Goal: Task Accomplishment & Management: Manage account settings

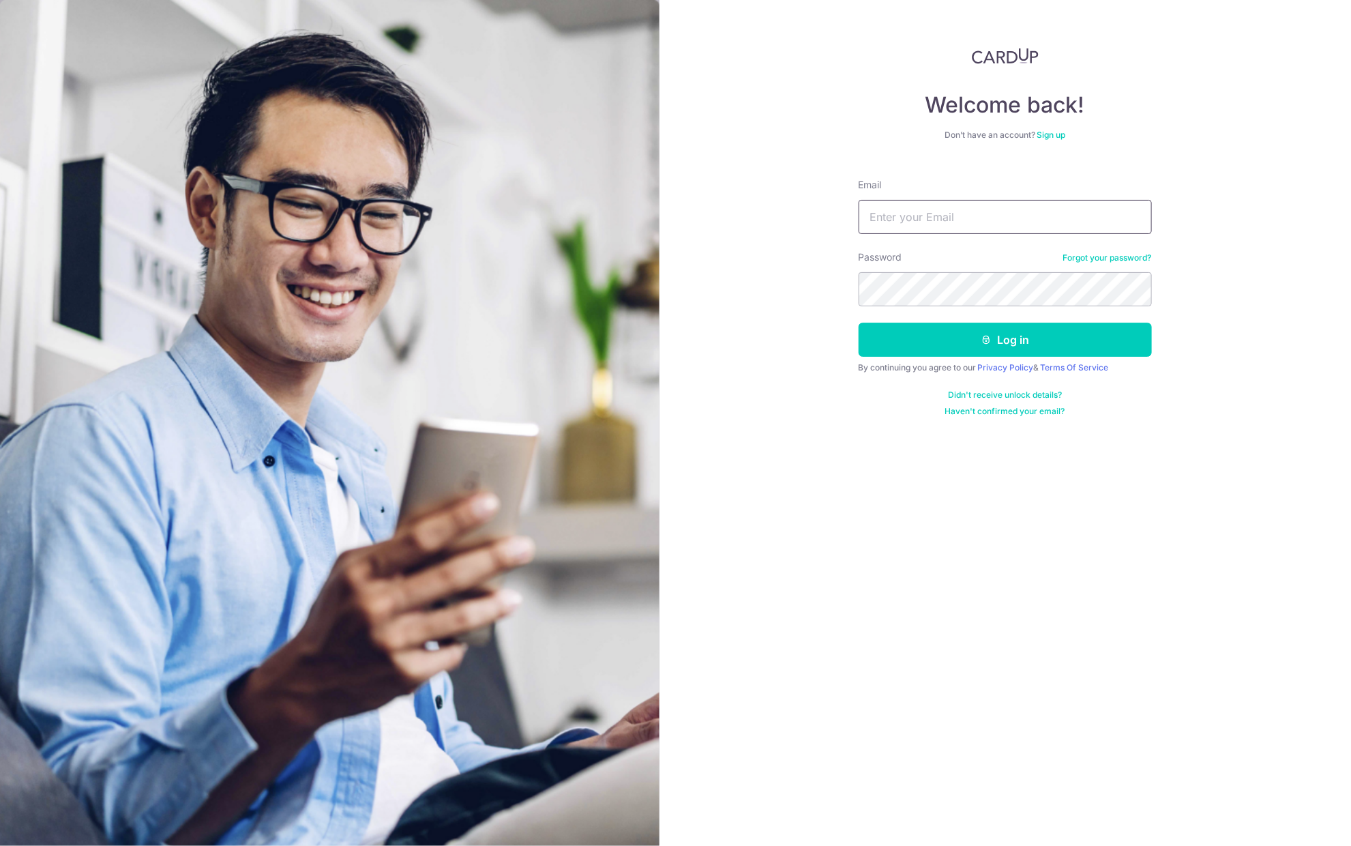
type input "trishatmh@gmail.com"
click at [1015, 338] on button "Log in" at bounding box center [1004, 340] width 293 height 34
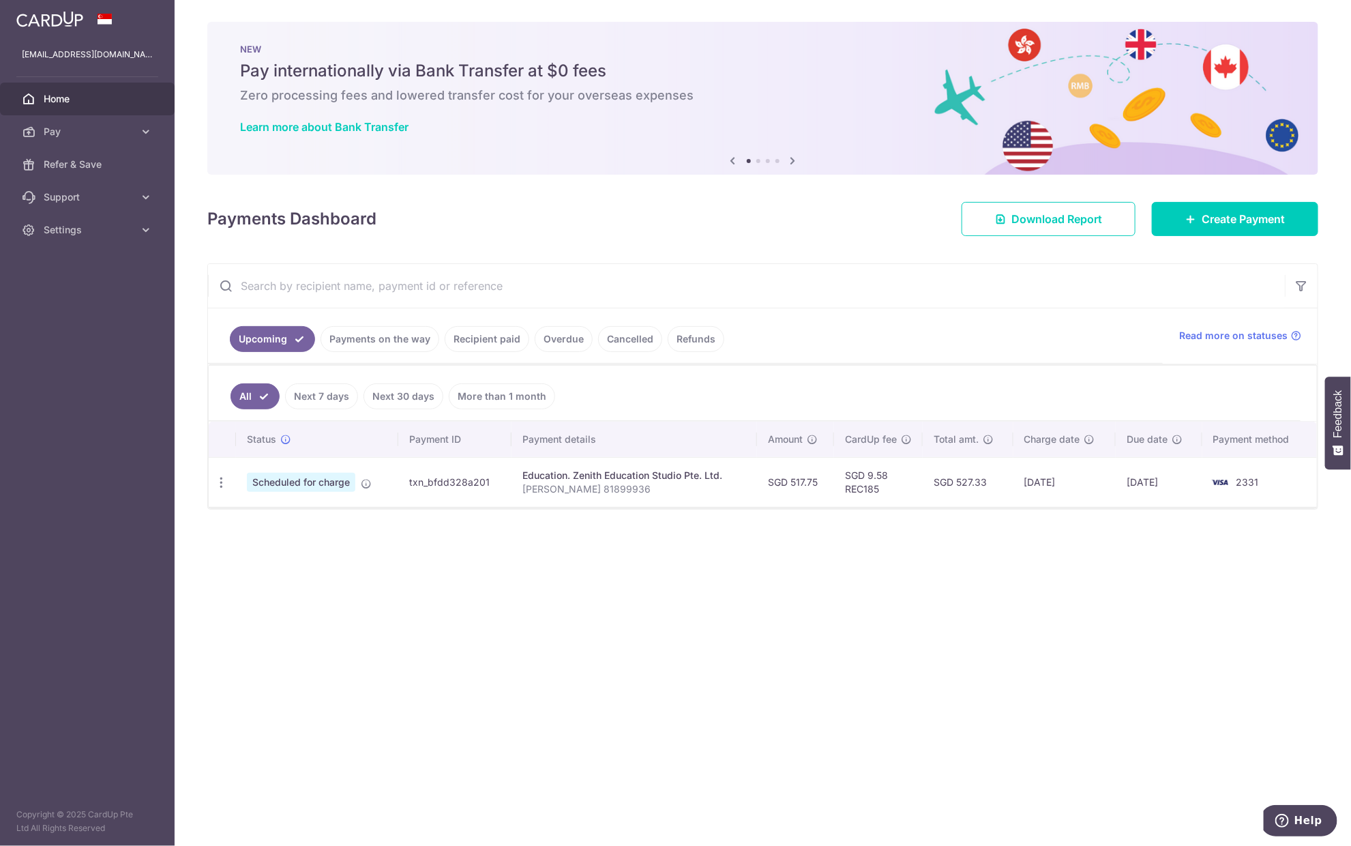
click at [1004, 444] on th "Total amt." at bounding box center [968, 438] width 91 height 35
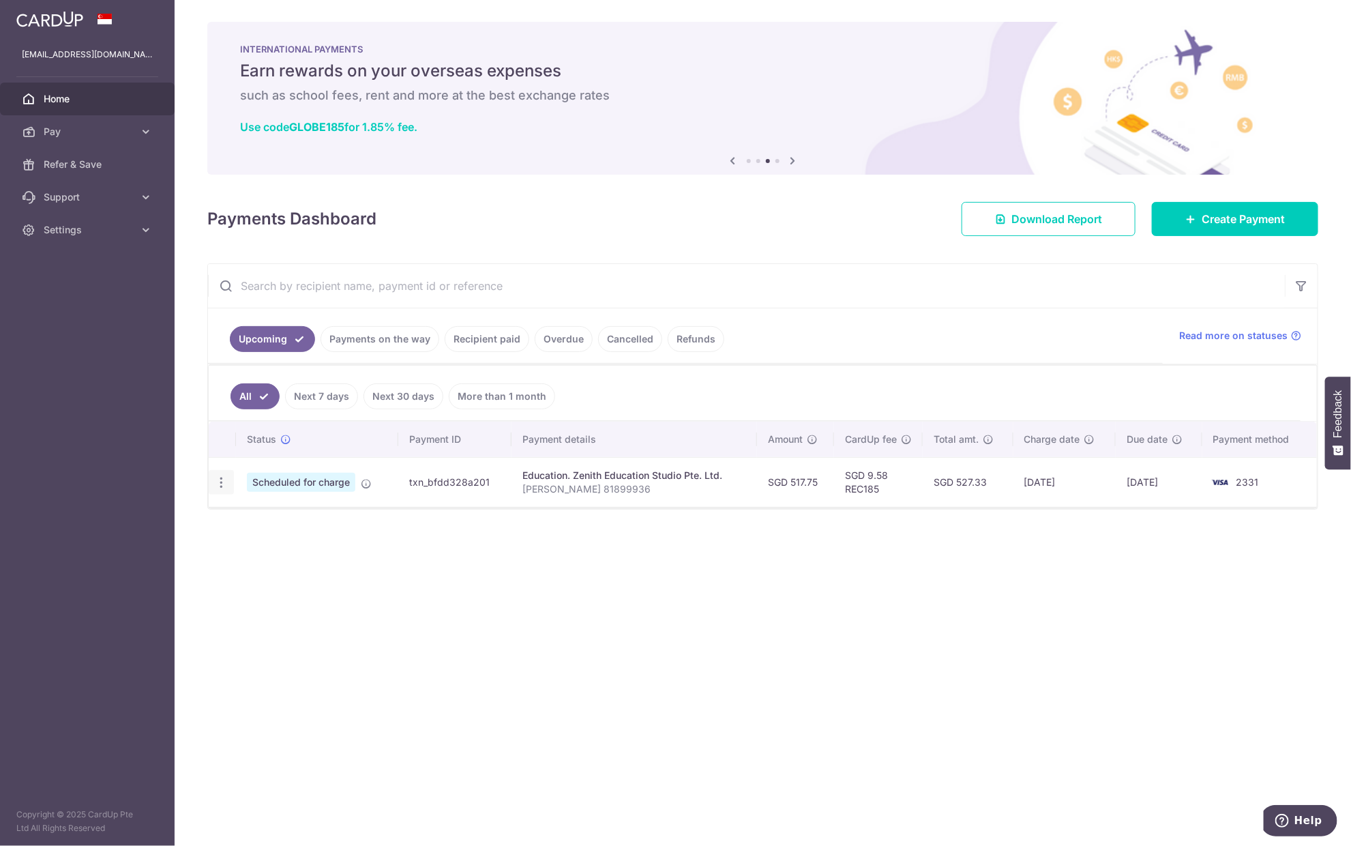
click at [218, 477] on icon "button" at bounding box center [221, 482] width 14 height 14
click at [284, 520] on span "Update payment" at bounding box center [294, 519] width 93 height 16
radio input "true"
type input "517.75"
type input "15/10/2025"
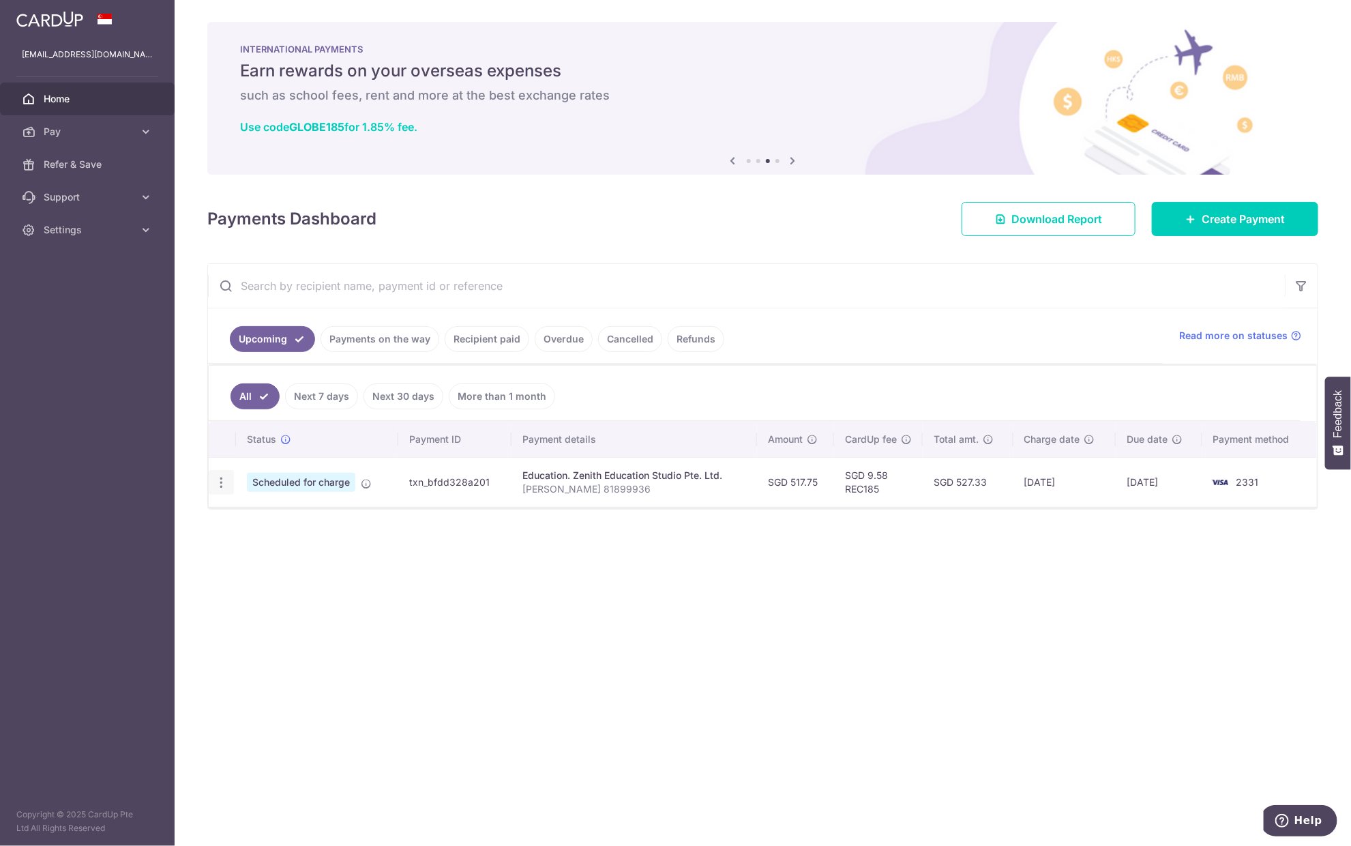
type input "ASHLEY LIM ZI XUAN 81899936"
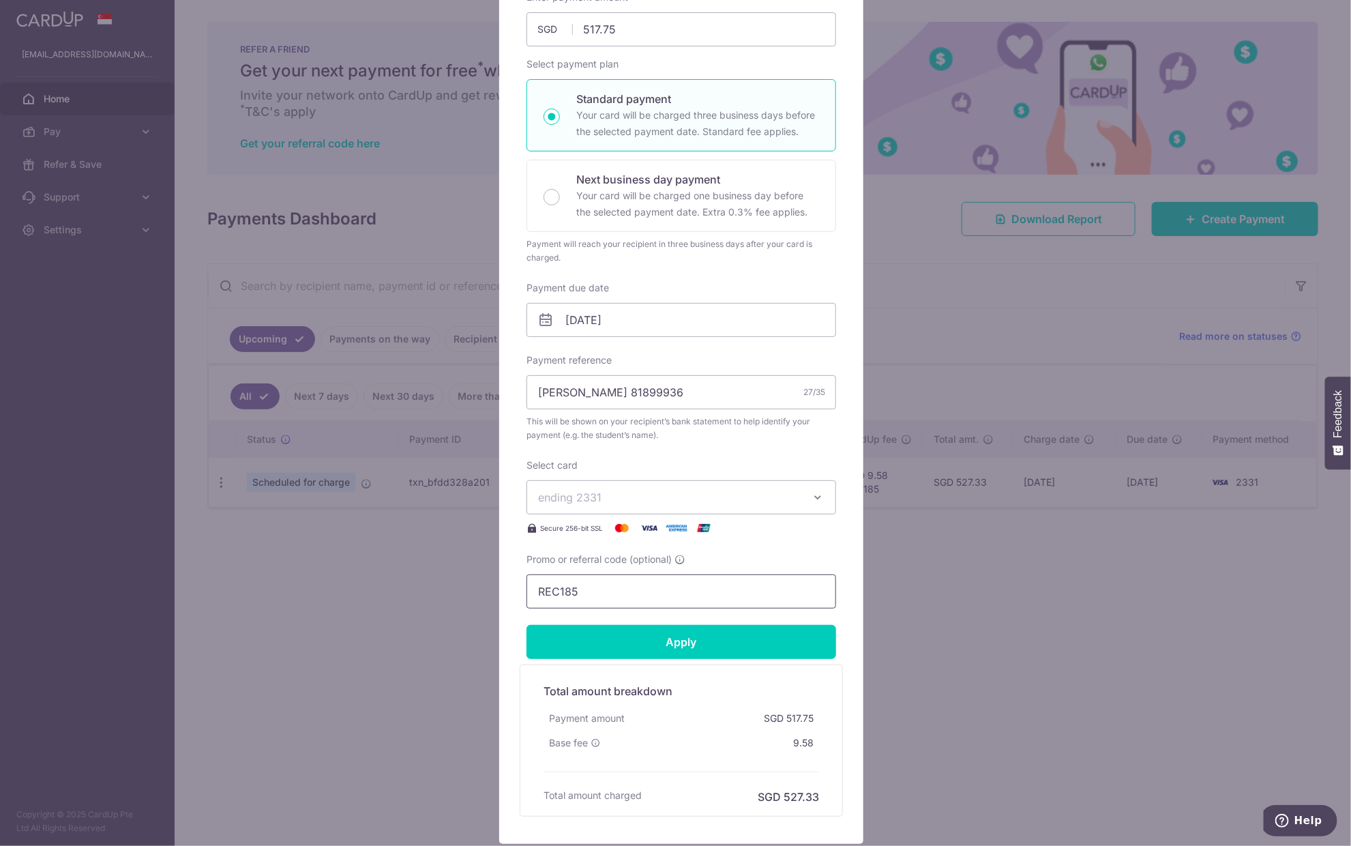
scroll to position [227, 0]
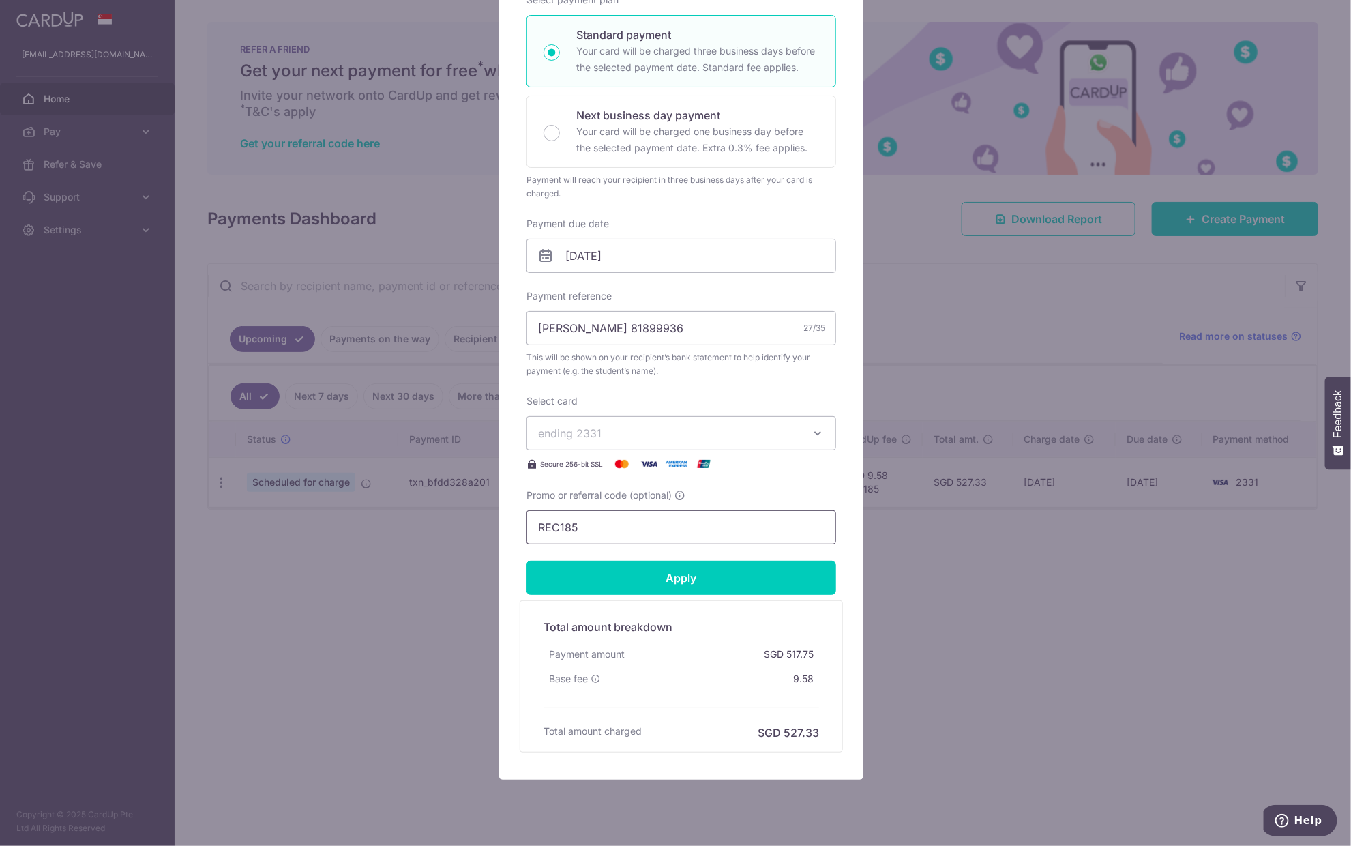
drag, startPoint x: 595, startPoint y: 525, endPoint x: 528, endPoint y: 517, distance: 66.6
click at [528, 517] on input "REC185" at bounding box center [681, 527] width 310 height 34
paste input "3HOME25R"
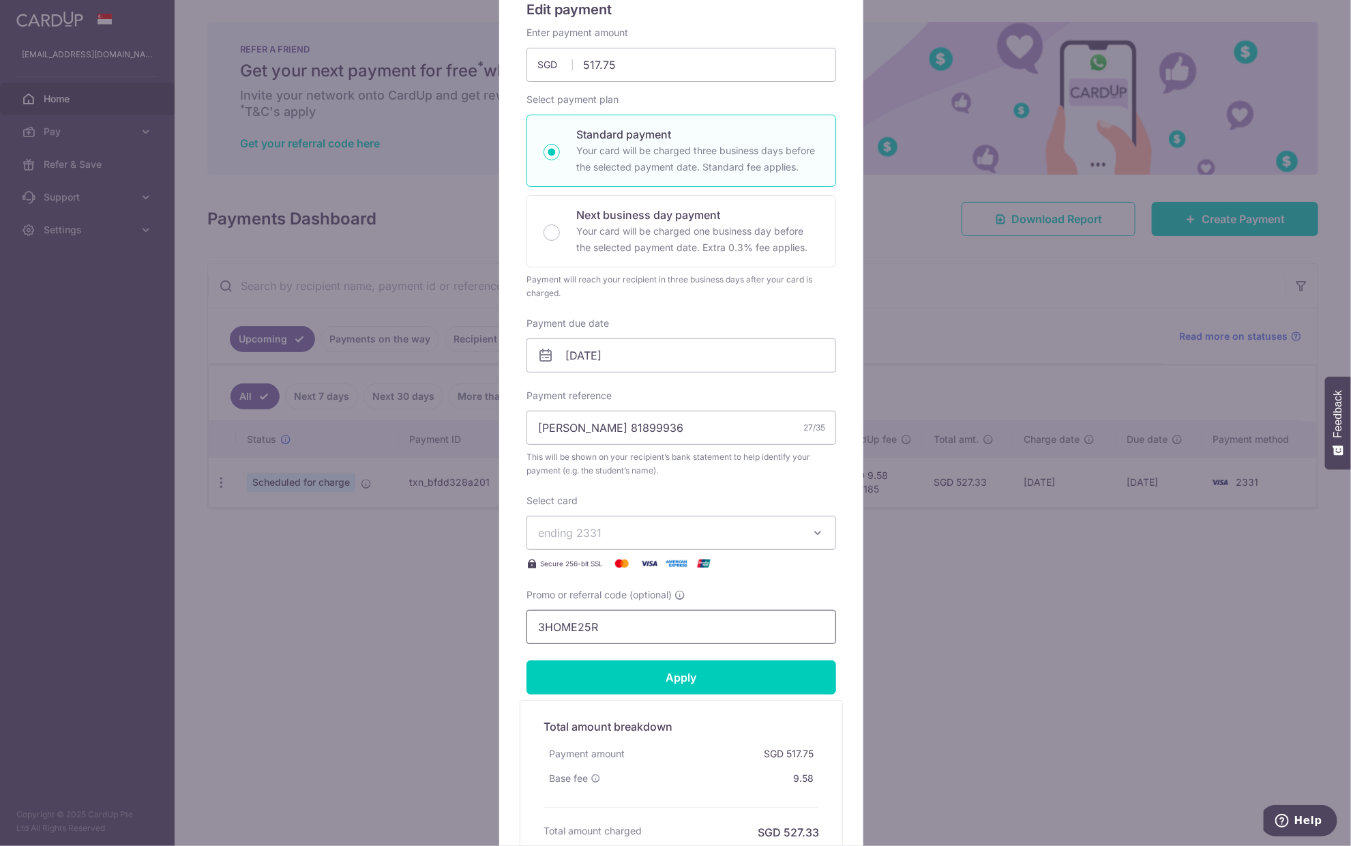
scroll to position [151, 0]
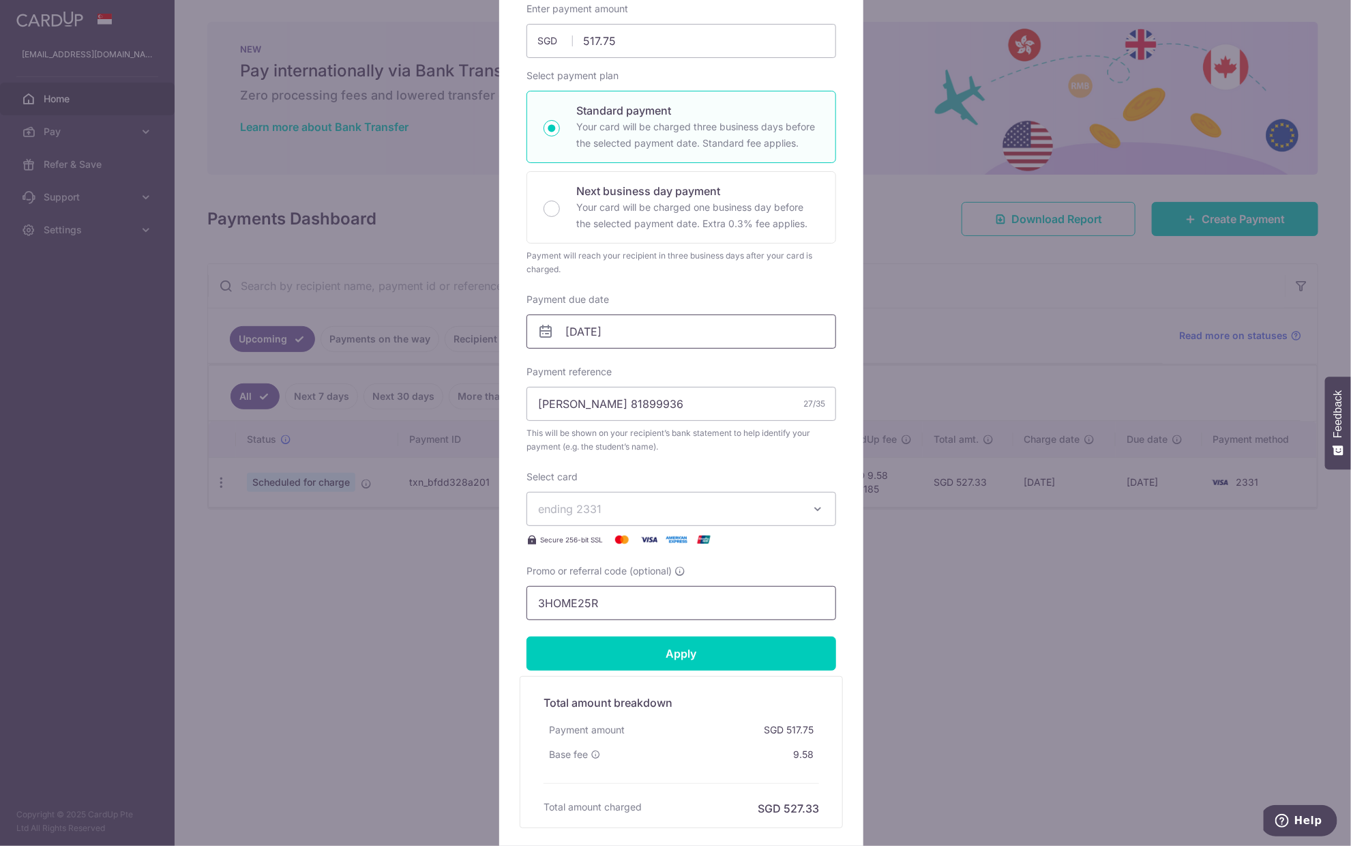
type input "3HOME25R"
click at [623, 330] on input "15/10/2025" at bounding box center [681, 331] width 310 height 34
click at [796, 383] on div "Payment reference ASHLEY LIM ZI XUAN 81899936 27/35 This will be shown on your …" at bounding box center [681, 409] width 310 height 89
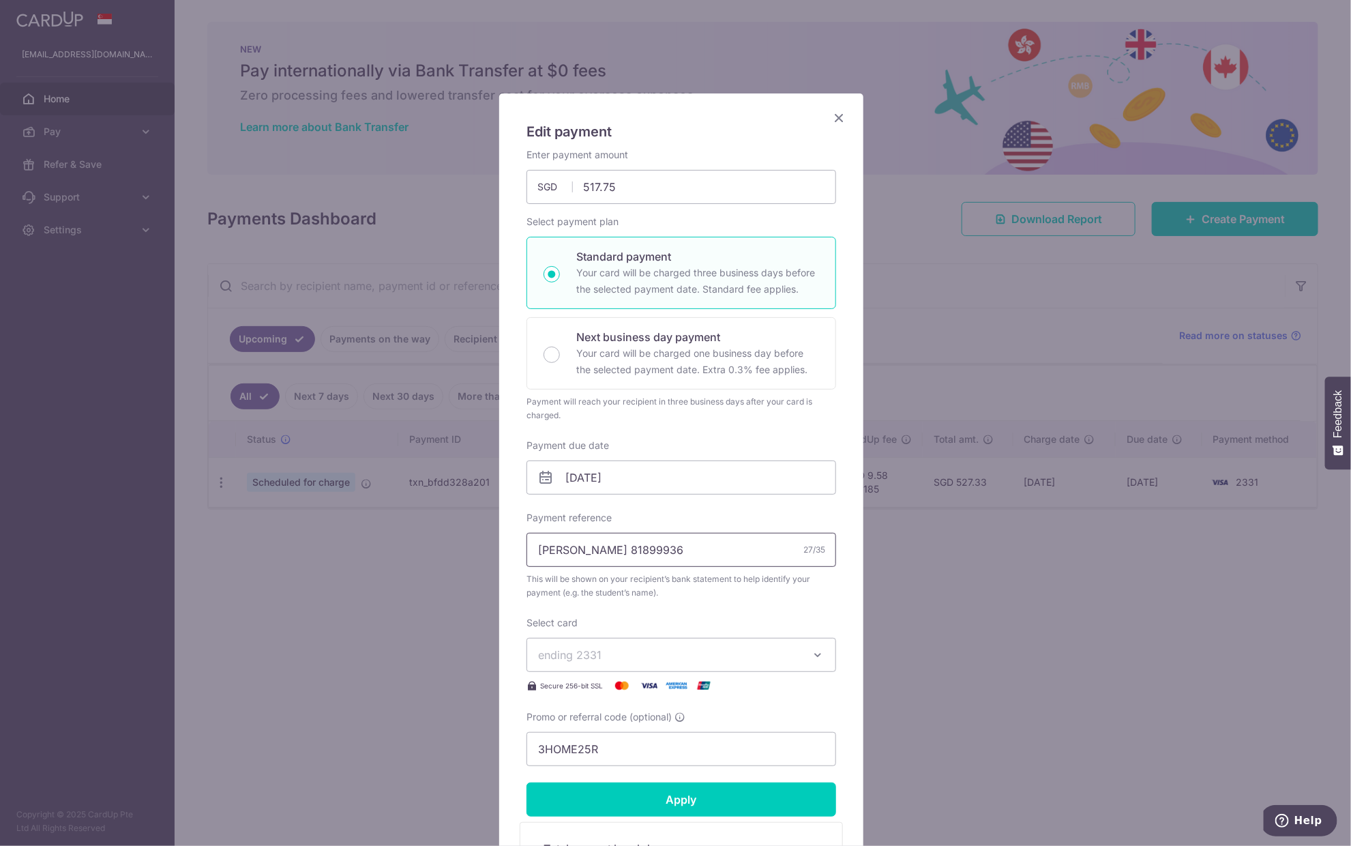
scroll to position [0, 0]
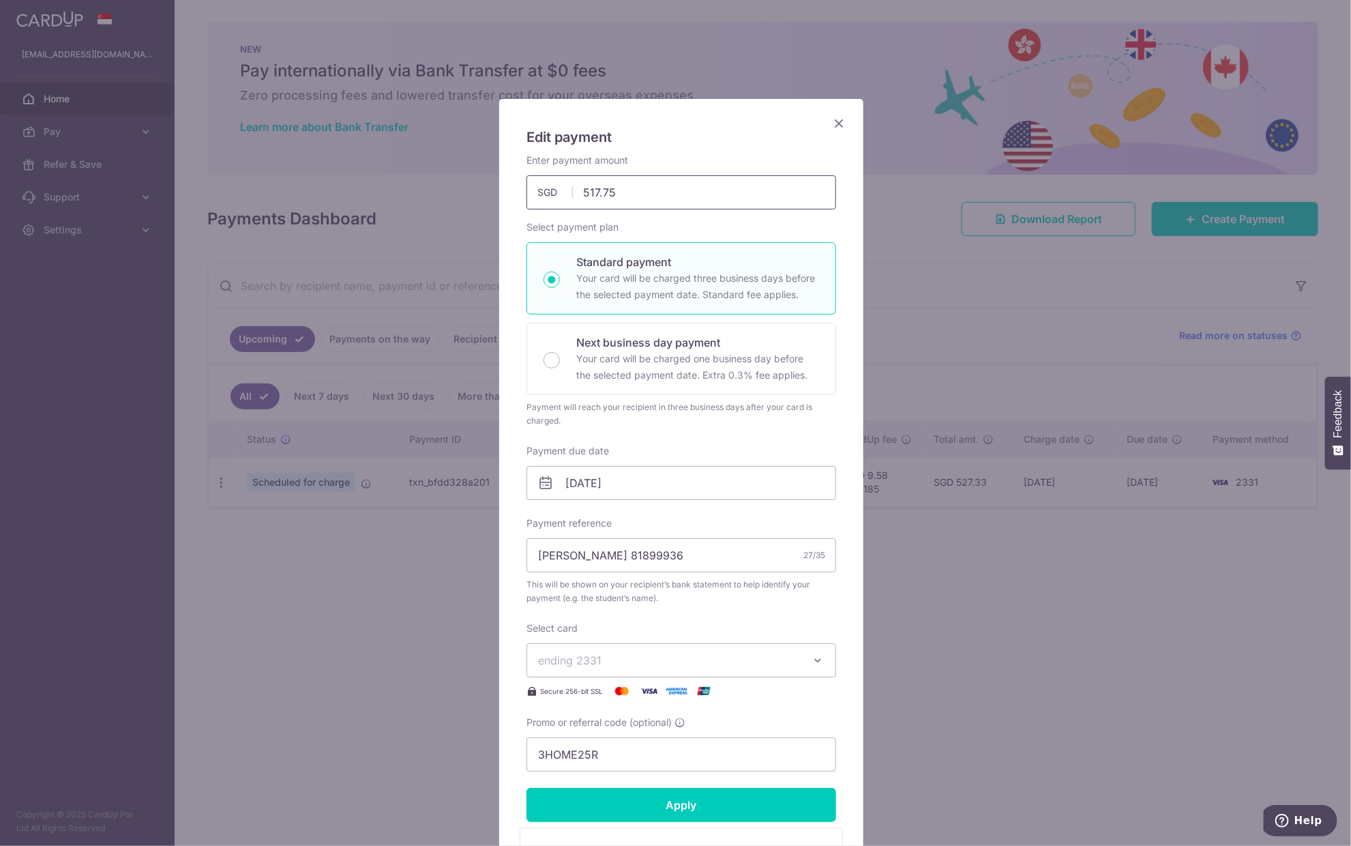
drag, startPoint x: 601, startPoint y: 185, endPoint x: 566, endPoint y: 180, distance: 35.9
click at [566, 180] on input "517.75" at bounding box center [681, 192] width 310 height 34
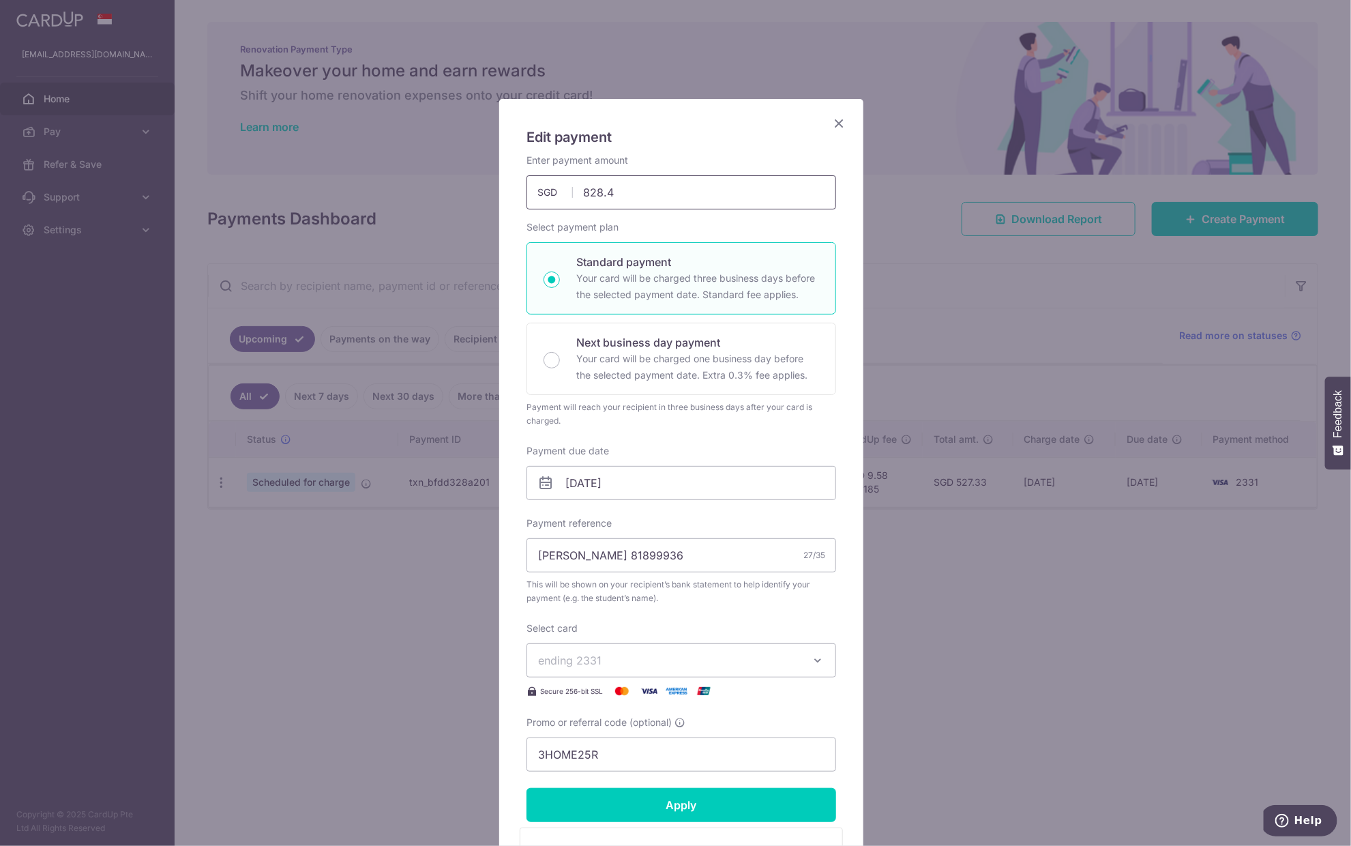
type input "828.40"
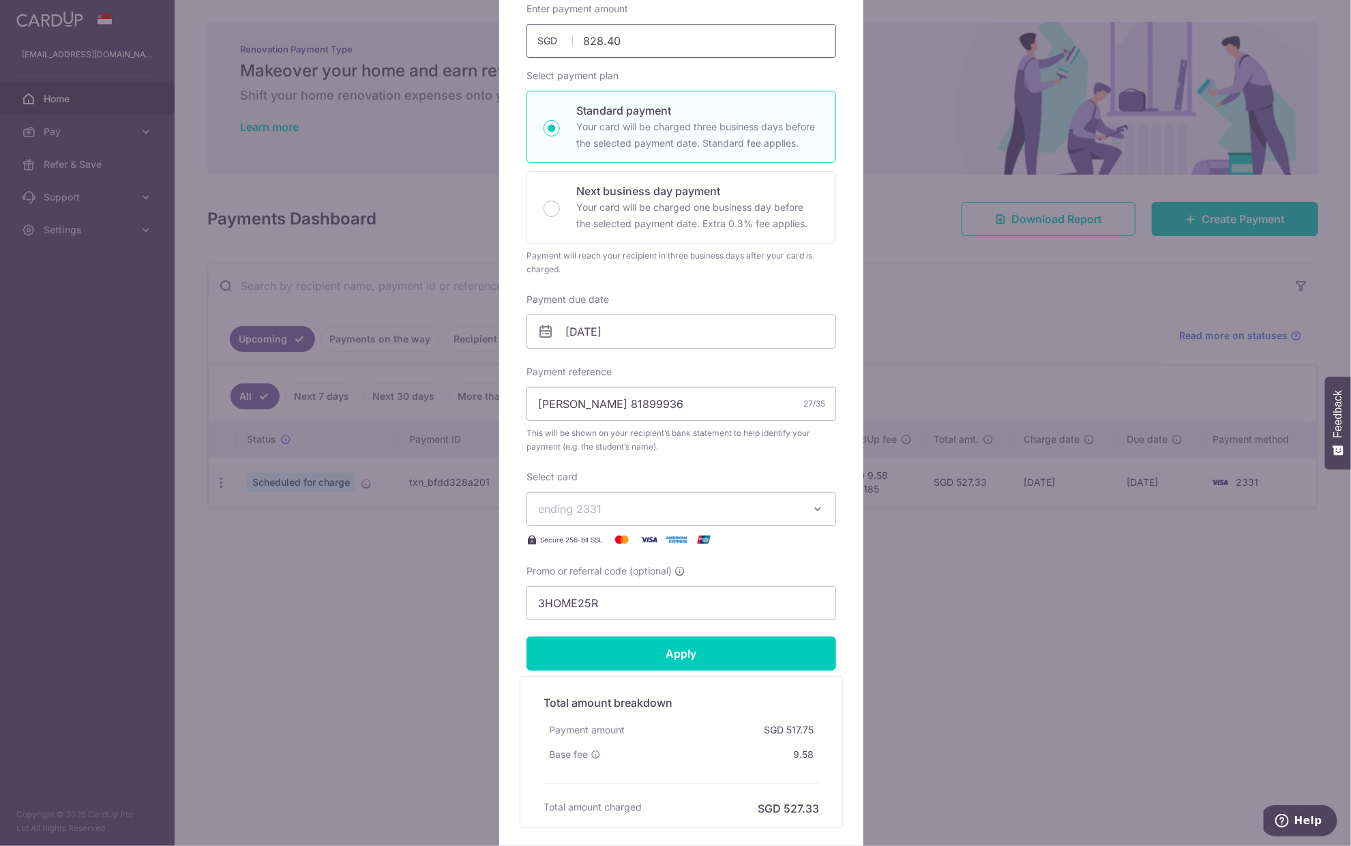
scroll to position [227, 0]
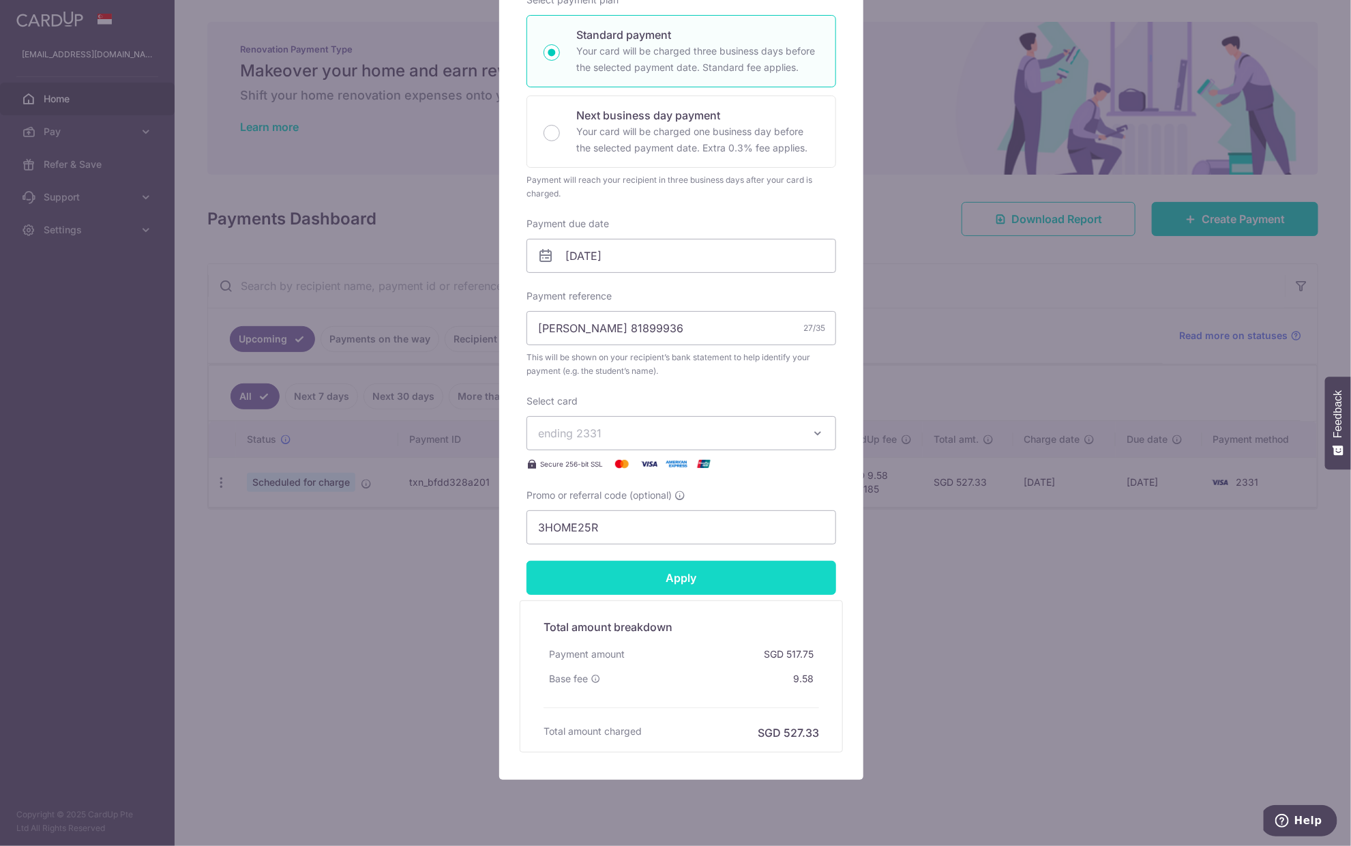
click at [646, 575] on input "Apply" at bounding box center [681, 577] width 310 height 34
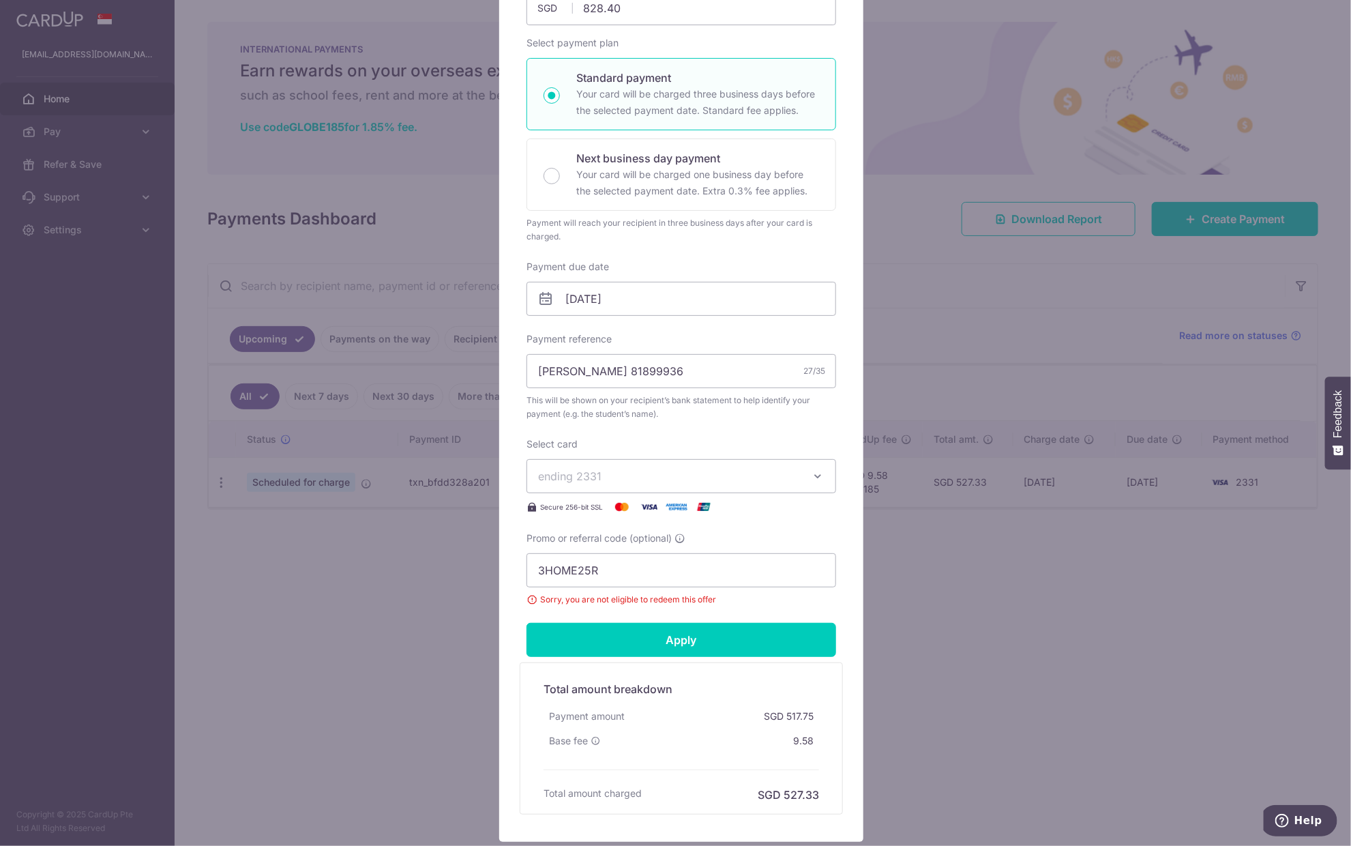
scroll to position [0, 0]
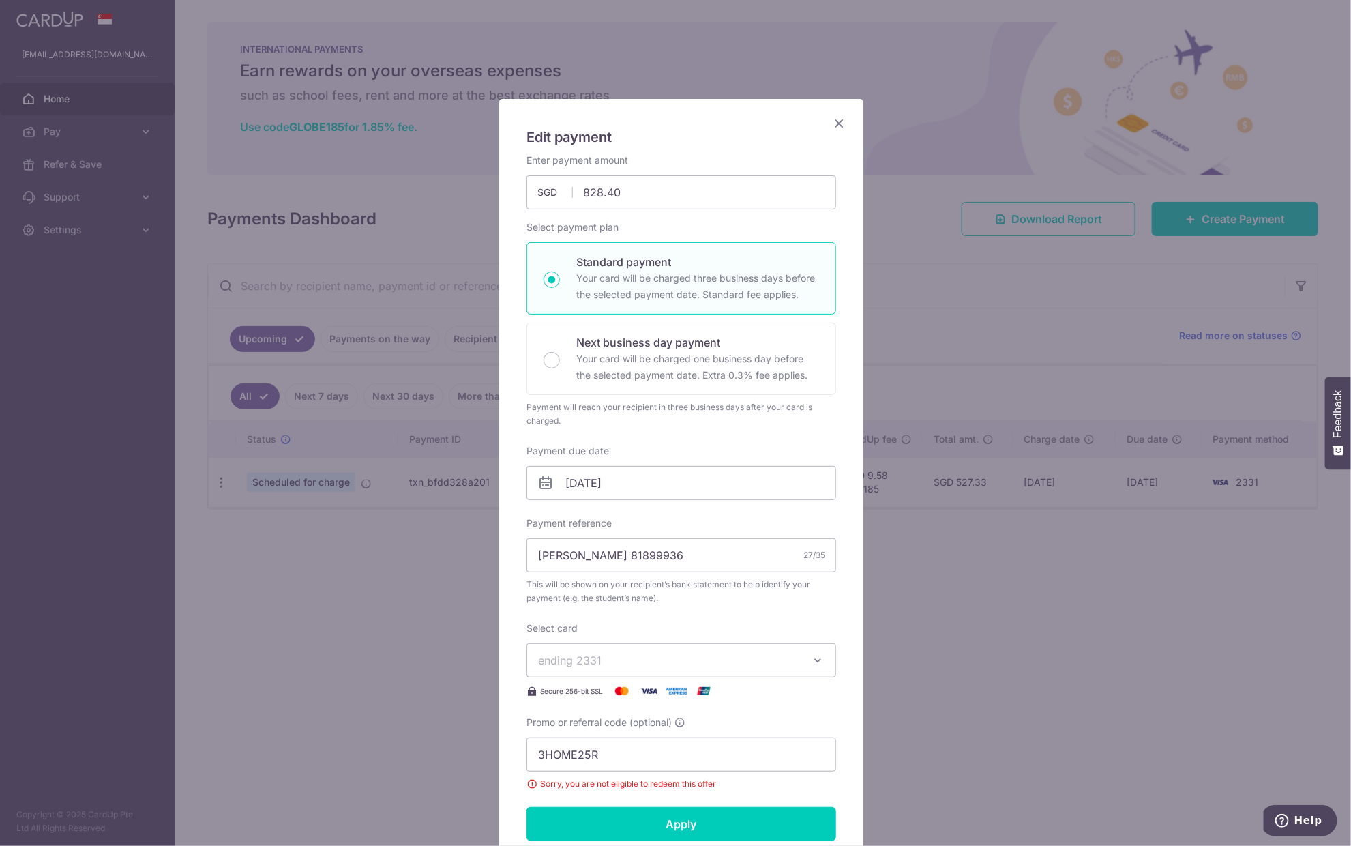
click at [838, 123] on icon "Close" at bounding box center [839, 123] width 16 height 17
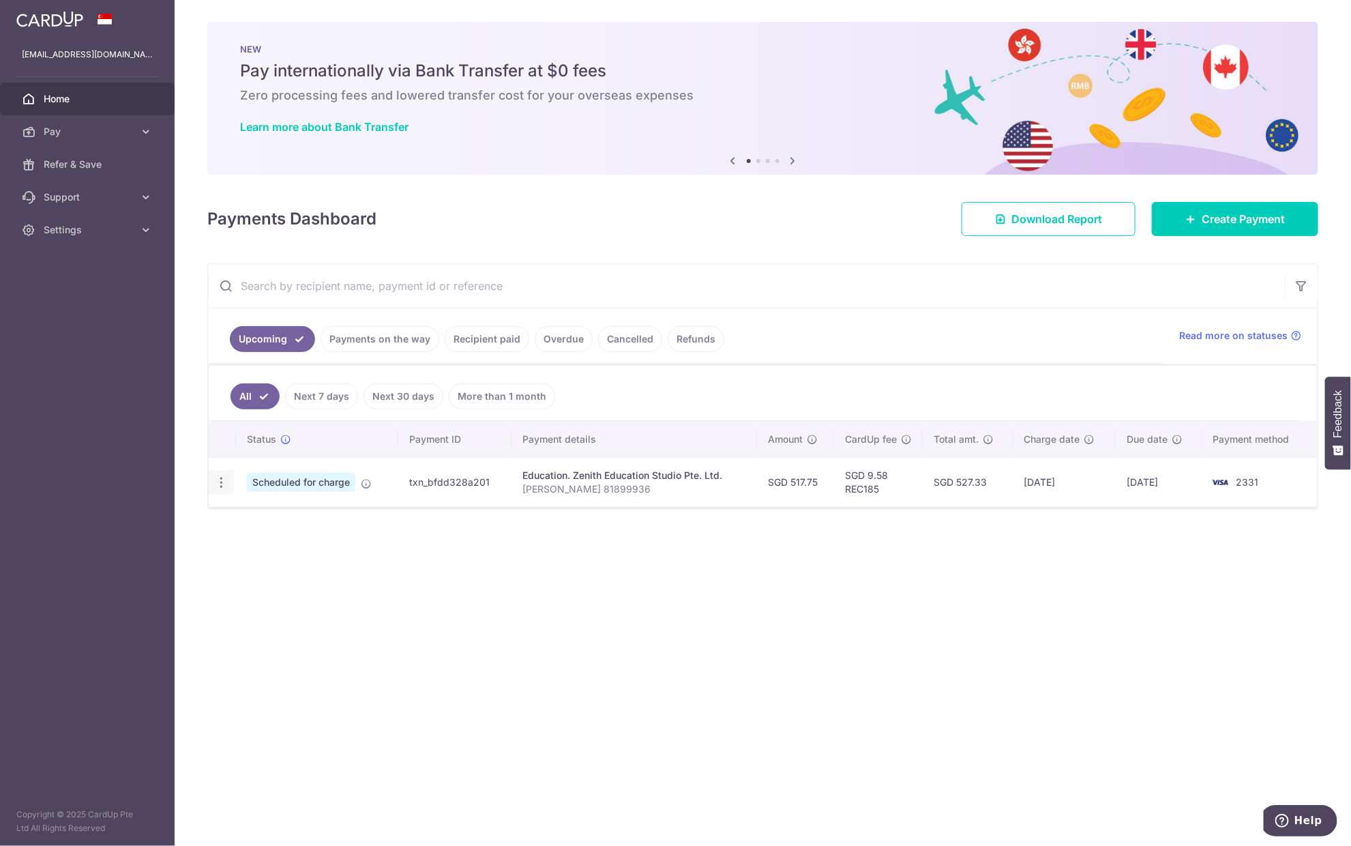
click at [226, 477] on icon "button" at bounding box center [221, 482] width 14 height 14
click at [272, 513] on span "Update payment" at bounding box center [294, 519] width 93 height 16
radio input "true"
type input "517.75"
type input "15/10/2025"
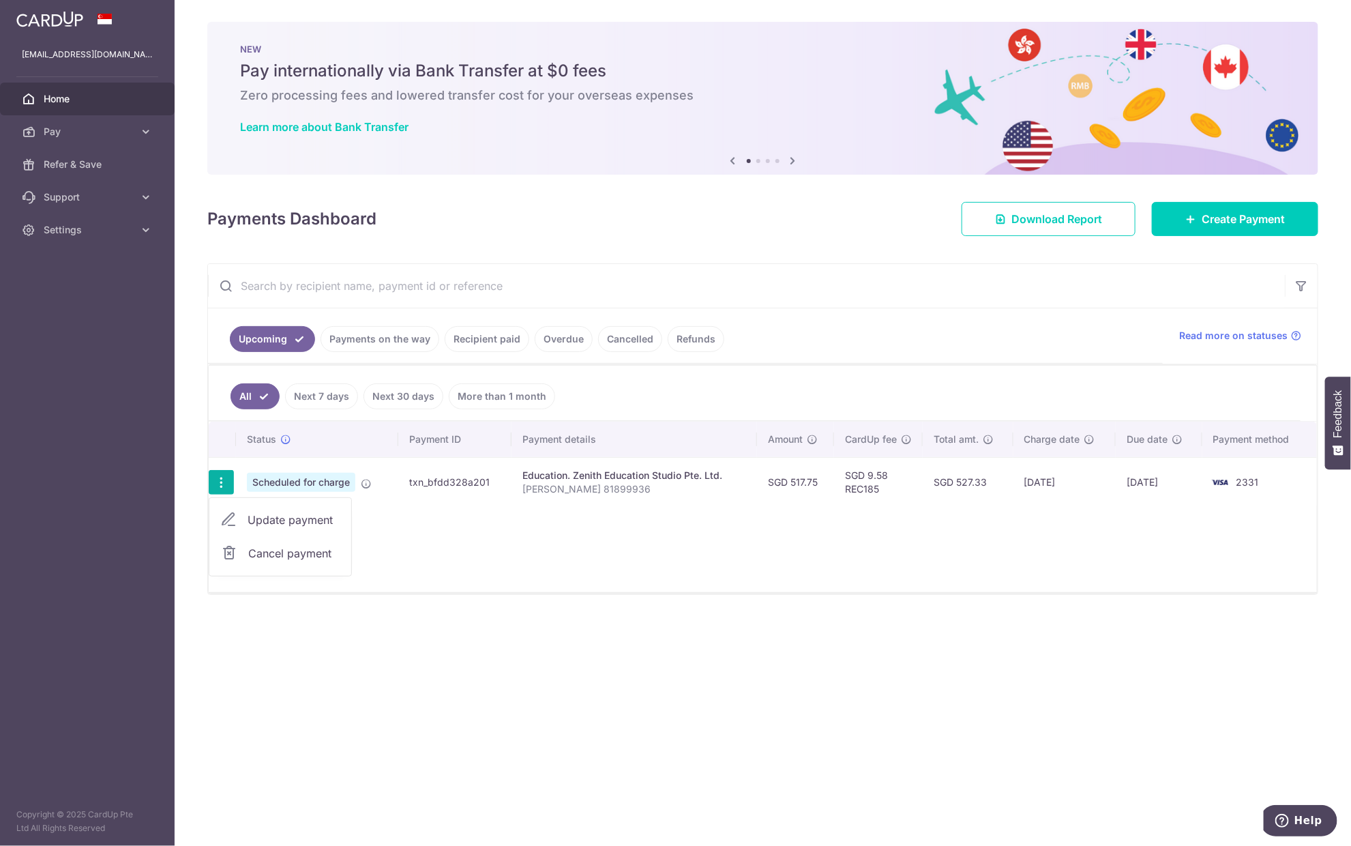
type input "ASHLEY LIM ZI XUAN 81899936"
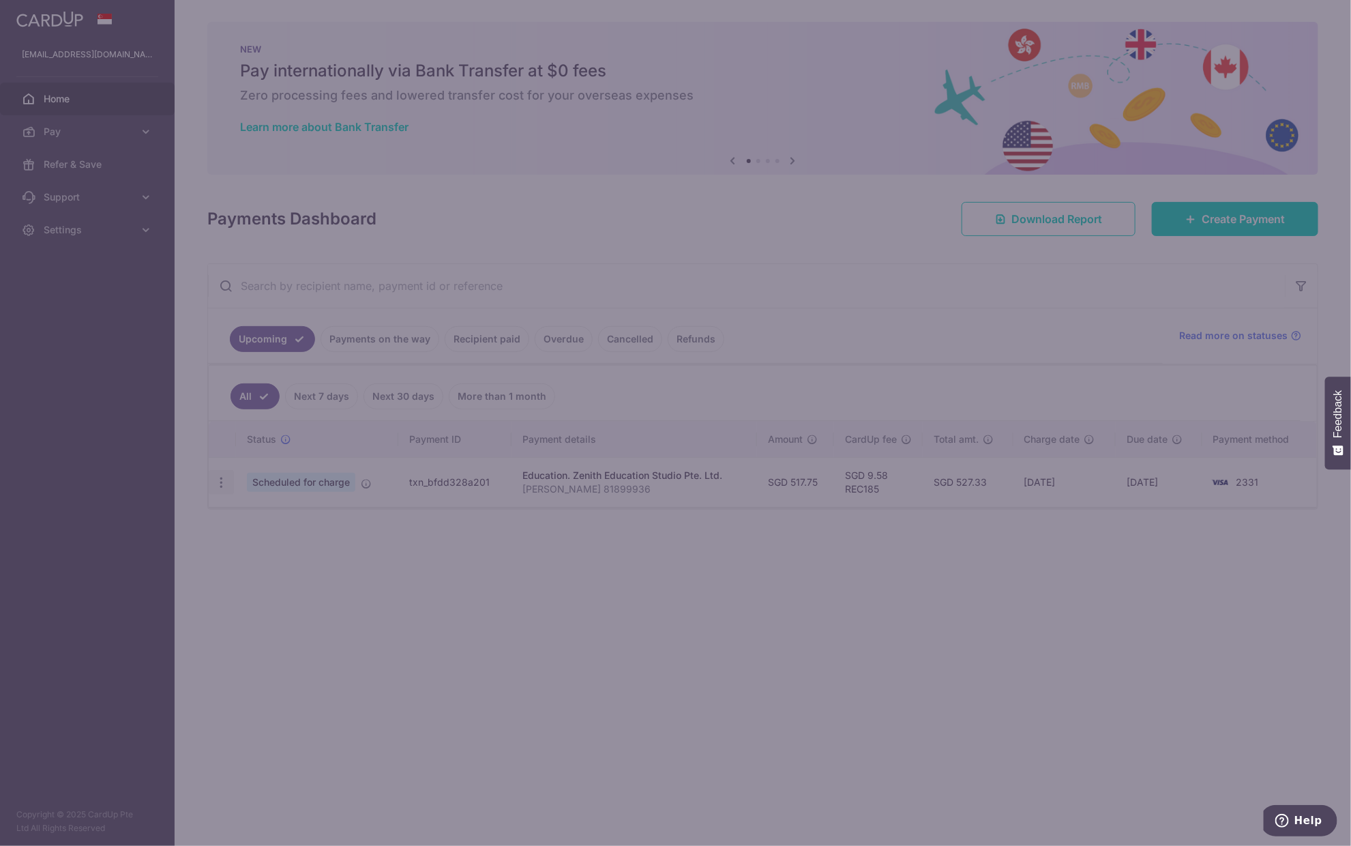
type input "REC185"
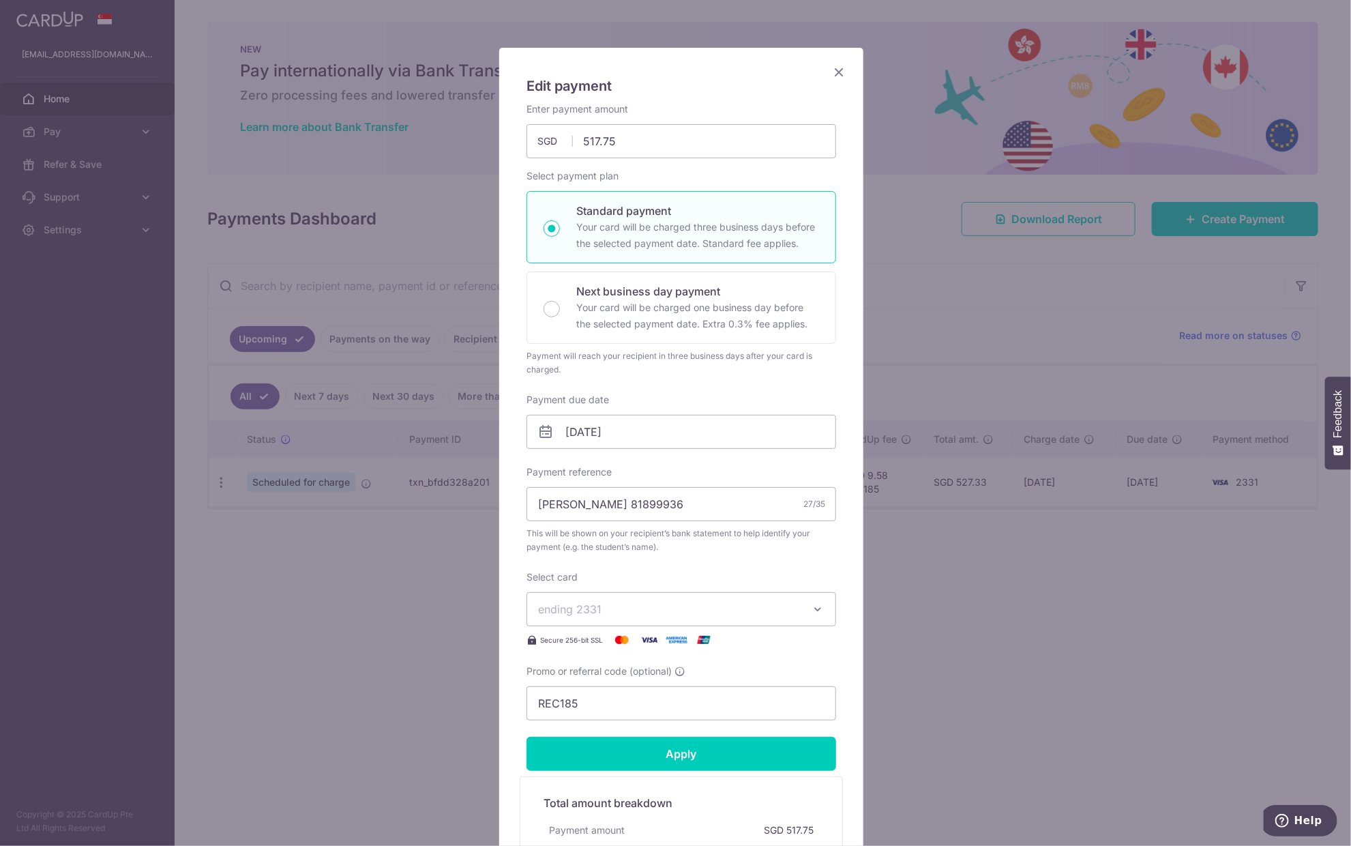
scroll to position [29, 0]
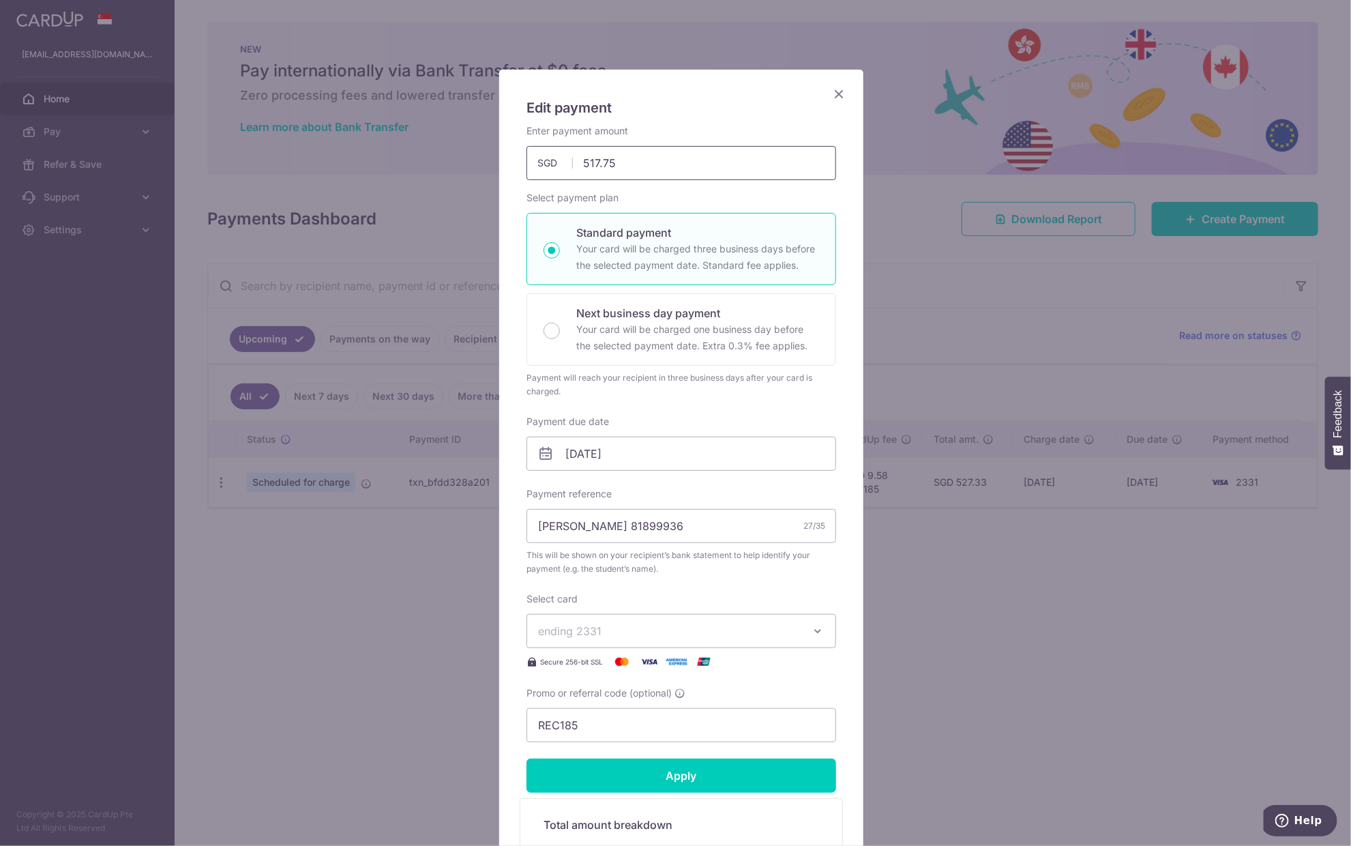
drag, startPoint x: 612, startPoint y: 164, endPoint x: 566, endPoint y: 162, distance: 45.7
click at [566, 162] on div "517.75 517.75 SGD" at bounding box center [681, 163] width 310 height 34
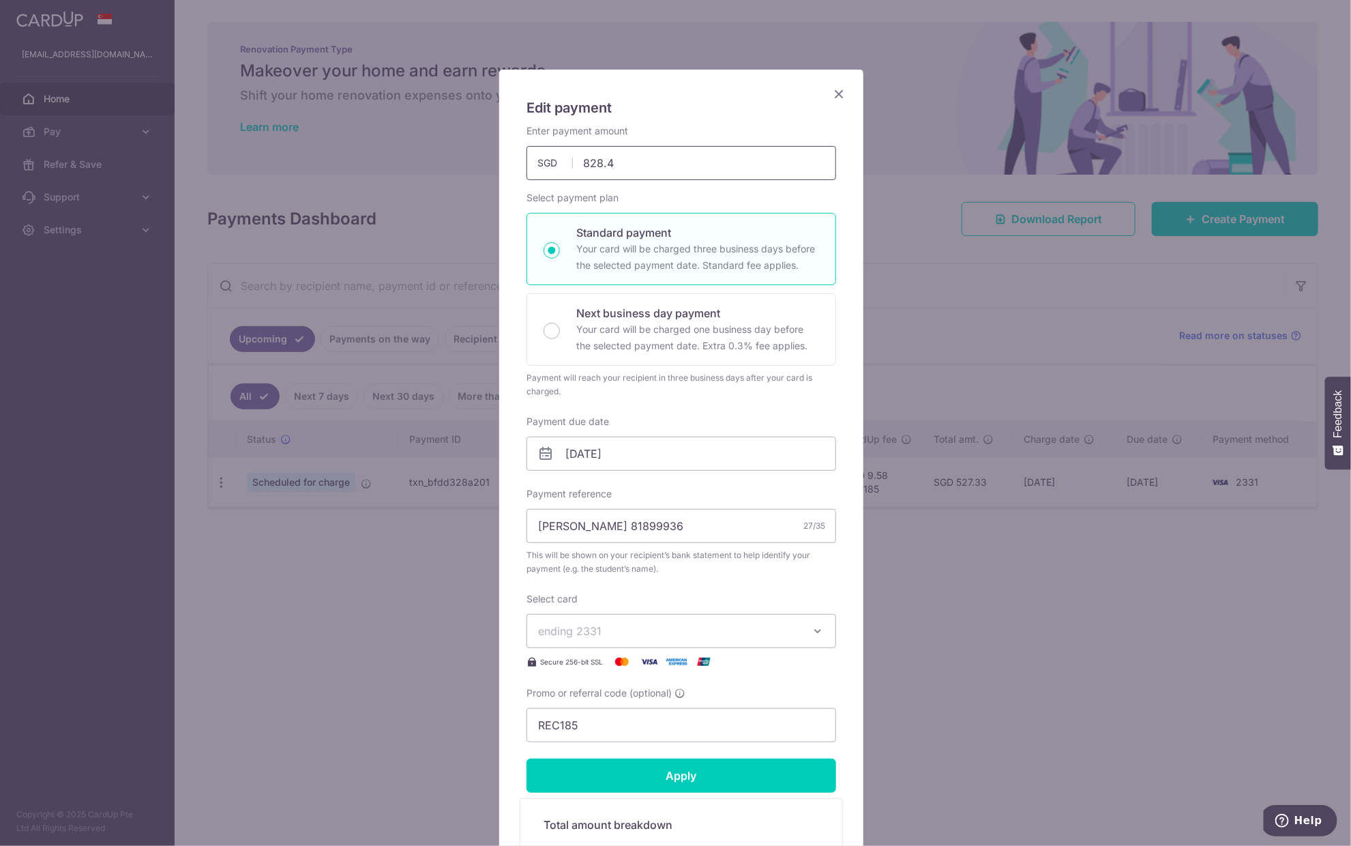
type input "828.40"
click at [714, 781] on input "Apply" at bounding box center [681, 775] width 310 height 34
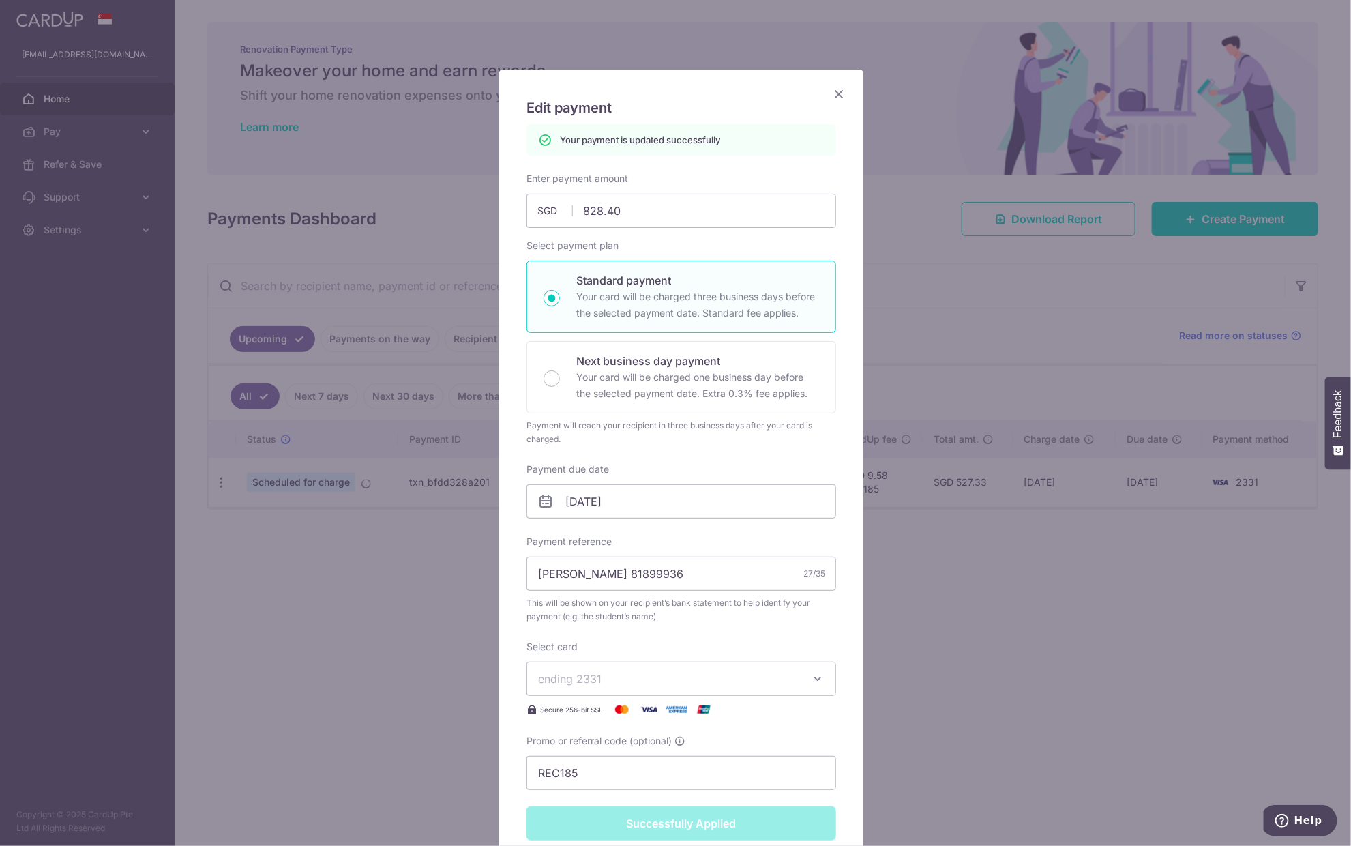
type input "Successfully Applied"
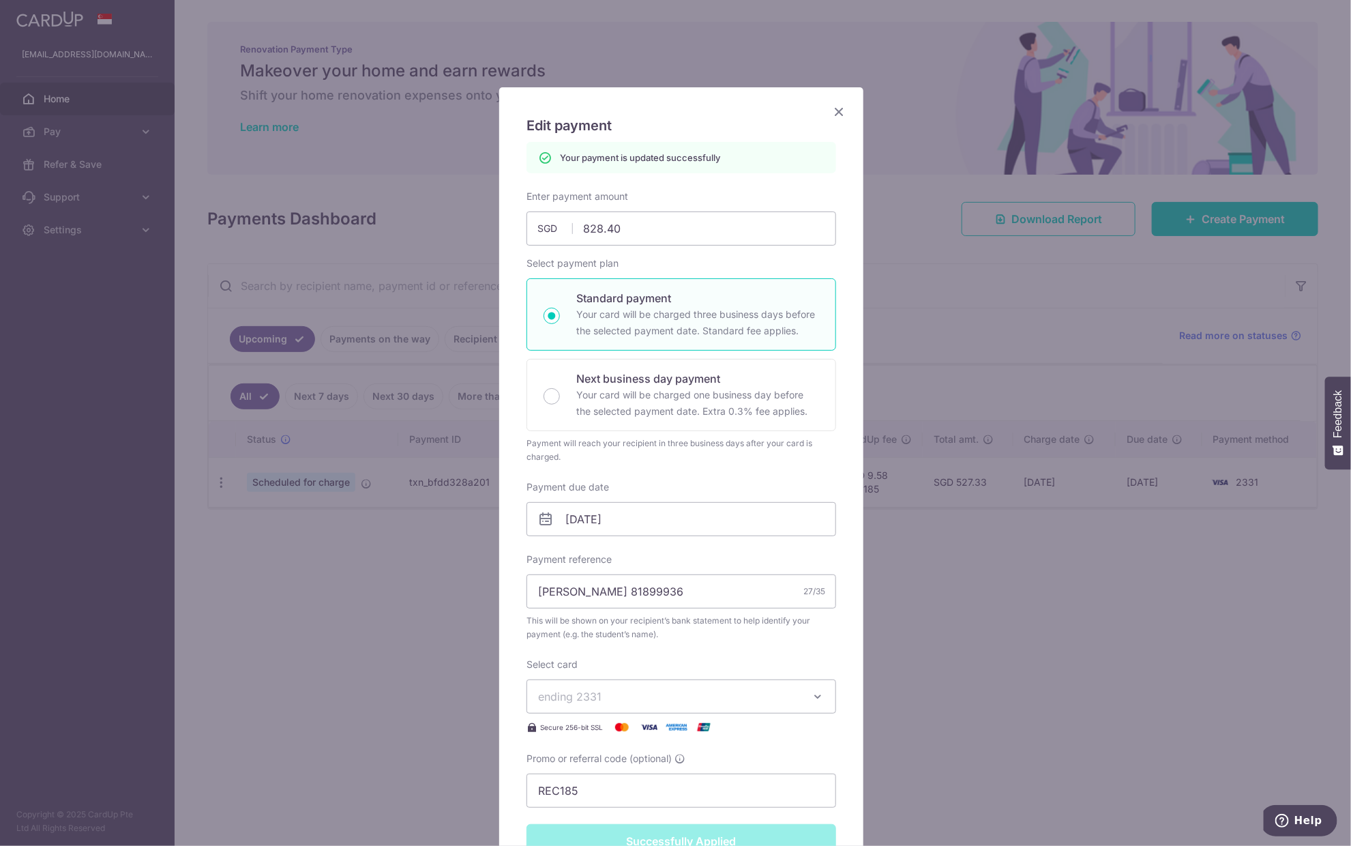
scroll to position [0, 0]
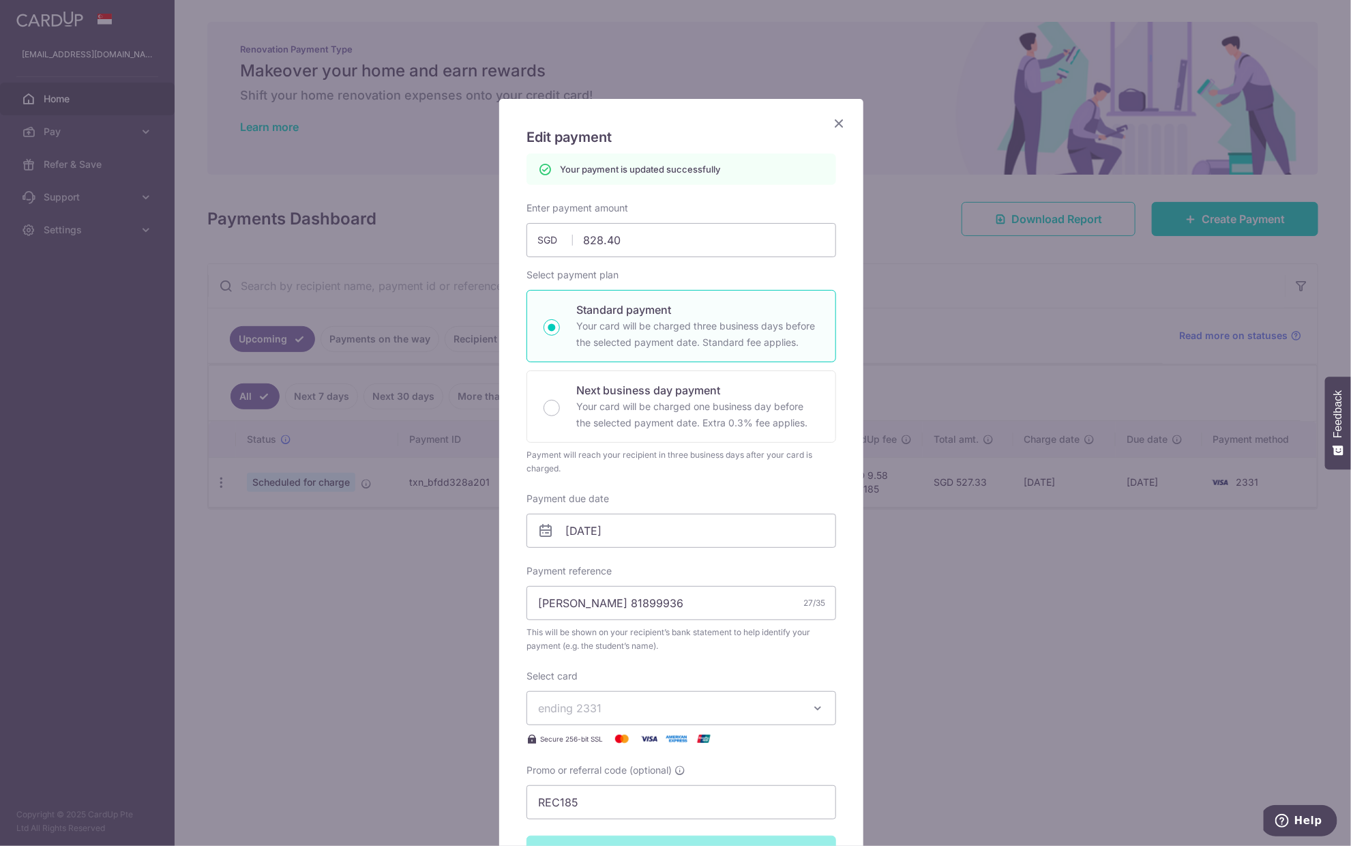
click at [833, 124] on icon "Close" at bounding box center [839, 123] width 16 height 17
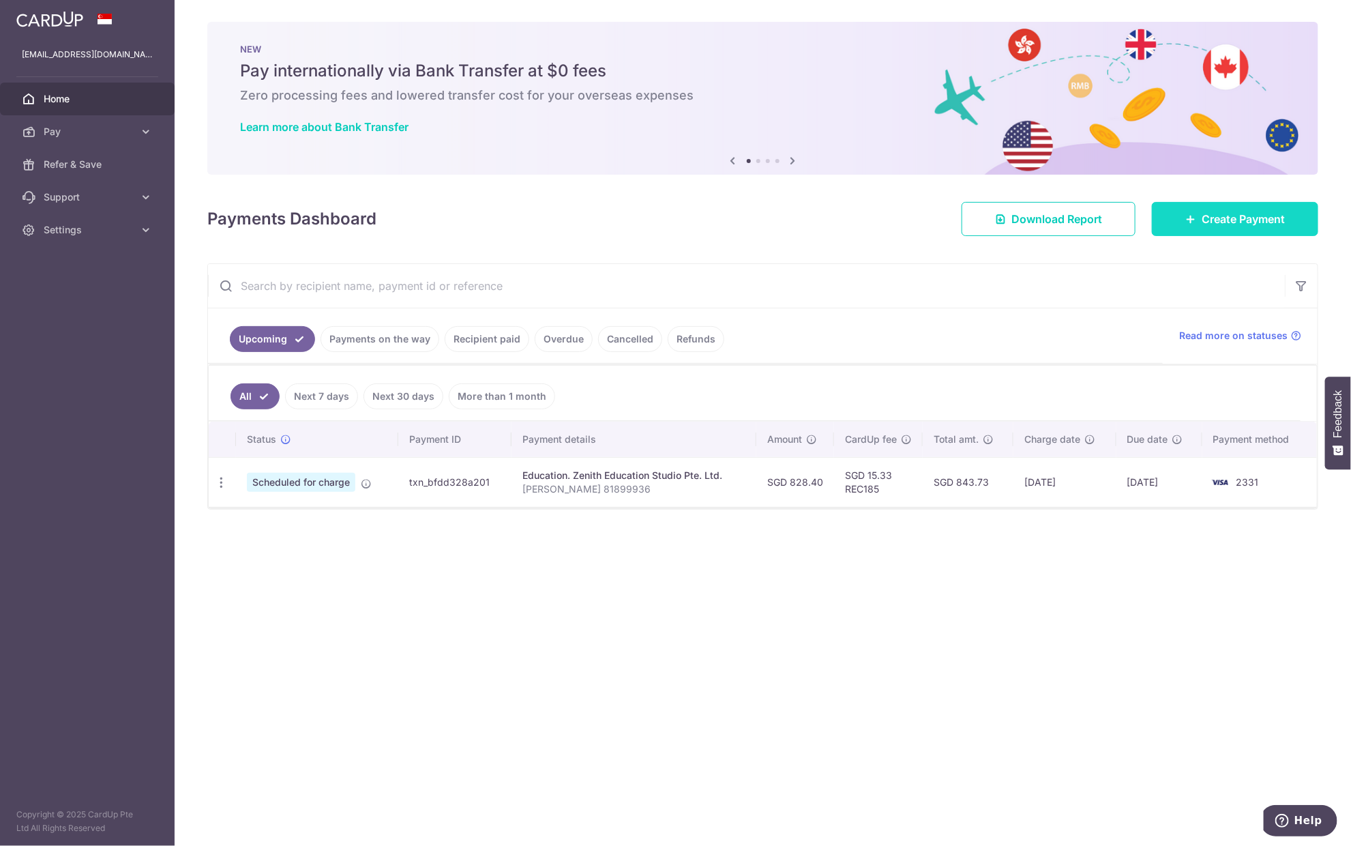
click at [1231, 224] on span "Create Payment" at bounding box center [1242, 219] width 83 height 16
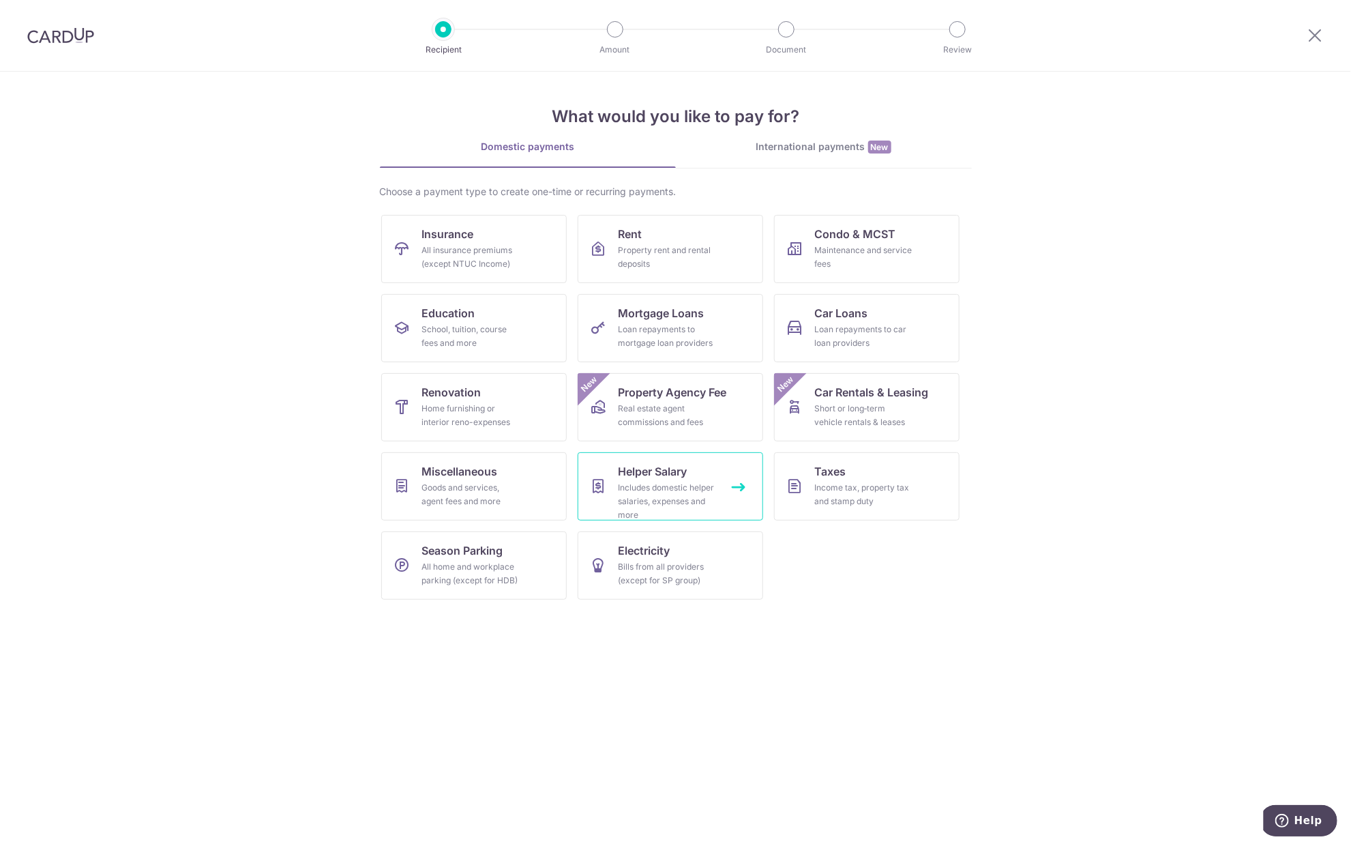
click at [644, 490] on div "Includes domestic helper salaries, expenses and more" at bounding box center [667, 501] width 98 height 41
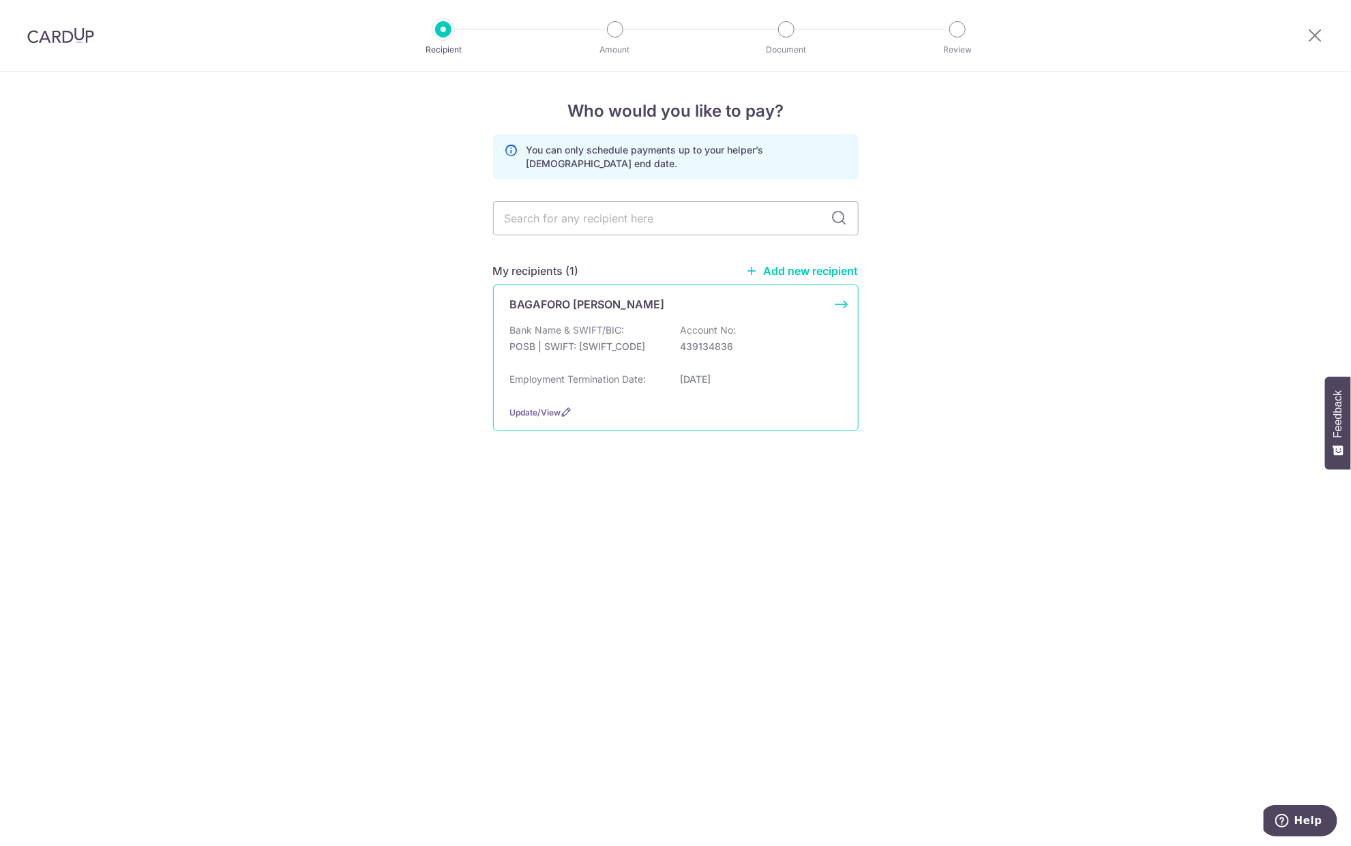
click at [594, 360] on div "Bank Name & SWIFT/BIC: POSB | SWIFT: [SWIFT_CODE] Account No: 439134836" at bounding box center [675, 345] width 331 height 44
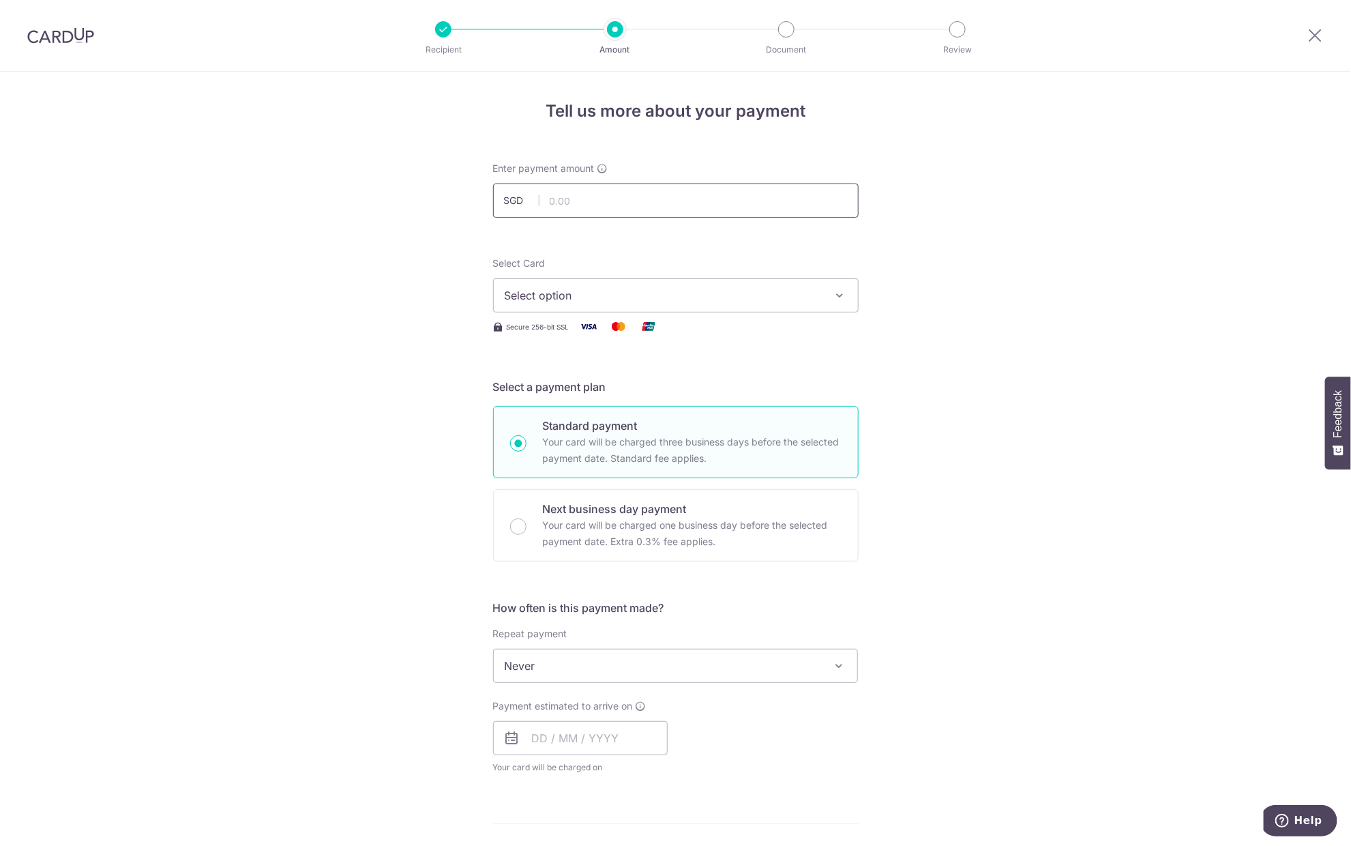
click at [563, 201] on input "text" at bounding box center [675, 200] width 365 height 34
type input "6"
type input "400.00"
click at [833, 299] on icon "button" at bounding box center [840, 295] width 14 height 14
click at [567, 424] on span "**** 2331" at bounding box center [562, 425] width 50 height 16
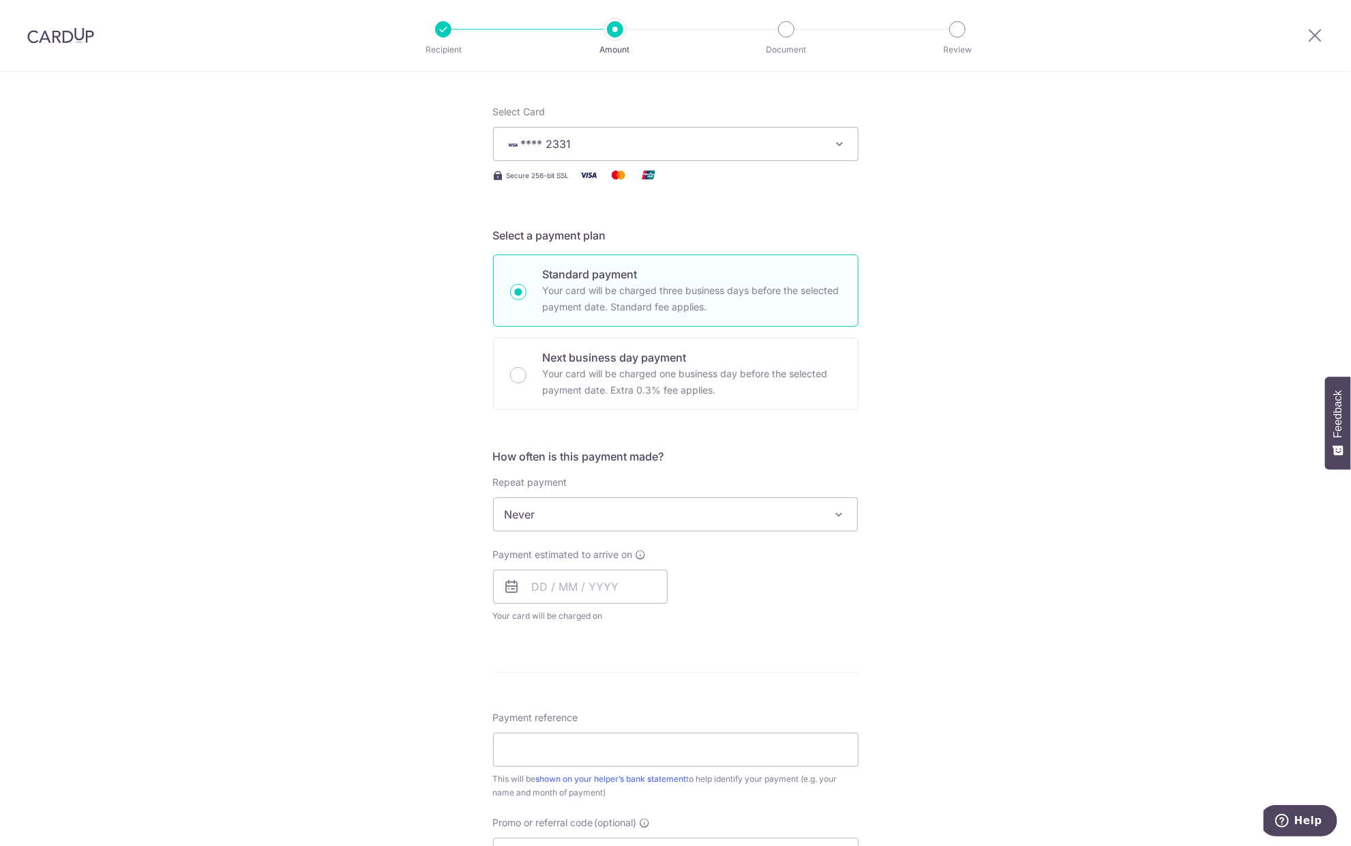
scroll to position [227, 0]
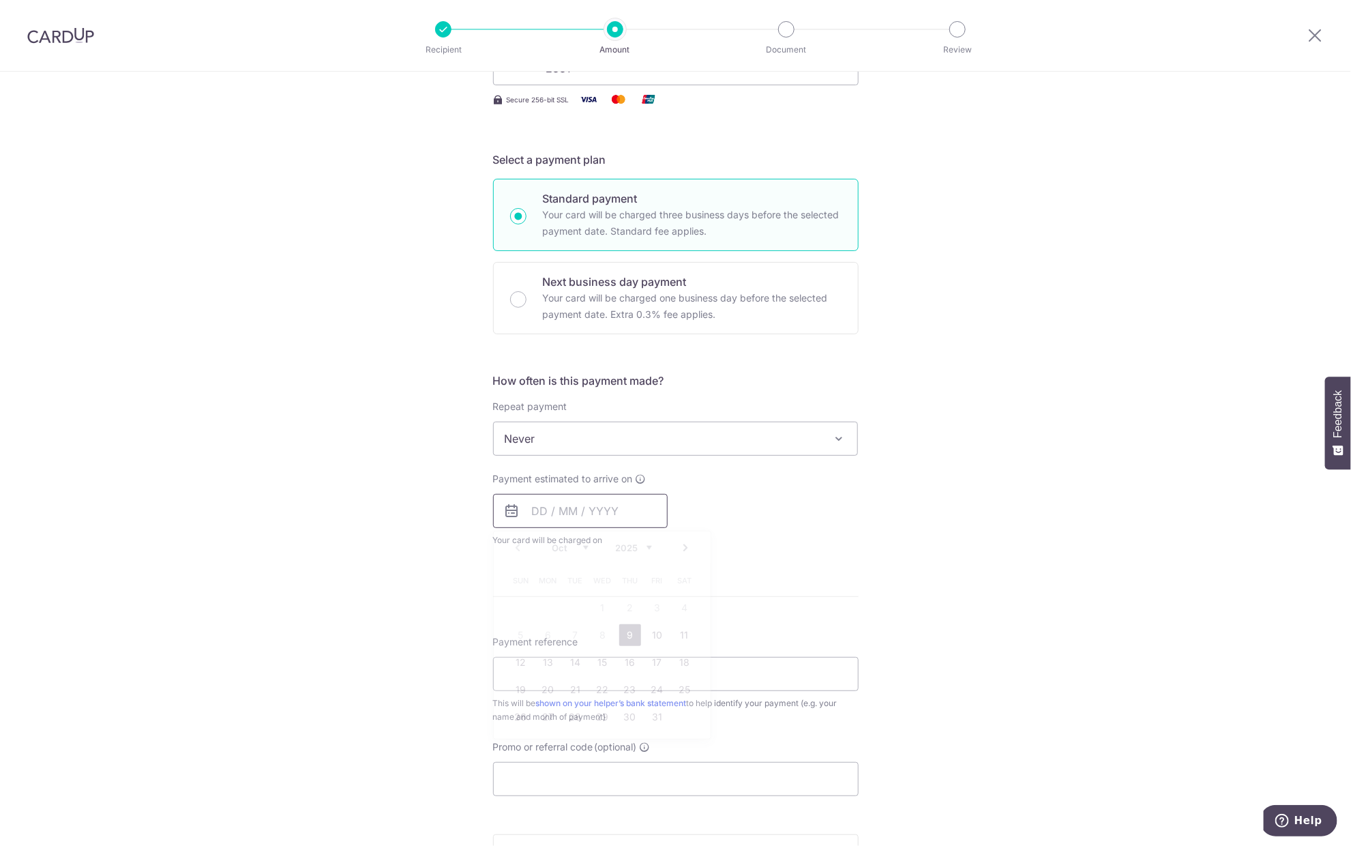
click at [618, 515] on input "text" at bounding box center [580, 511] width 175 height 34
click at [653, 717] on link "31" at bounding box center [657, 717] width 22 height 22
type input "[DATE]"
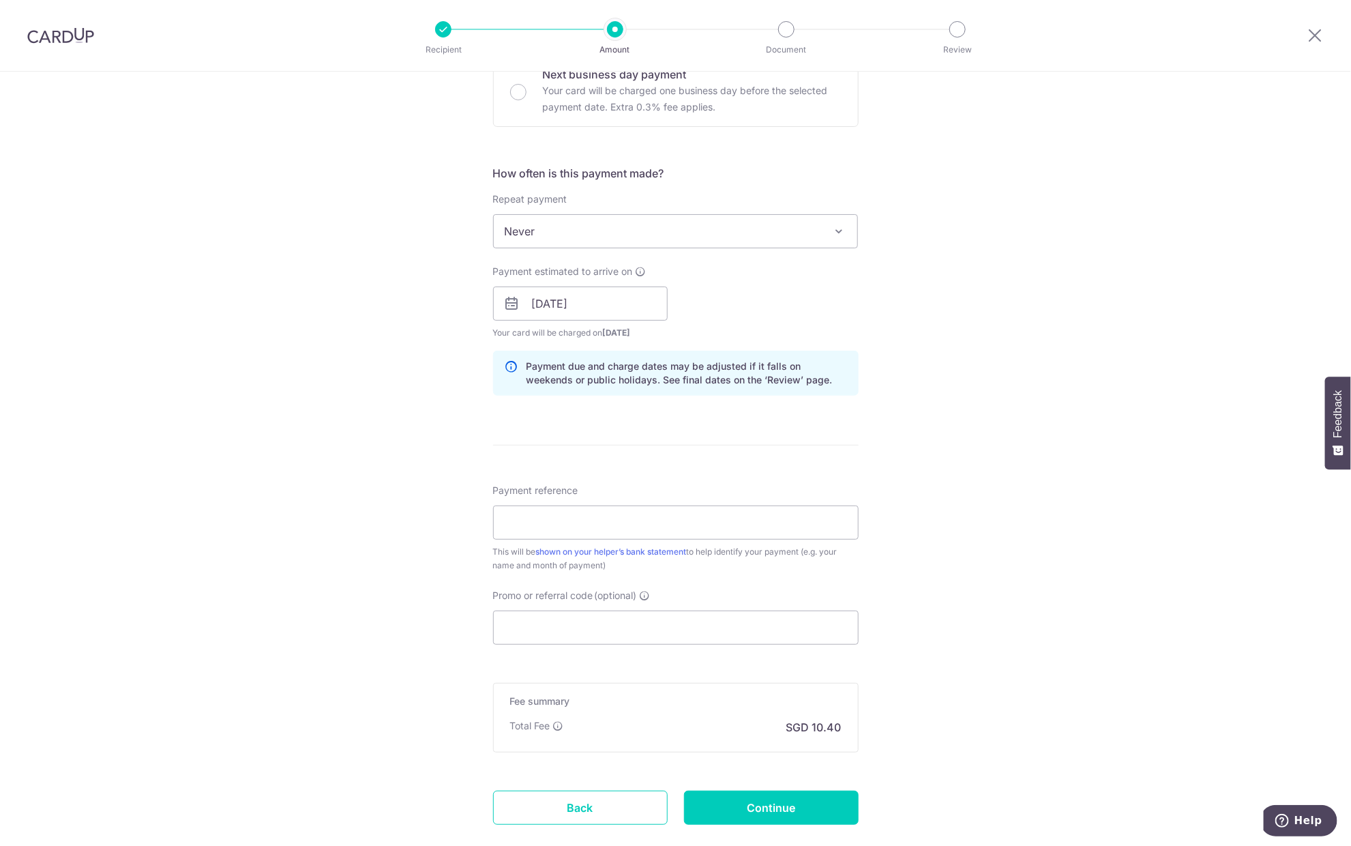
scroll to position [454, 0]
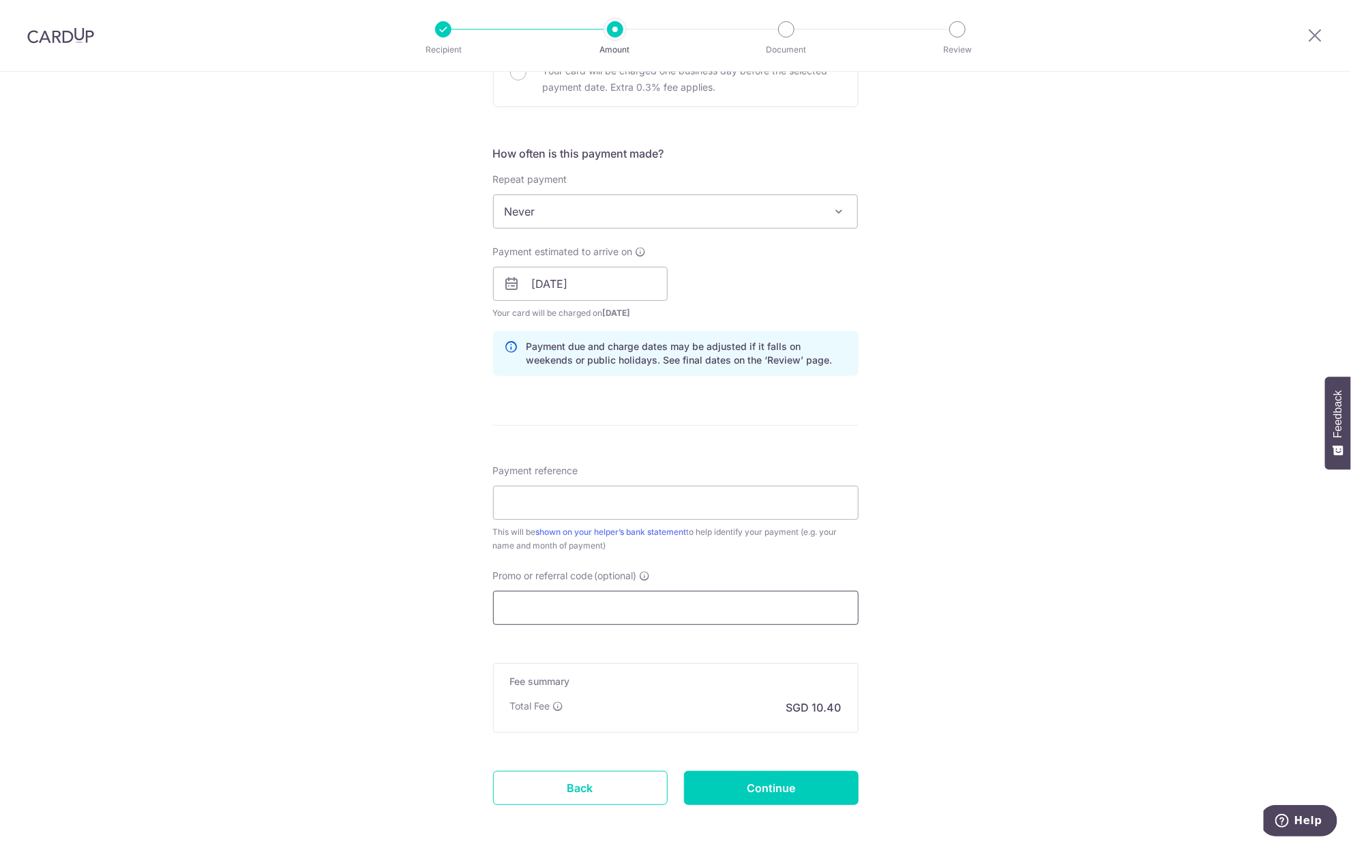
click at [568, 599] on input "Promo or referral code (optional)" at bounding box center [675, 607] width 365 height 34
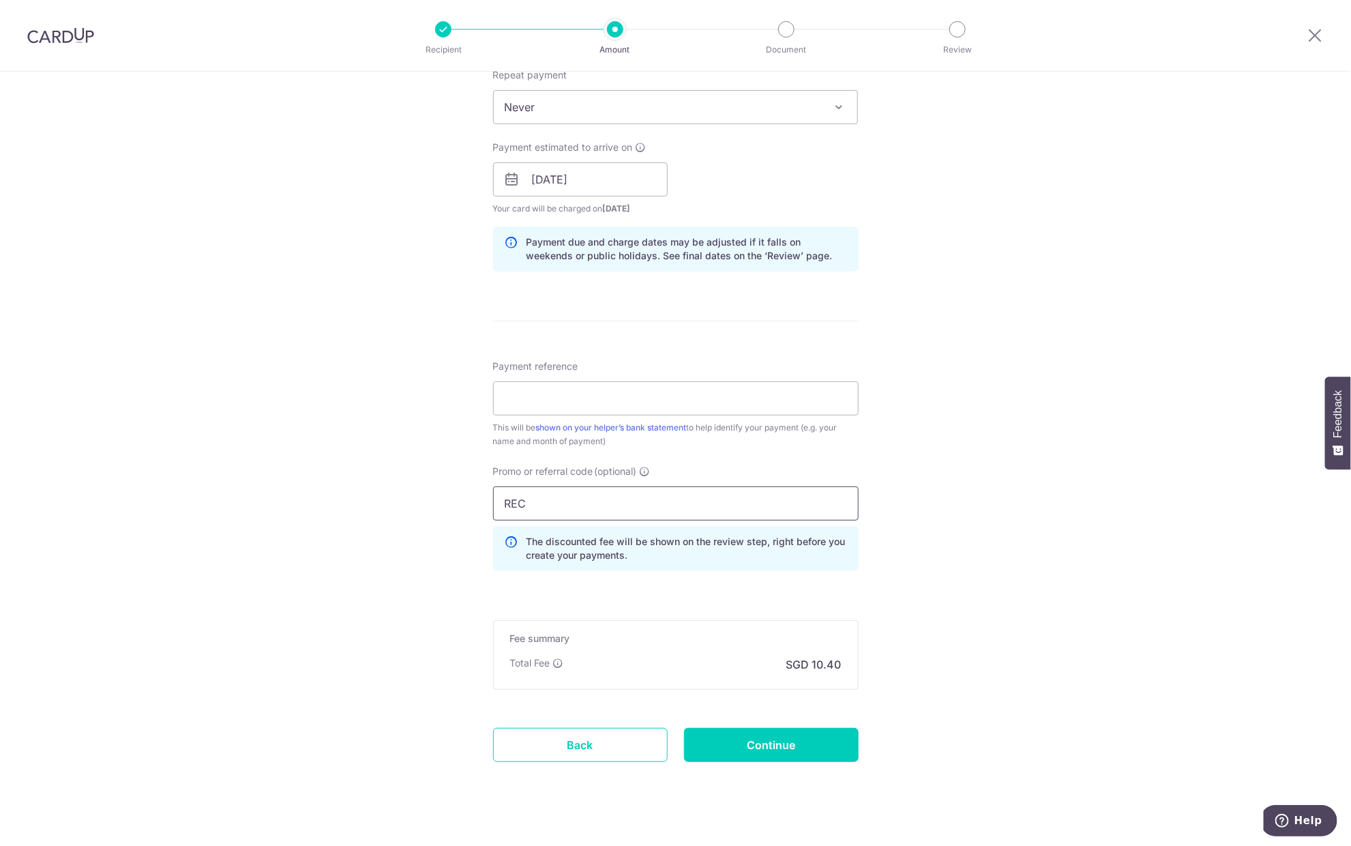
scroll to position [573, 0]
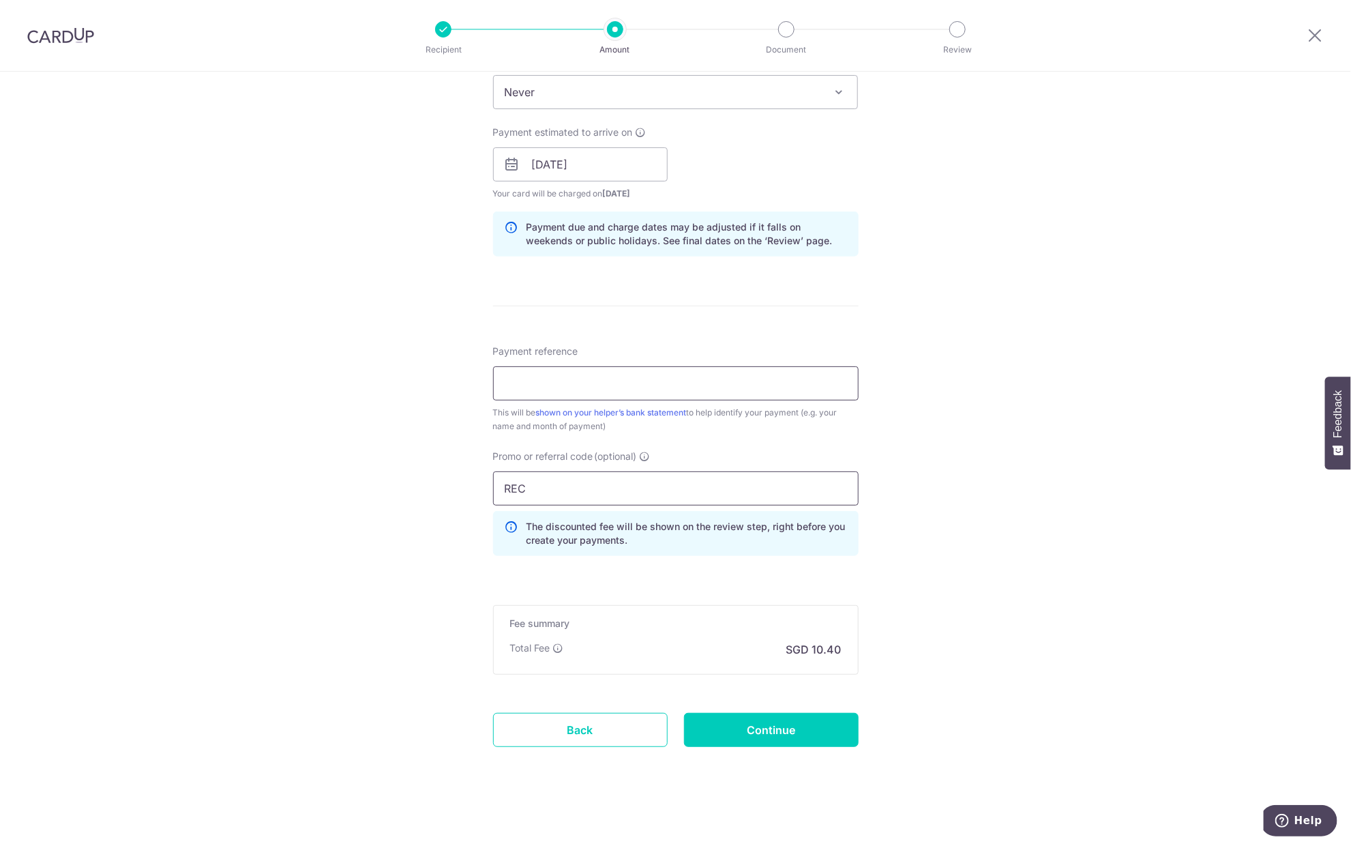
type input "REC"
click at [561, 375] on input "Payment reference" at bounding box center [675, 383] width 365 height 34
type input "Salary"
click at [998, 463] on div "Tell us more about your payment Enter payment amount SGD 400.00 400.00 Select C…" at bounding box center [675, 173] width 1351 height 1351
click at [783, 725] on input "Continue" at bounding box center [771, 730] width 175 height 34
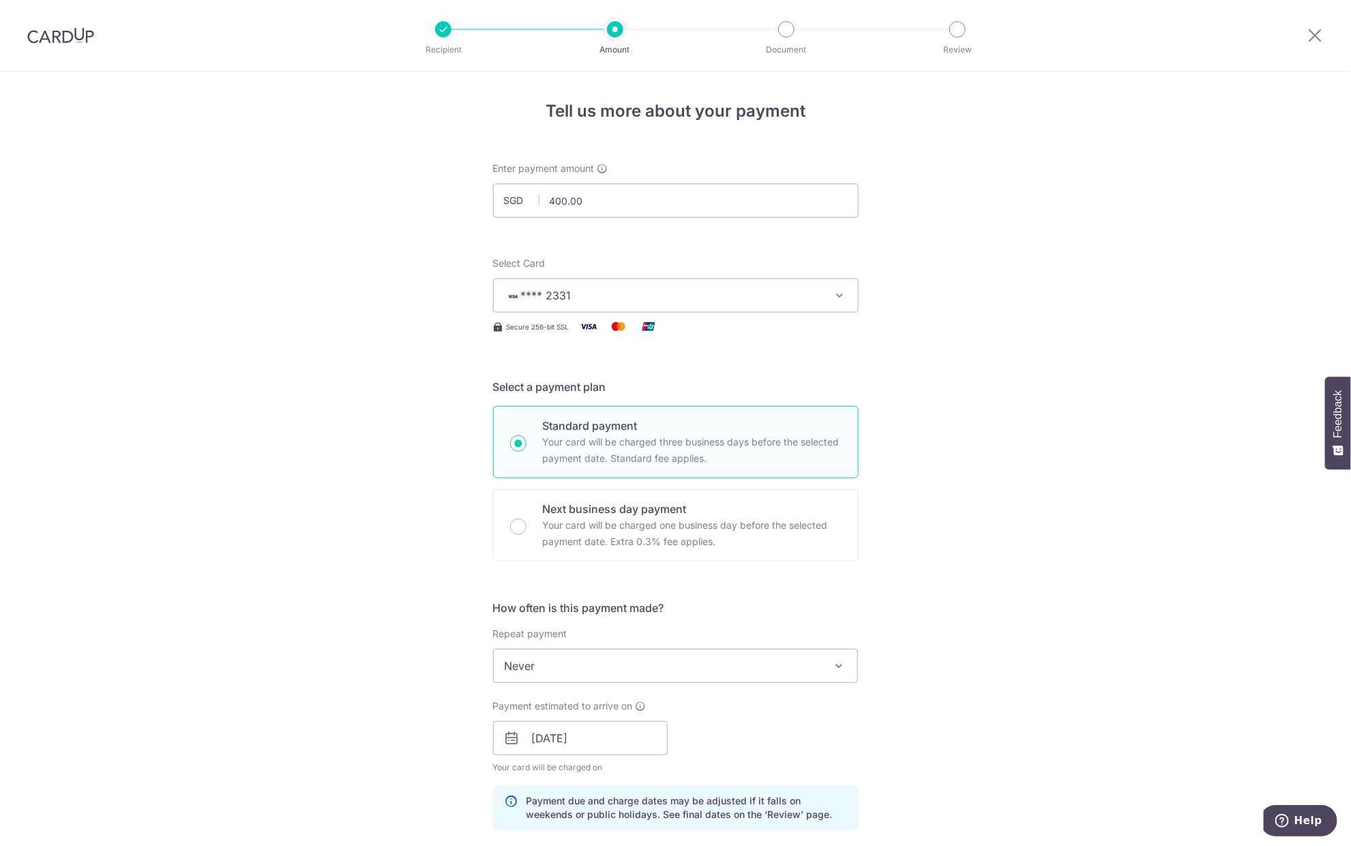
scroll to position [593, 0]
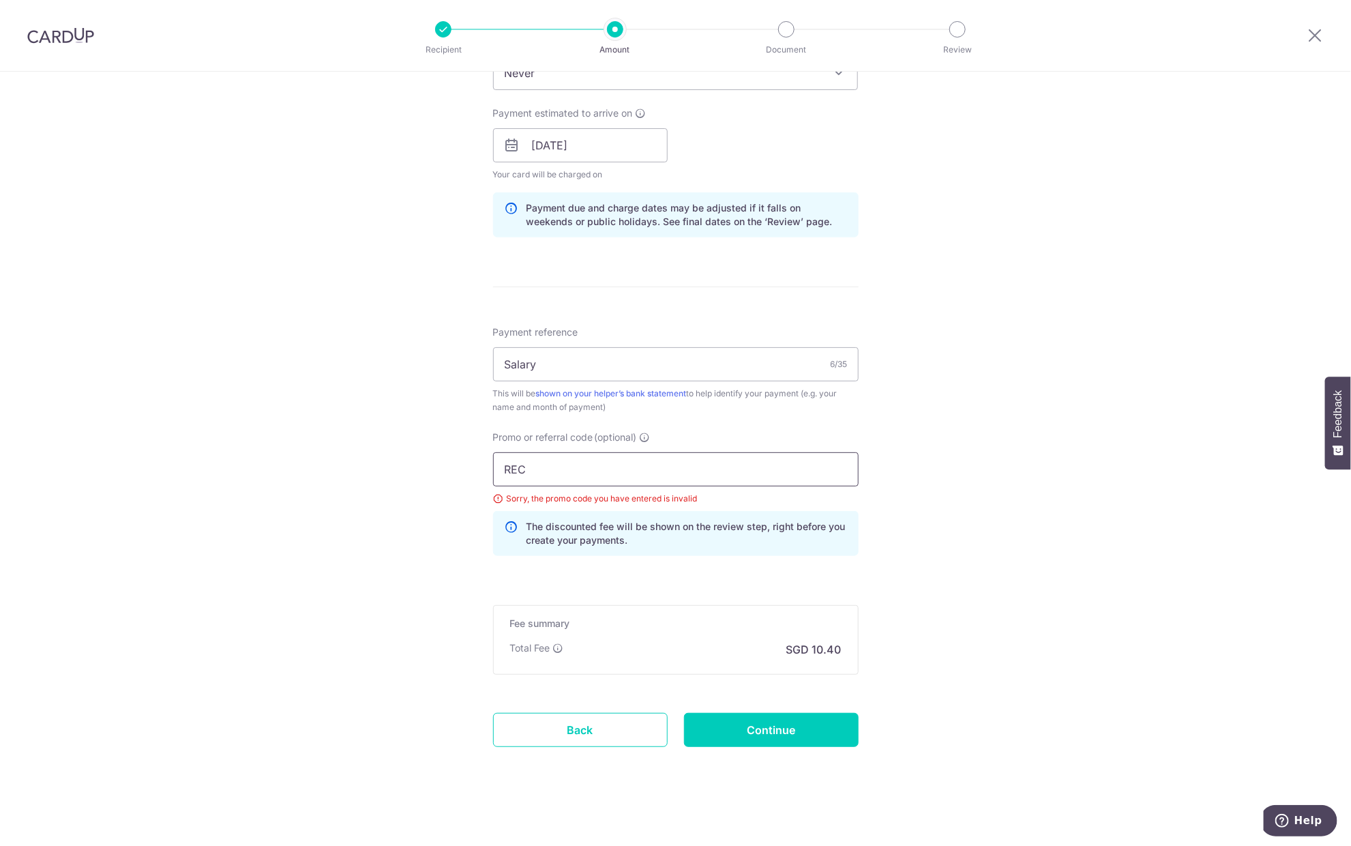
click at [601, 467] on input "REC" at bounding box center [675, 469] width 365 height 34
type input "REC185"
click at [779, 729] on input "Continue" at bounding box center [771, 730] width 175 height 34
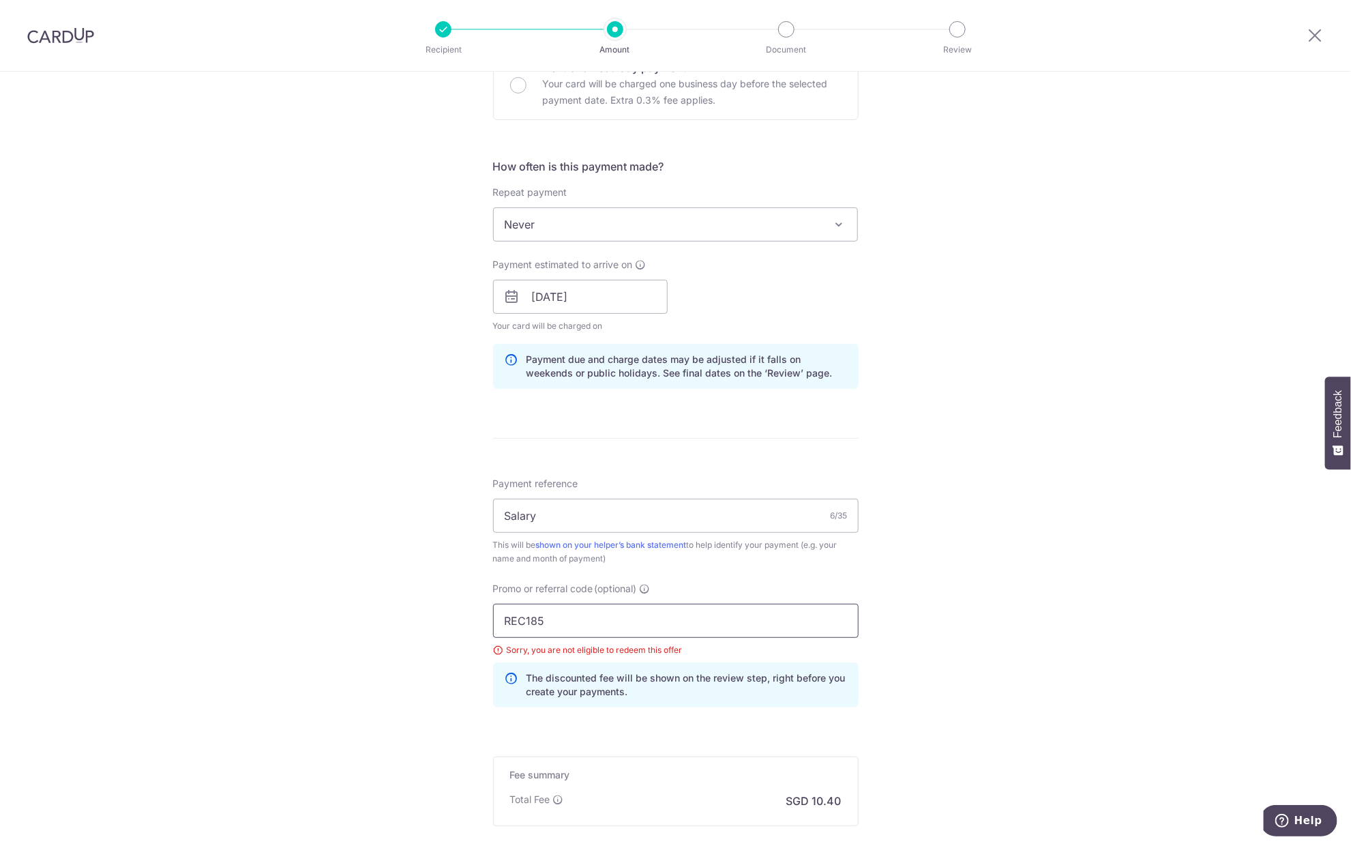
scroll to position [365, 0]
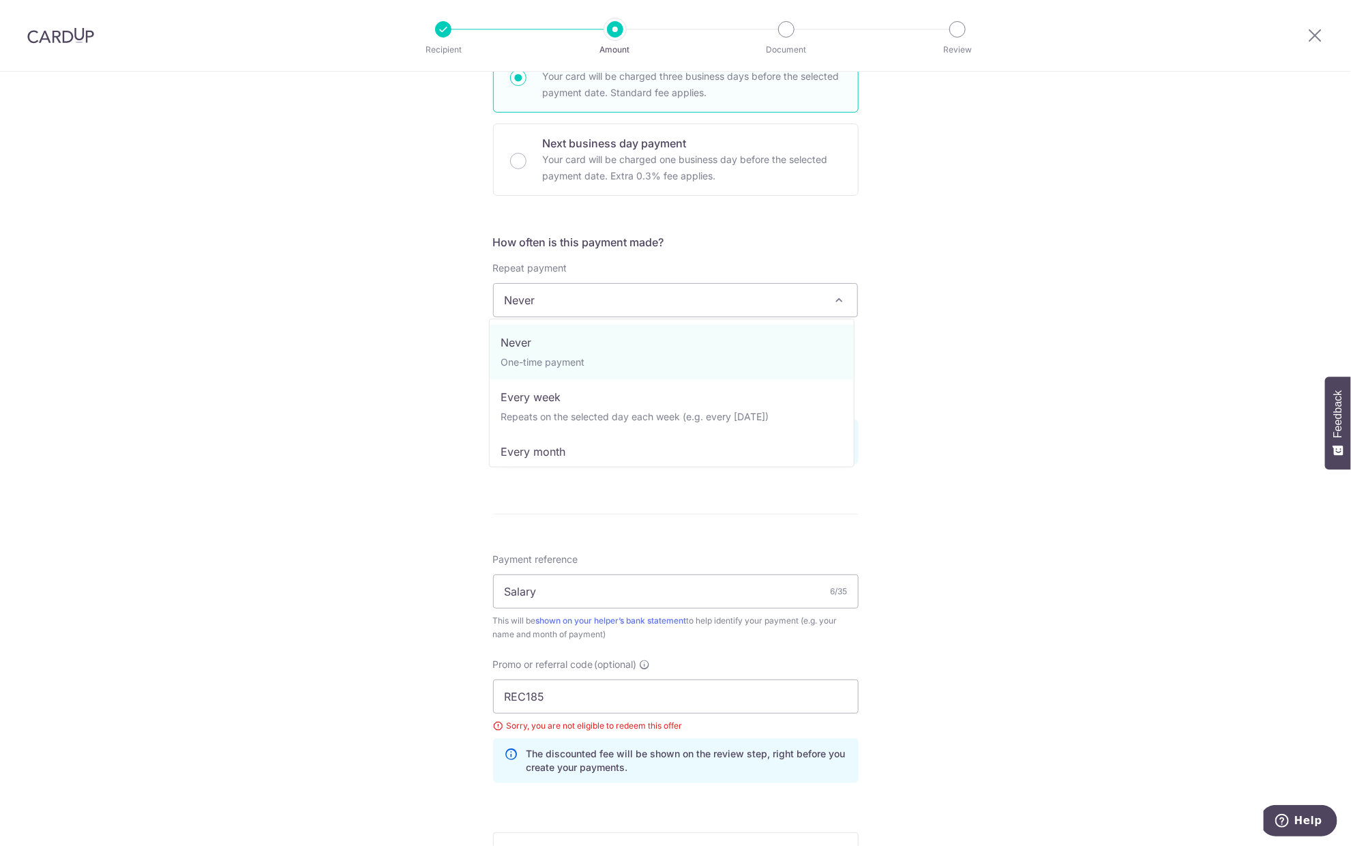
click at [630, 296] on span "Never" at bounding box center [676, 300] width 364 height 33
select select "3"
type input "31/12/2025"
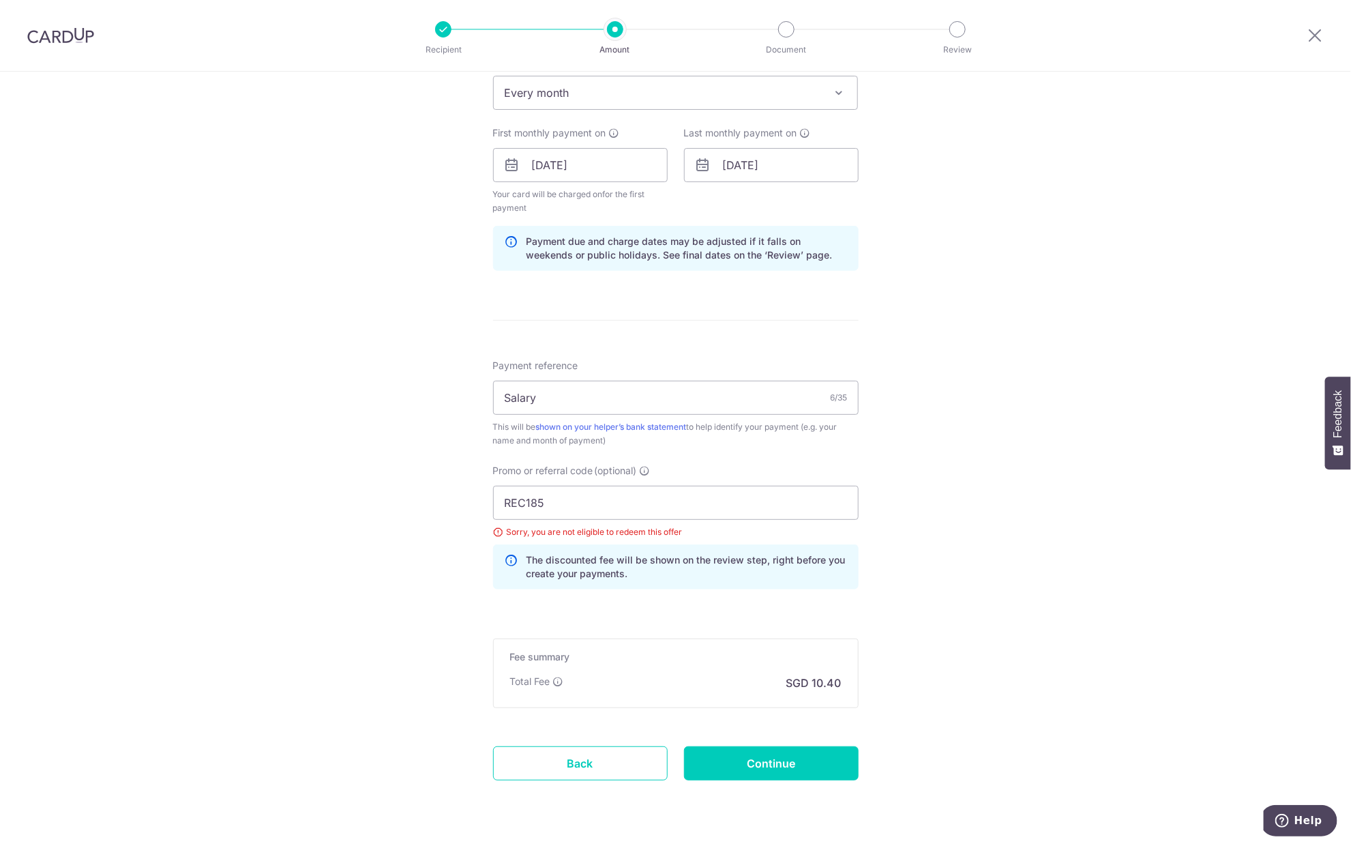
scroll to position [593, 0]
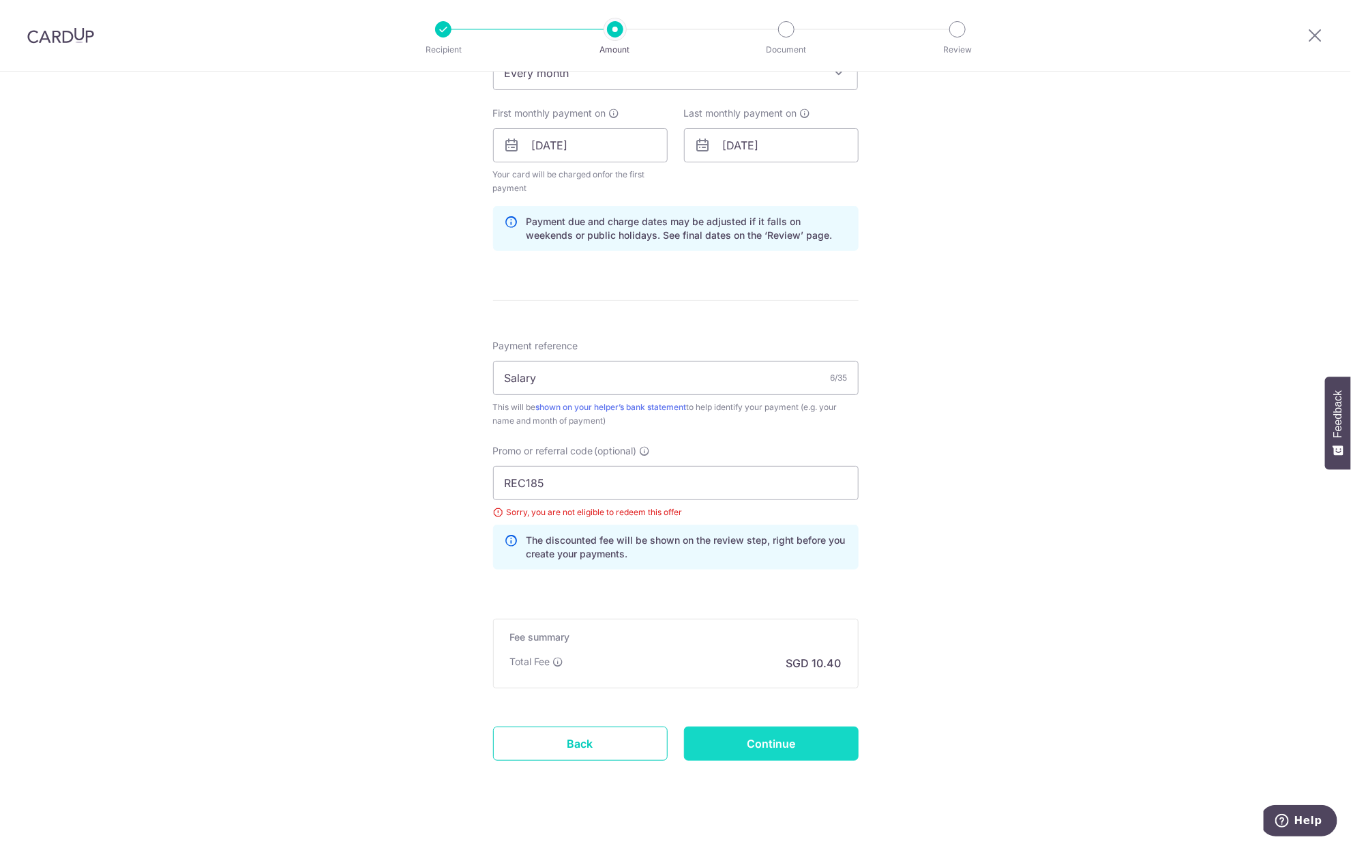
click at [766, 737] on input "Continue" at bounding box center [771, 743] width 175 height 34
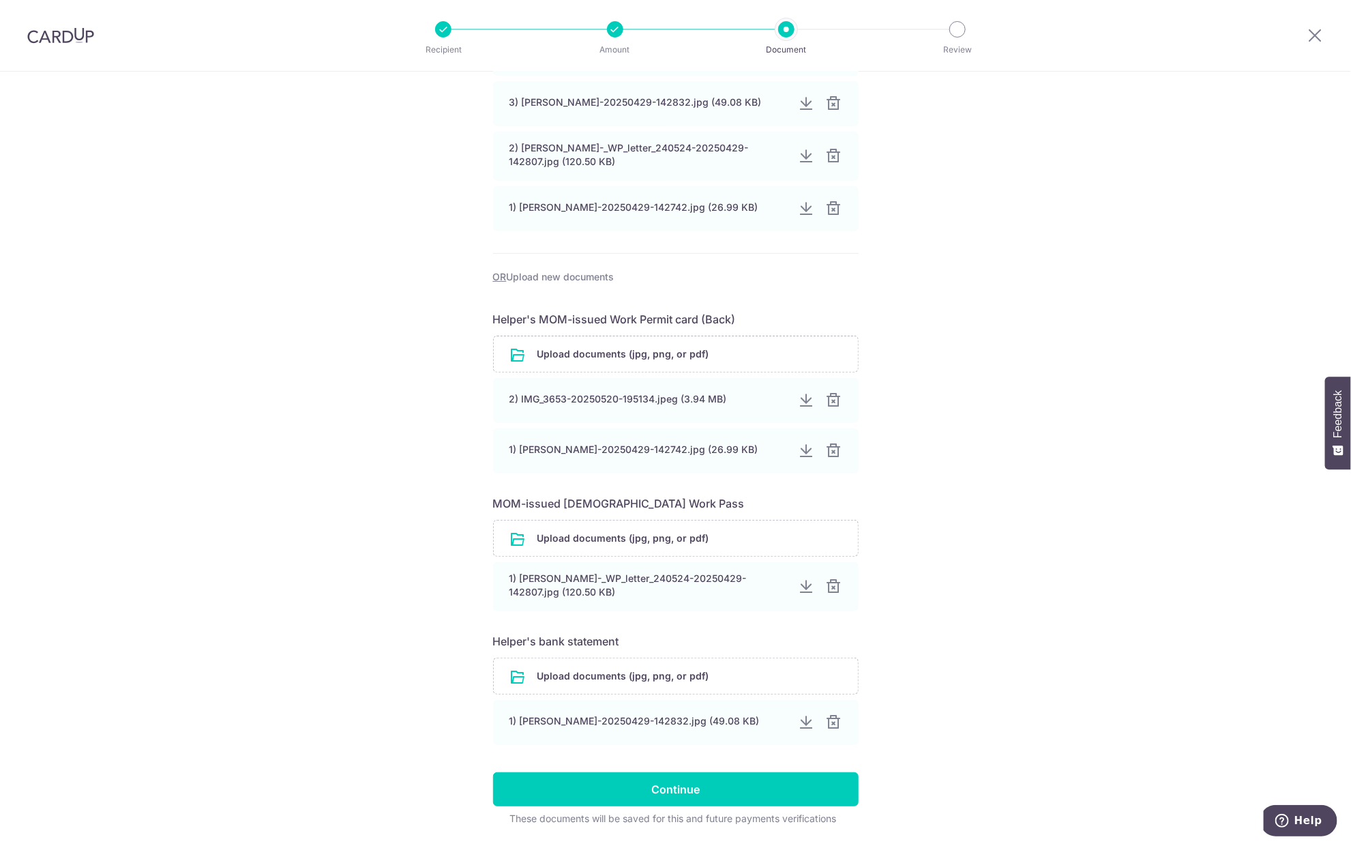
scroll to position [344, 0]
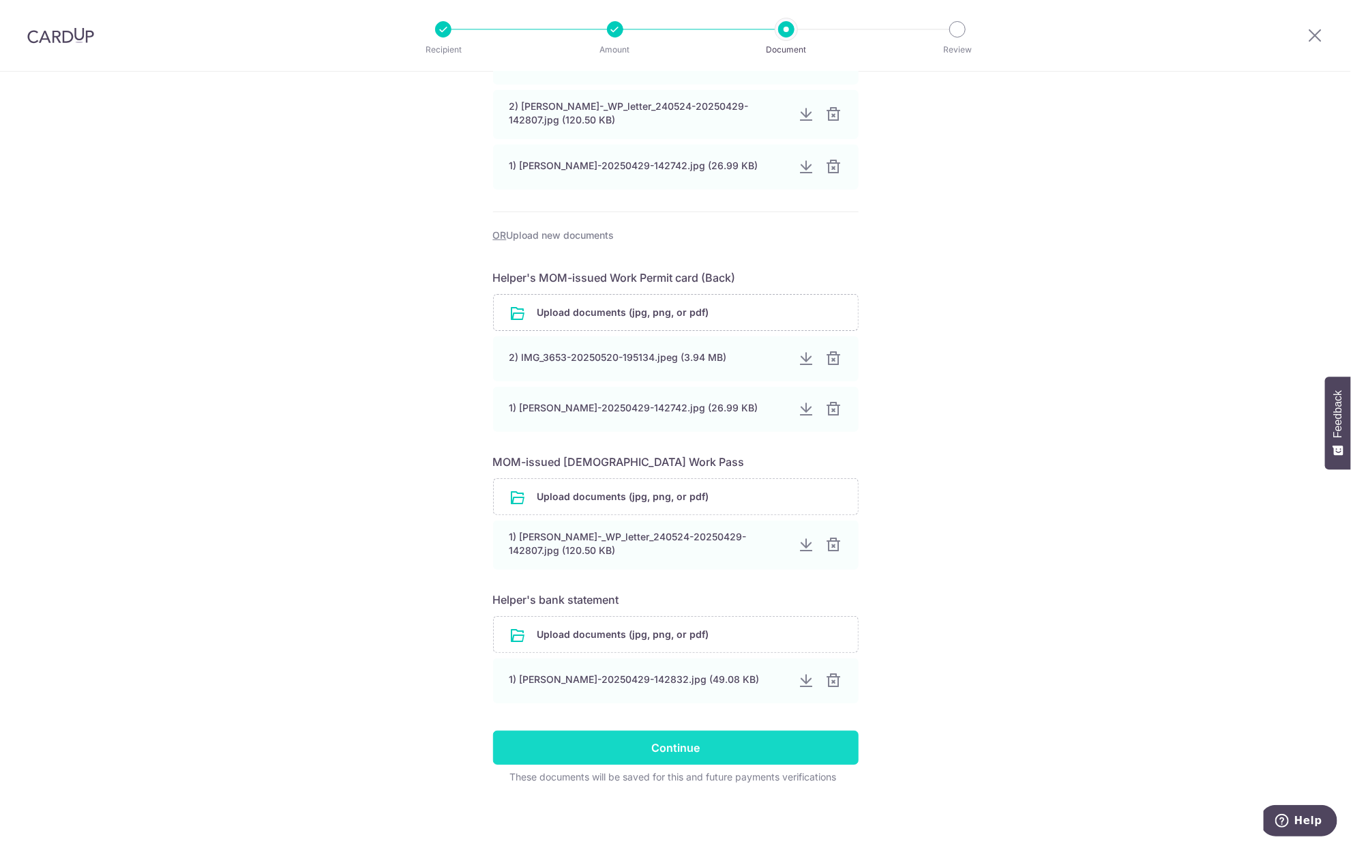
click at [670, 734] on input "Continue" at bounding box center [675, 747] width 365 height 34
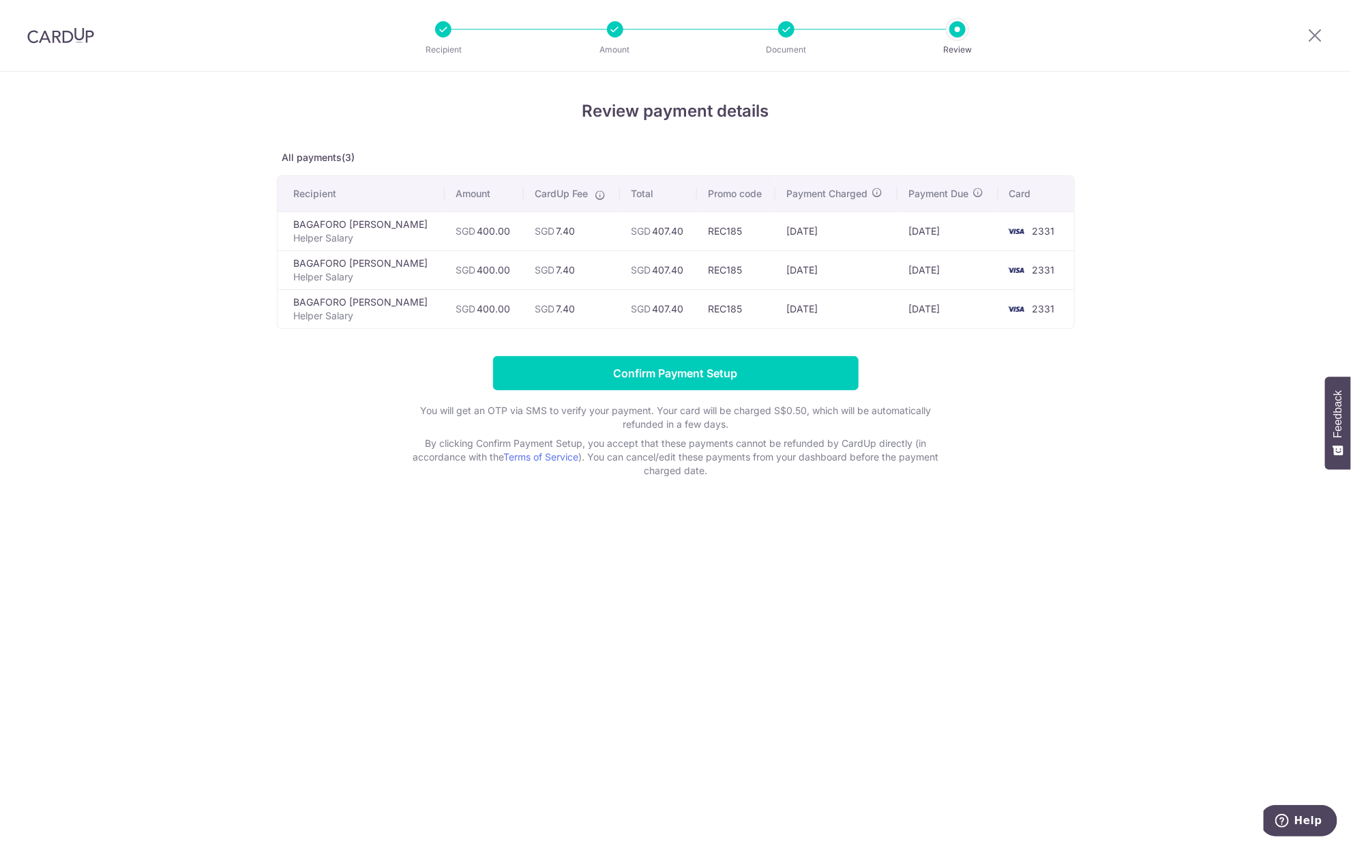
click at [789, 33] on div at bounding box center [786, 29] width 16 height 16
click at [477, 268] on td "SGD 400.00" at bounding box center [484, 269] width 79 height 39
click at [325, 152] on p "All payments(3)" at bounding box center [676, 158] width 798 height 14
click at [1314, 32] on icon at bounding box center [1315, 35] width 16 height 17
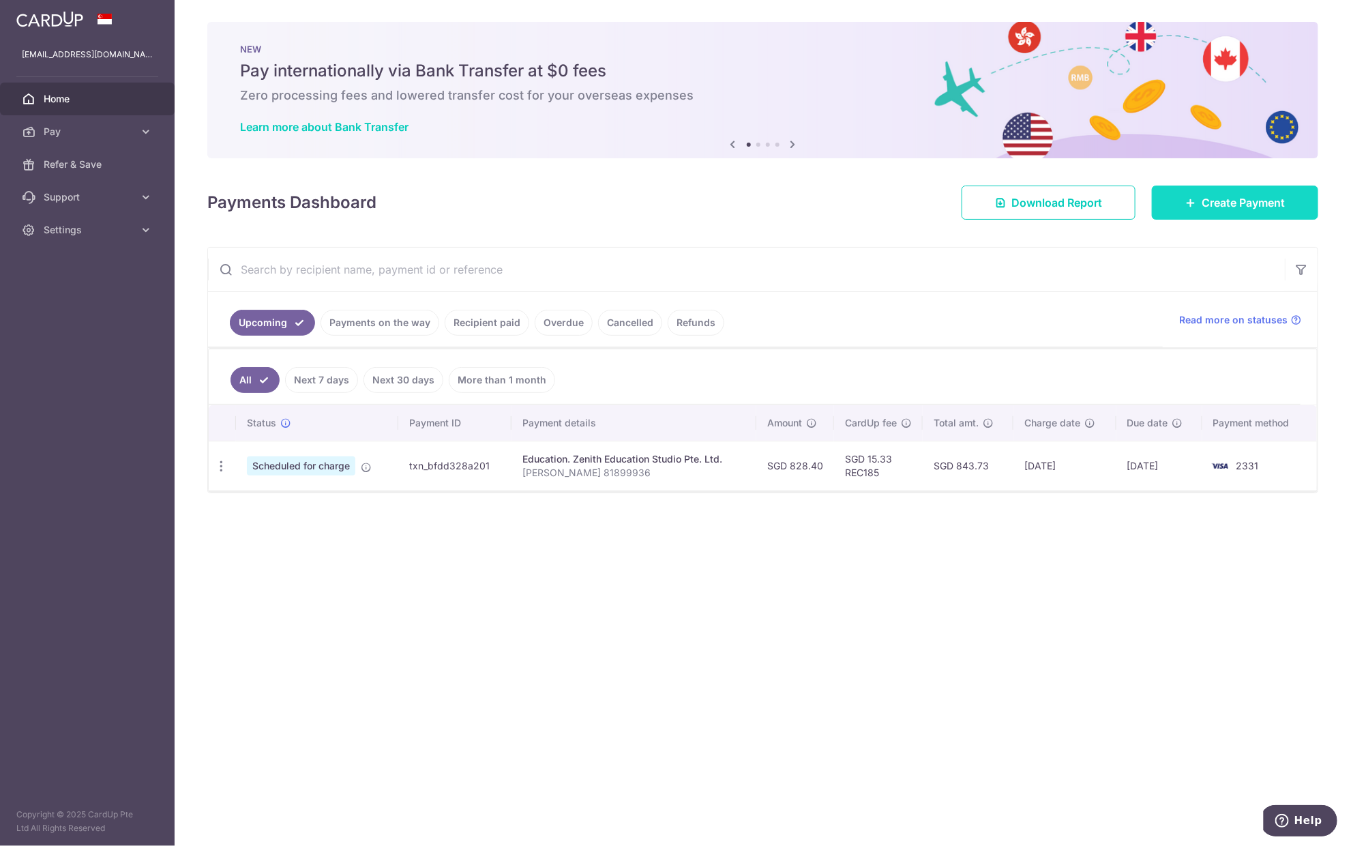
click at [1217, 196] on span "Create Payment" at bounding box center [1242, 202] width 83 height 16
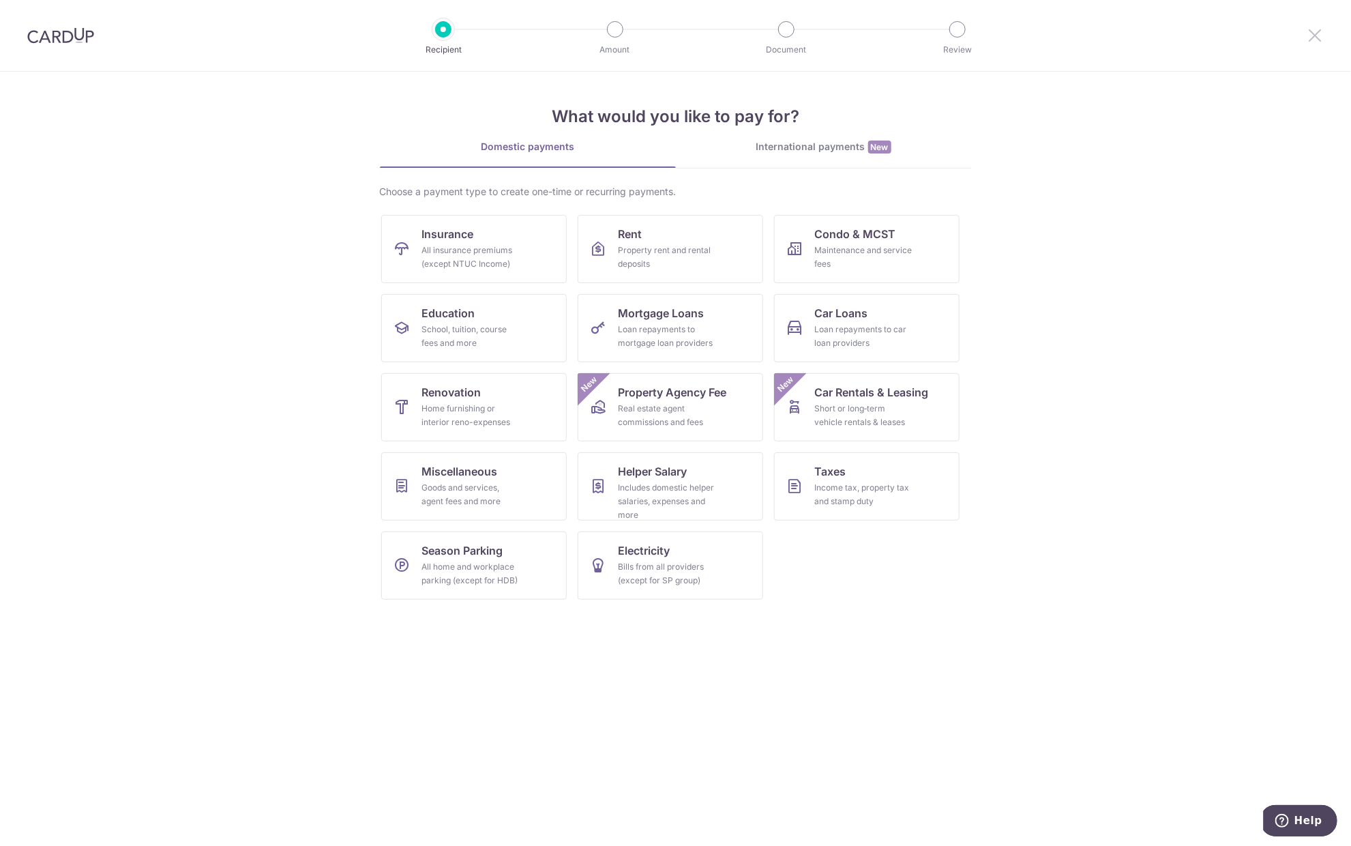
click at [1313, 40] on icon at bounding box center [1315, 35] width 16 height 17
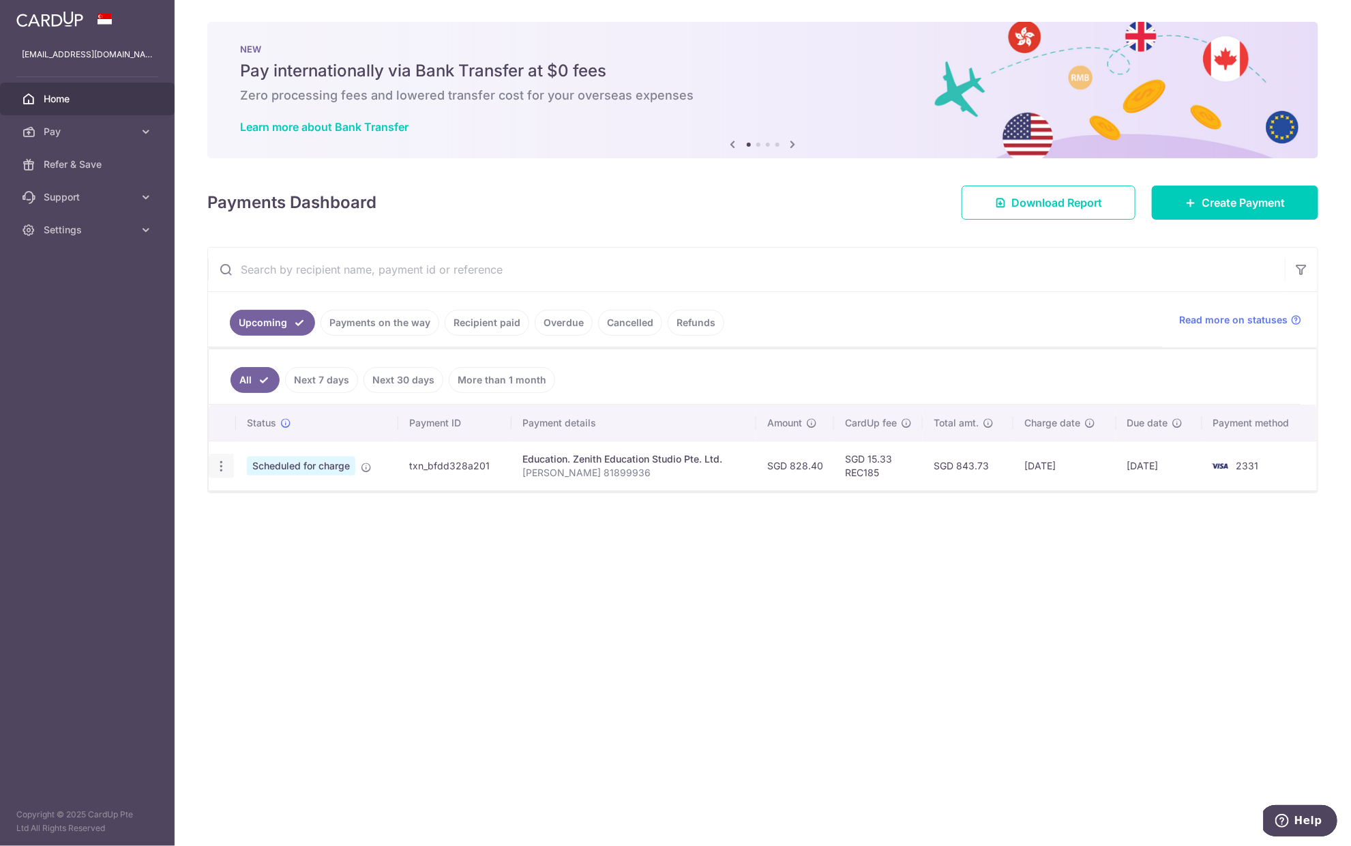
click at [222, 461] on icon "button" at bounding box center [221, 466] width 14 height 14
click at [286, 499] on span "Update payment" at bounding box center [294, 503] width 93 height 16
radio input "true"
type input "828.40"
type input "15/10/2025"
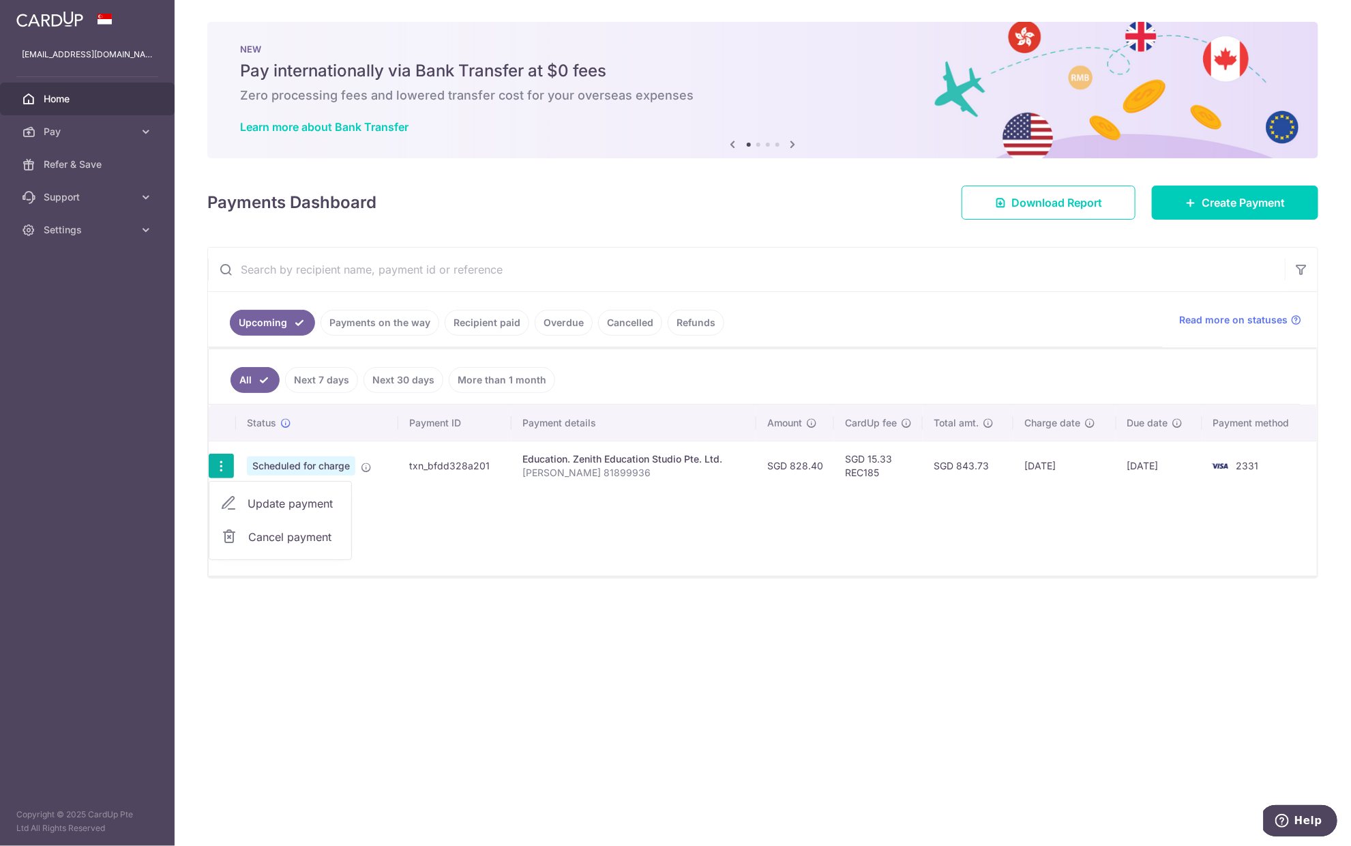
type input "[PERSON_NAME] 81899936"
radio input "true"
type input "REC185"
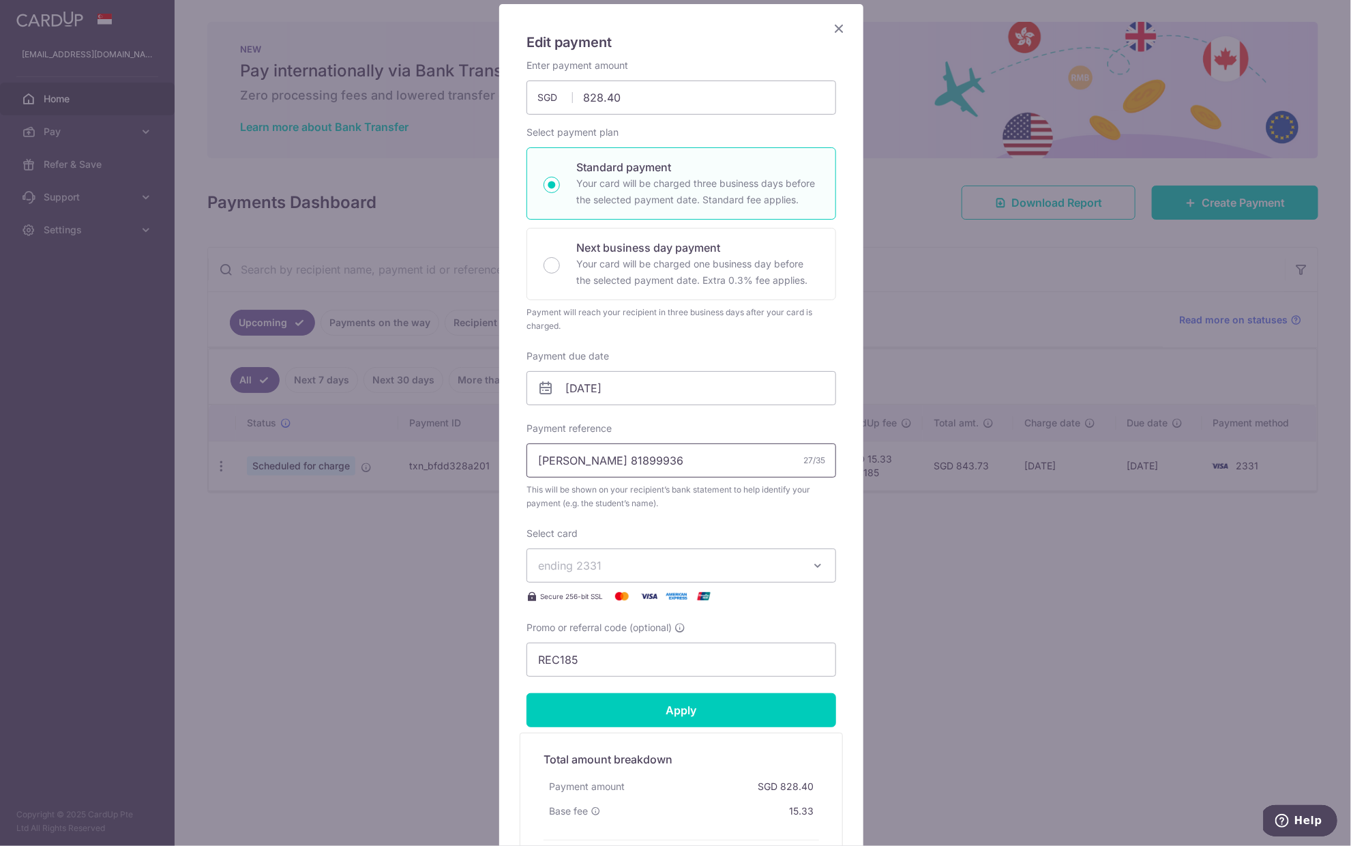
scroll to position [76, 0]
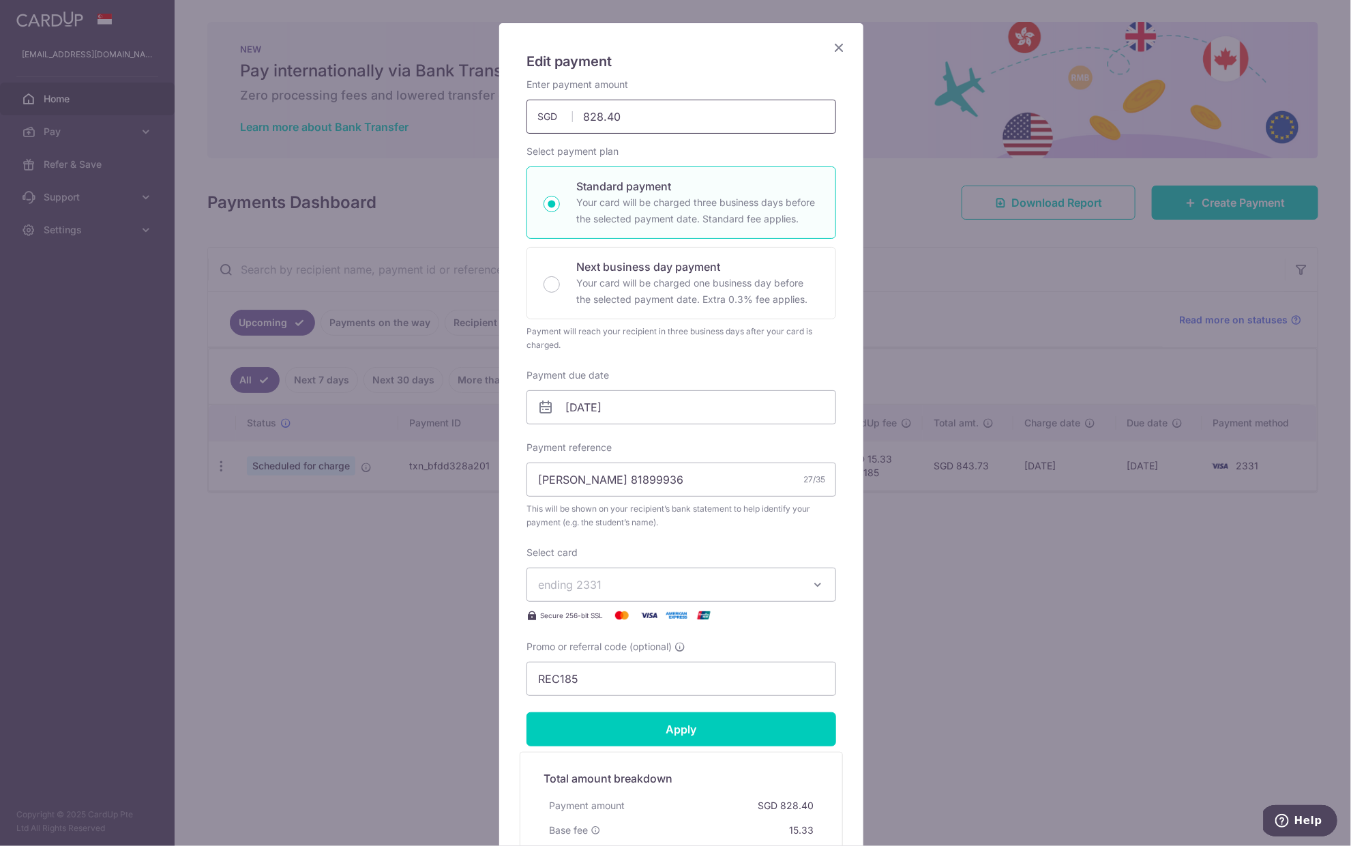
drag, startPoint x: 619, startPoint y: 117, endPoint x: 573, endPoint y: 114, distance: 46.5
click at [573, 114] on input "828.40" at bounding box center [681, 117] width 310 height 34
type input "428.40"
click at [678, 726] on input "Apply" at bounding box center [681, 729] width 310 height 34
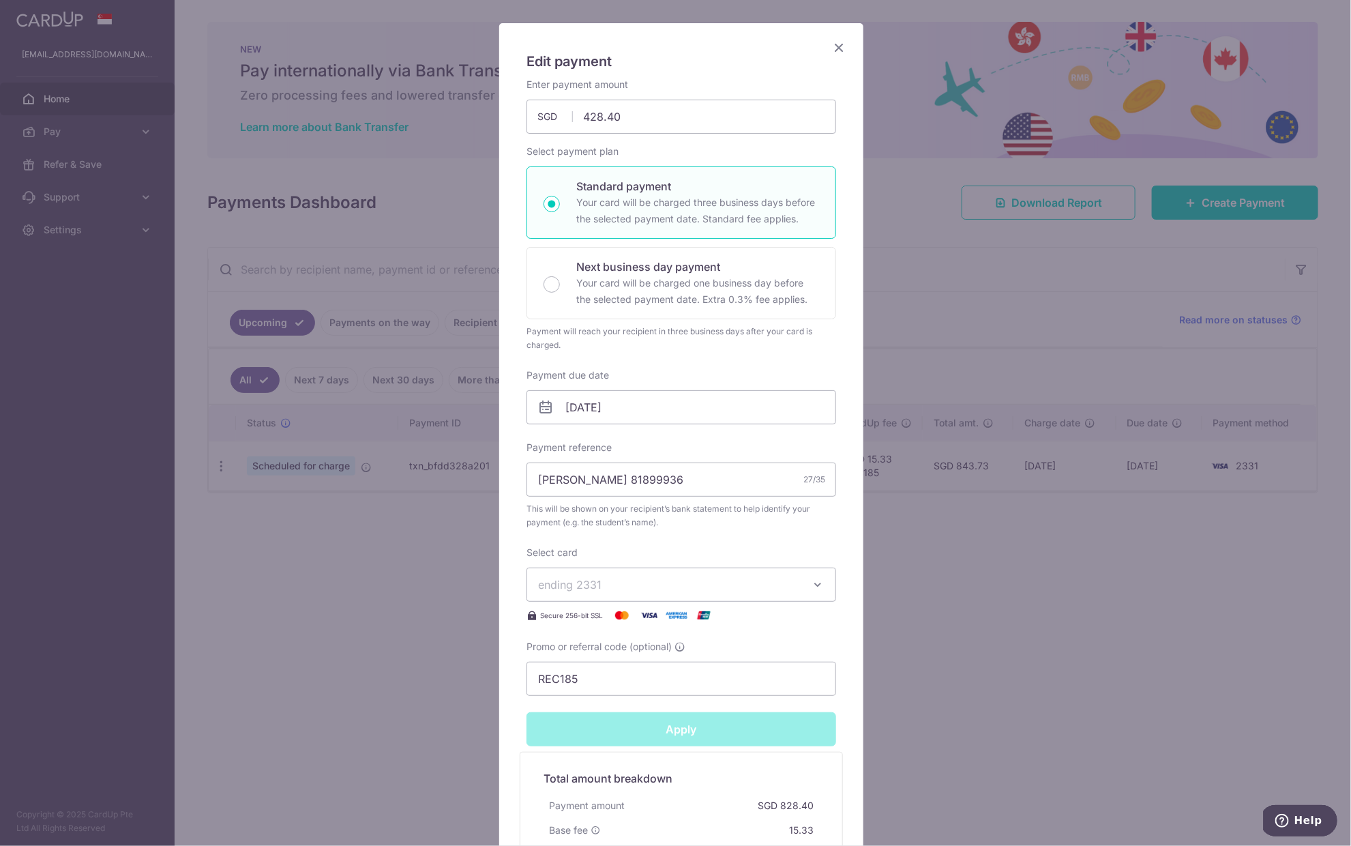
type input "Successfully Applied"
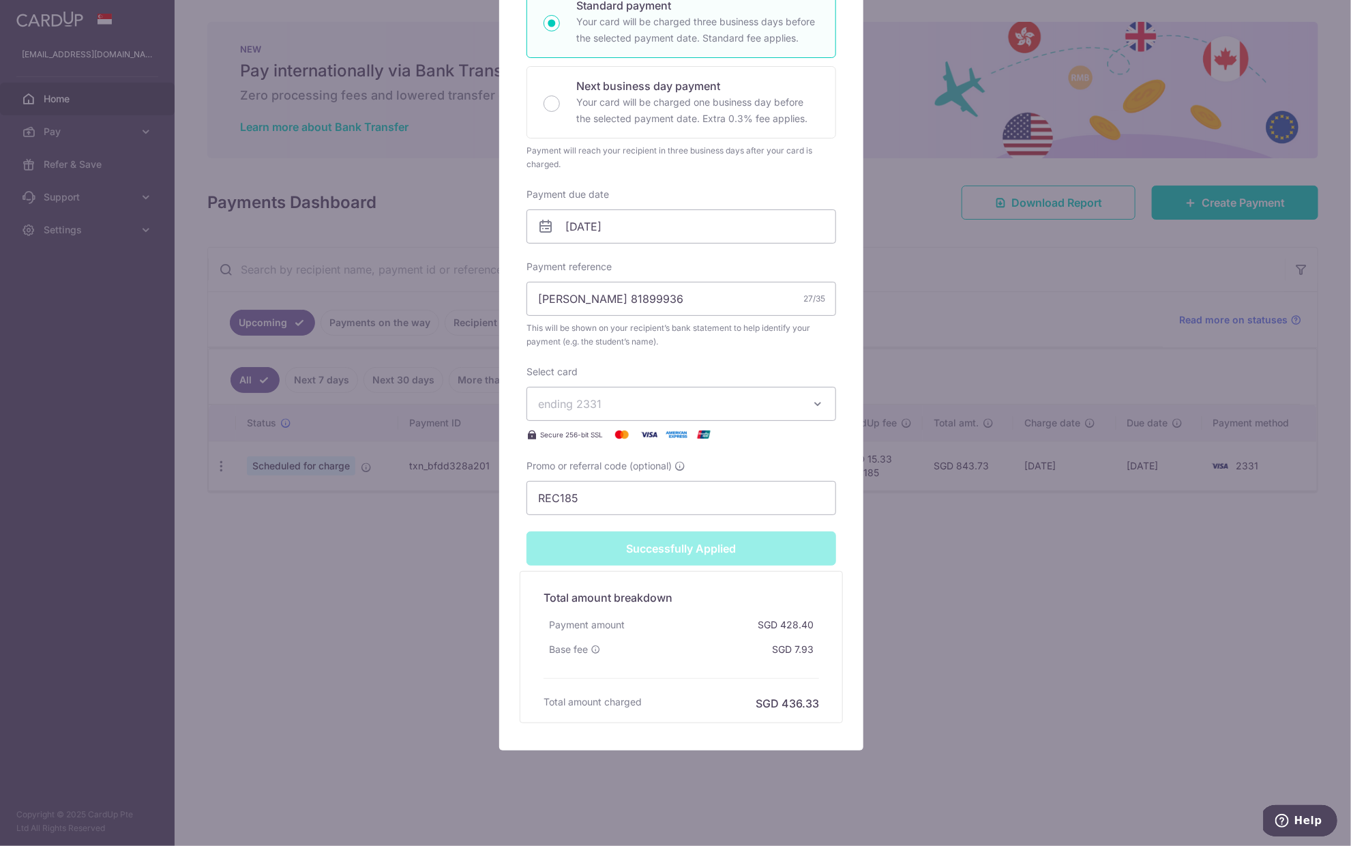
scroll to position [0, 0]
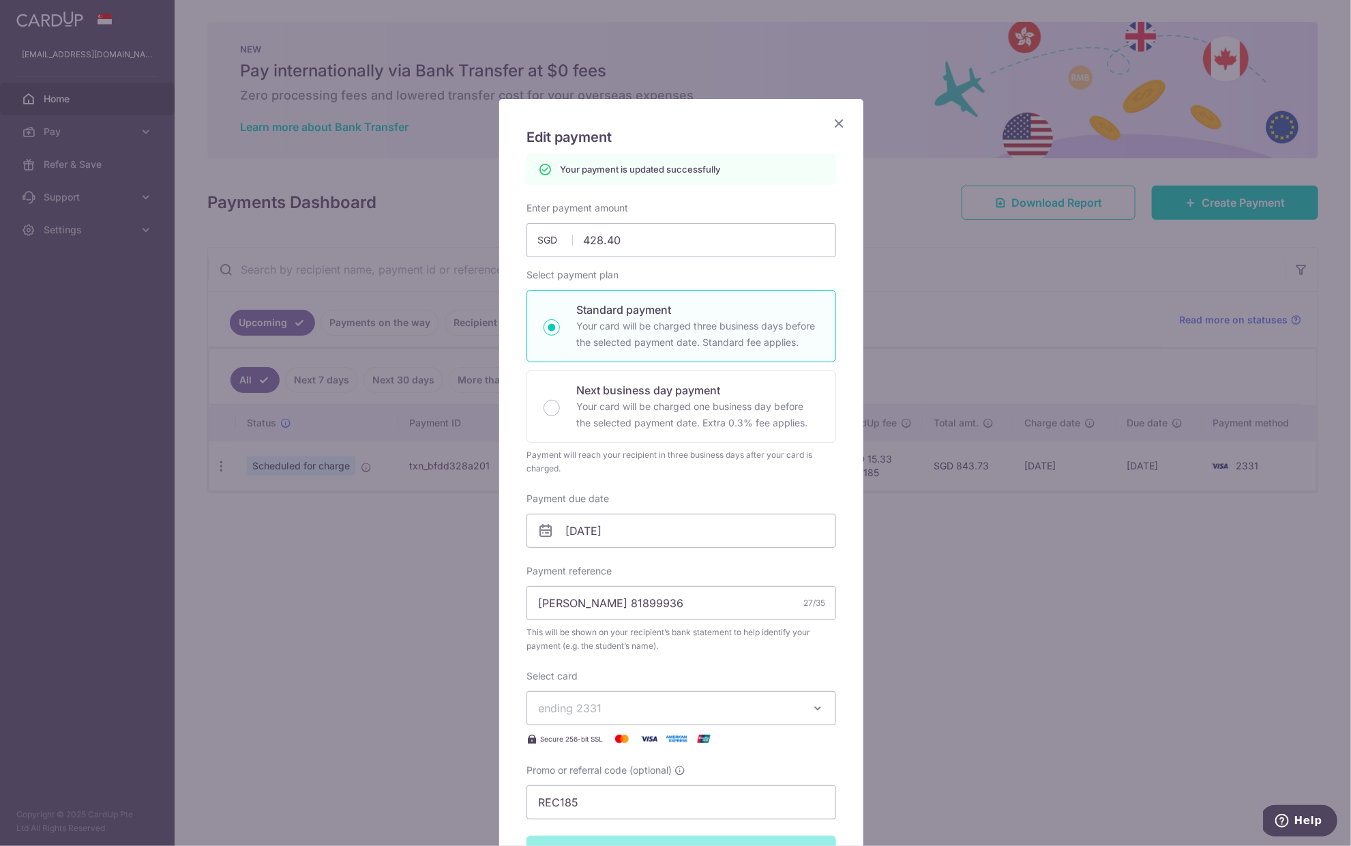
click at [831, 121] on icon "Close" at bounding box center [839, 123] width 16 height 17
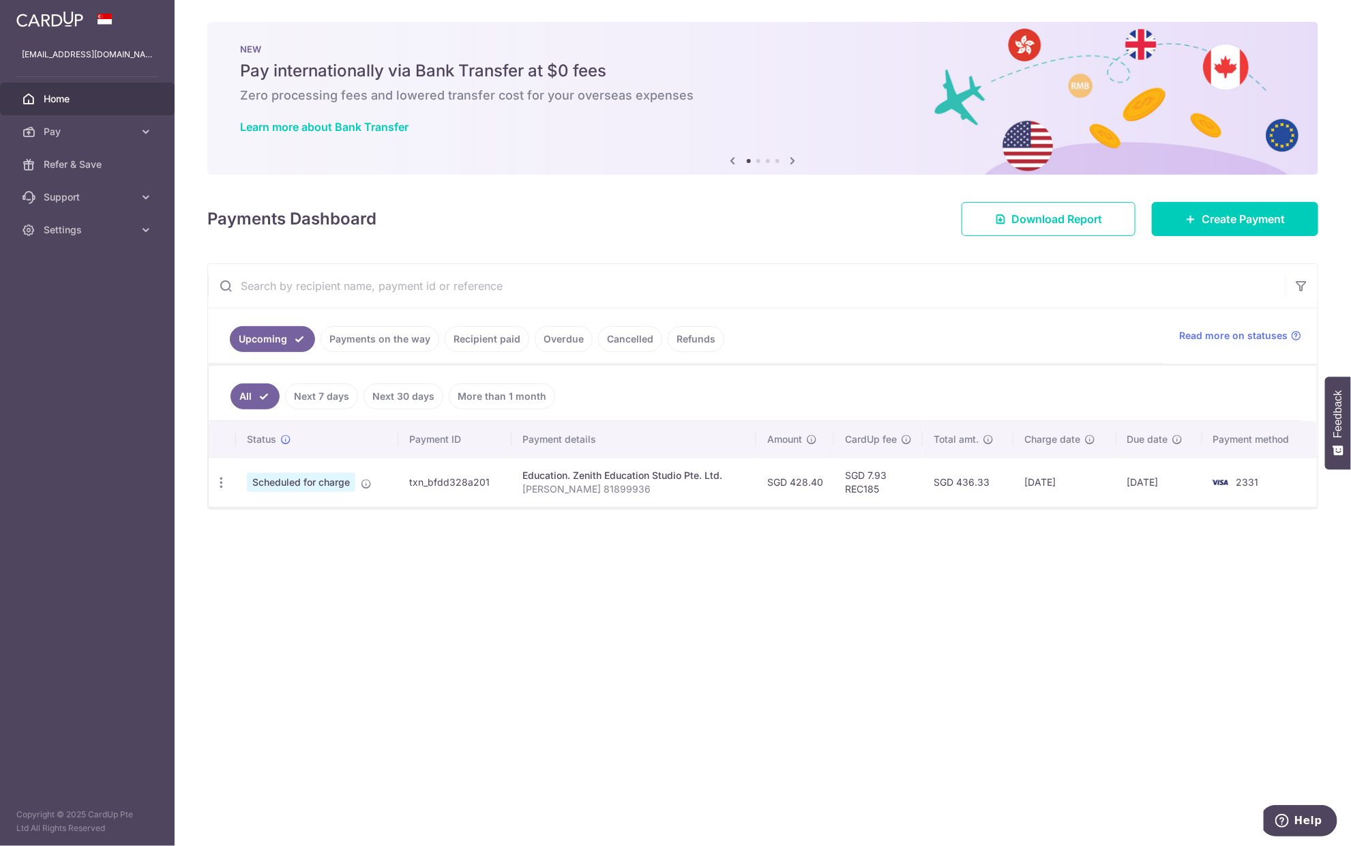
click at [610, 599] on div "× Pause Schedule Pause all future payments in this series Pause just this one p…" at bounding box center [763, 423] width 1176 height 846
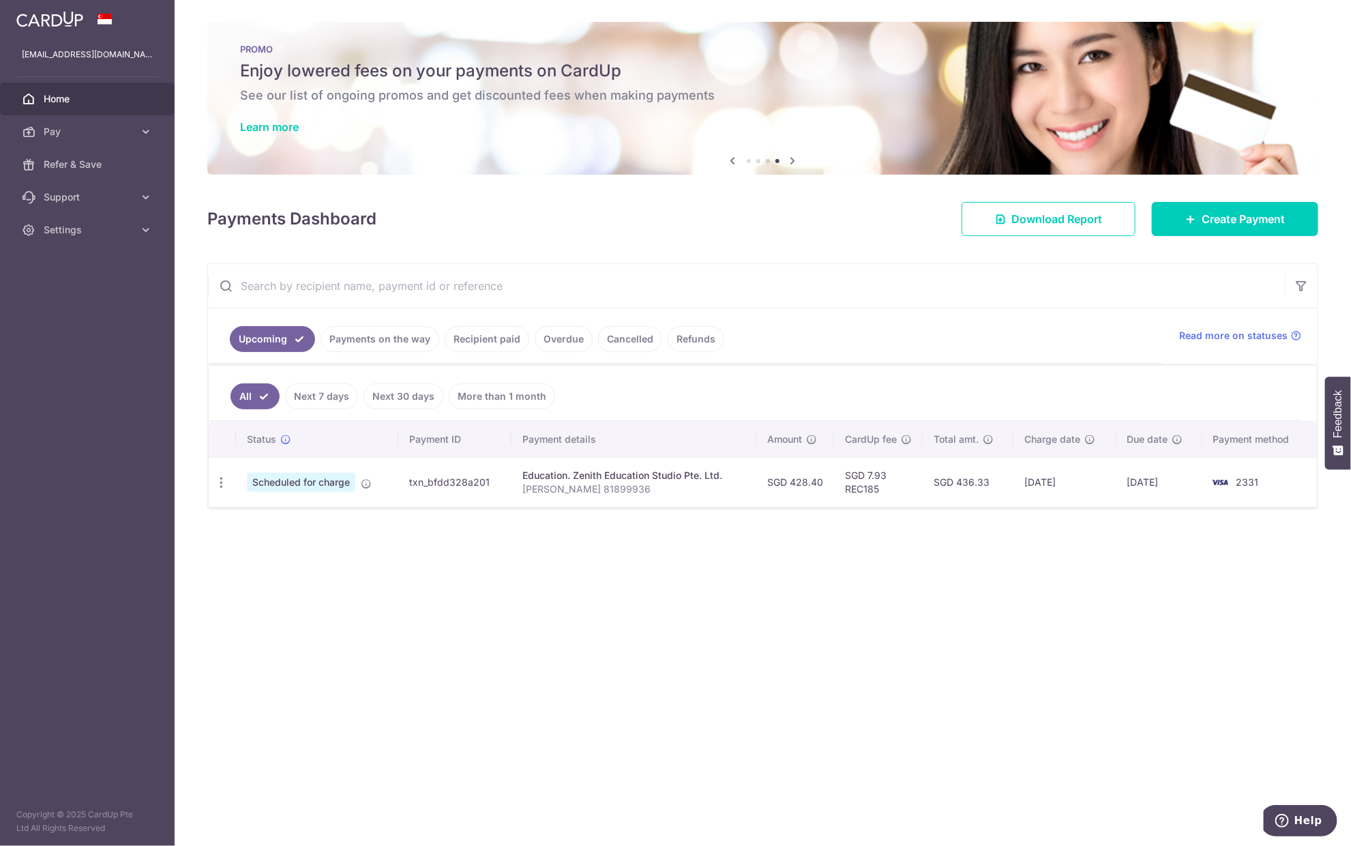
click at [1203, 635] on div "× Pause Schedule Pause all future payments in this series Pause just this one p…" at bounding box center [763, 423] width 1176 height 846
click at [78, 225] on span "Settings" at bounding box center [89, 230] width 90 height 14
click at [68, 272] on link "Account" at bounding box center [87, 262] width 175 height 33
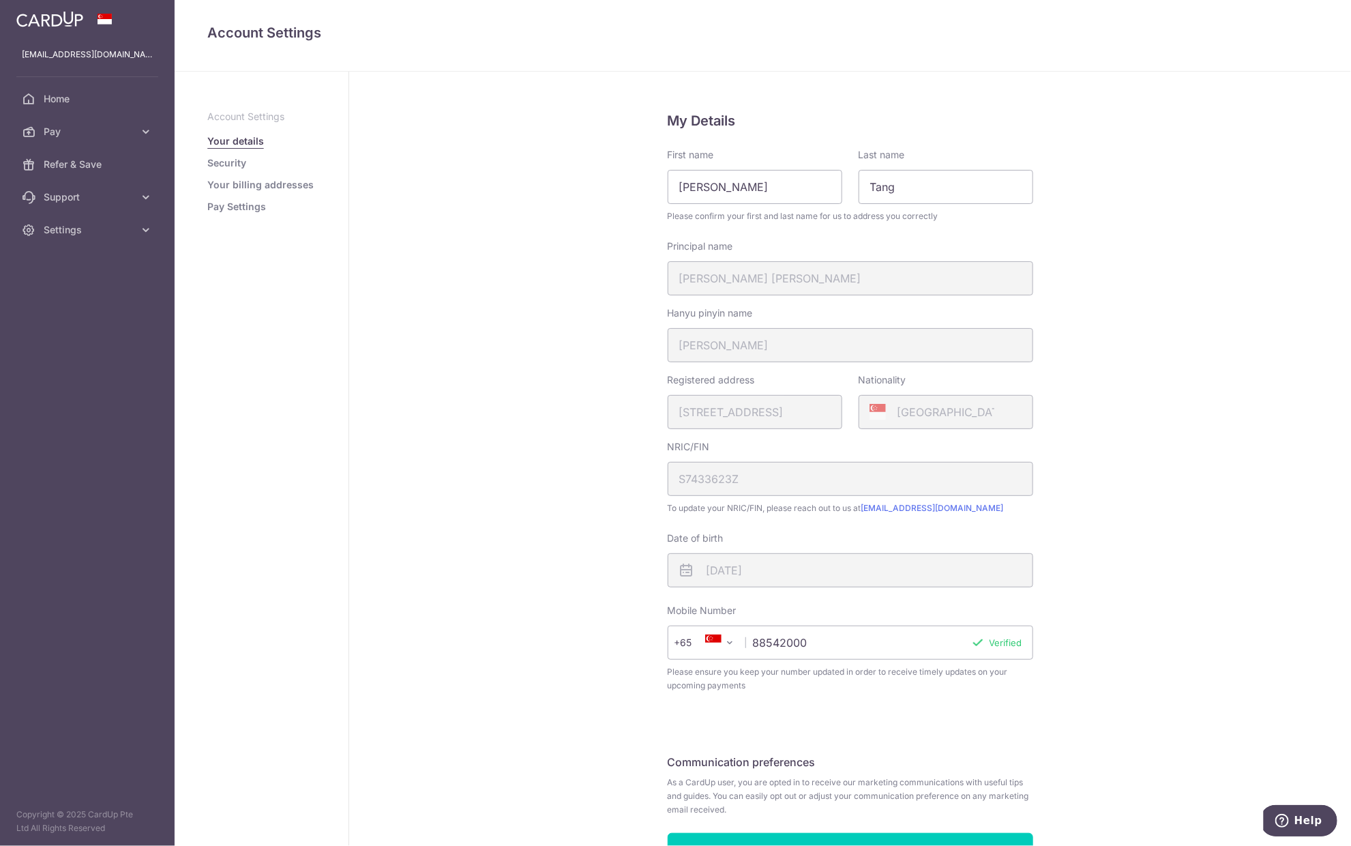
click at [249, 205] on link "Pay Settings" at bounding box center [236, 207] width 59 height 14
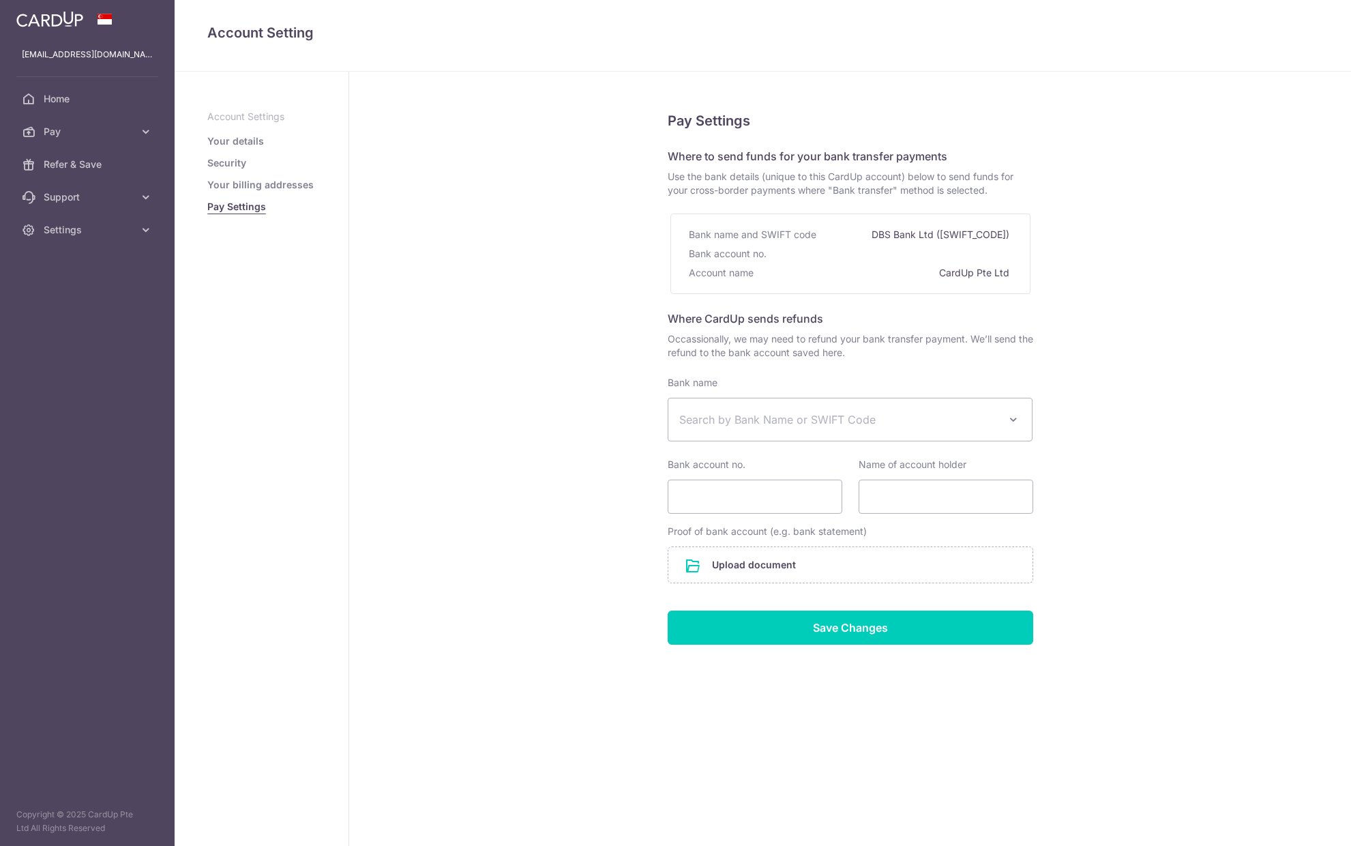
select select
click at [228, 139] on link "Your details" at bounding box center [235, 141] width 57 height 14
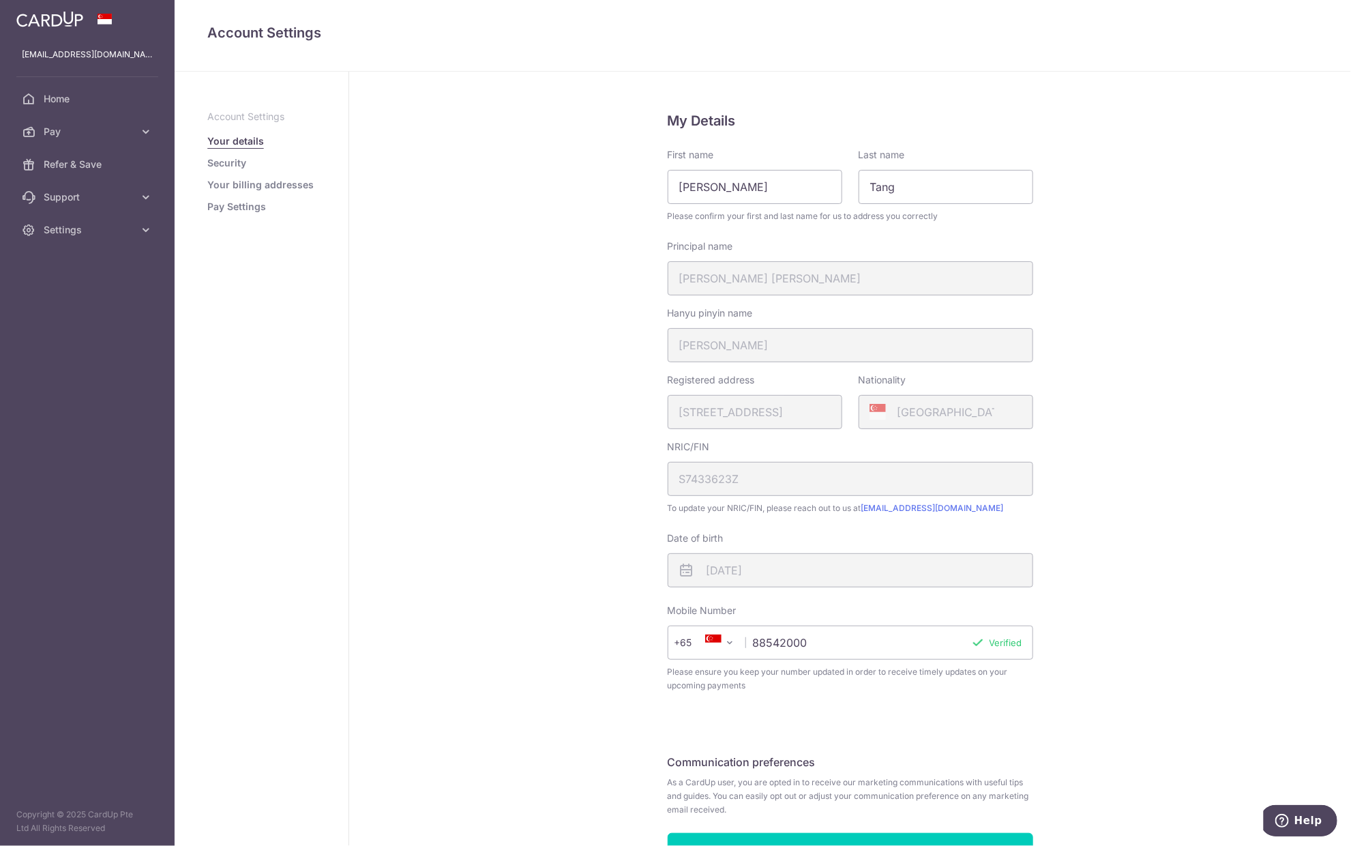
click at [762, 353] on div "Hanyu pinyin name DENG MINGHUI" at bounding box center [850, 334] width 365 height 56
click at [758, 417] on div "Registered address 16, TOH YI DRIVE, 11, 47, SINGAPORE, 590016" at bounding box center [755, 401] width 175 height 56
click at [263, 116] on p "Account Settings" at bounding box center [261, 117] width 108 height 14
click at [233, 161] on link "Security" at bounding box center [226, 163] width 39 height 14
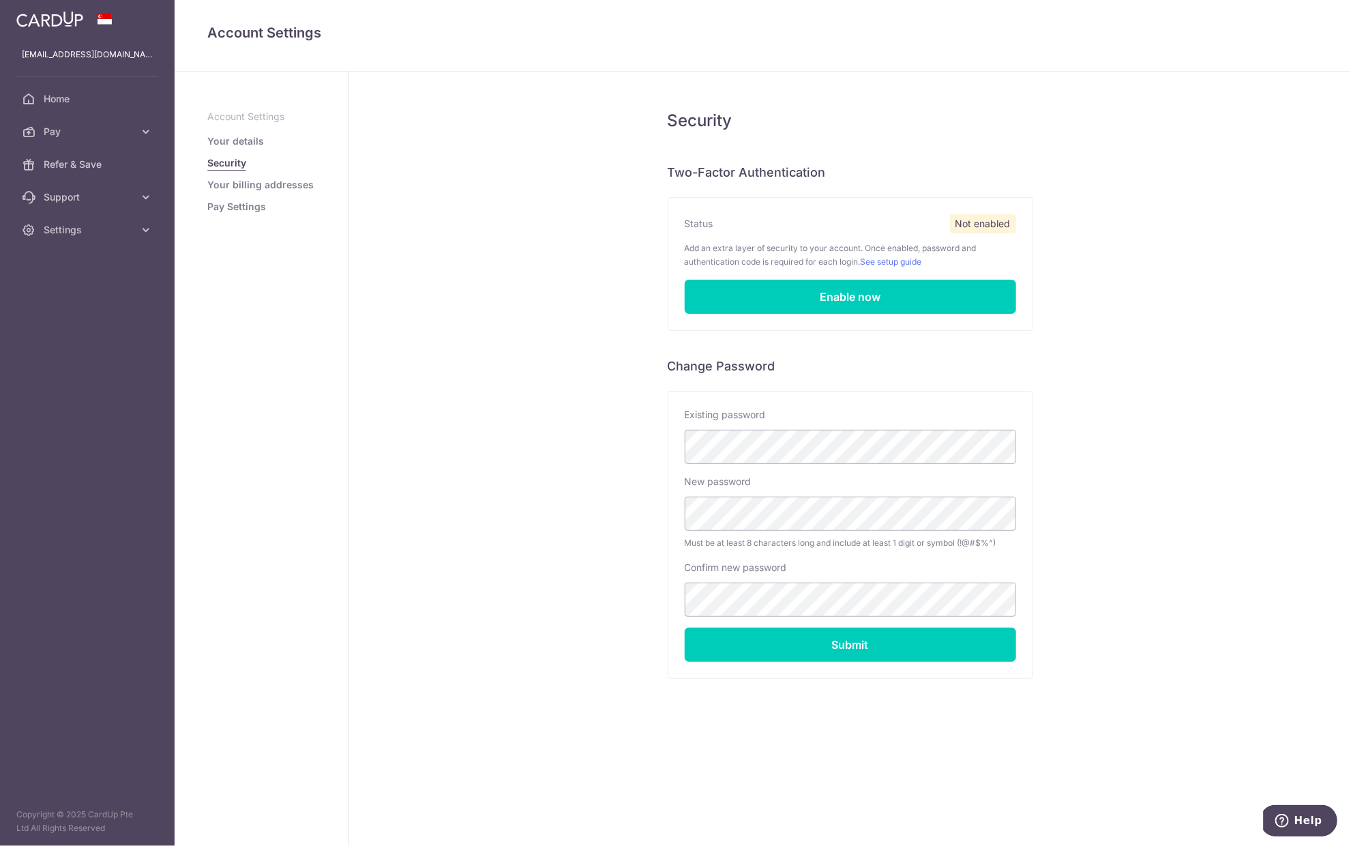
click at [238, 183] on link "Your billing addresses" at bounding box center [260, 185] width 106 height 14
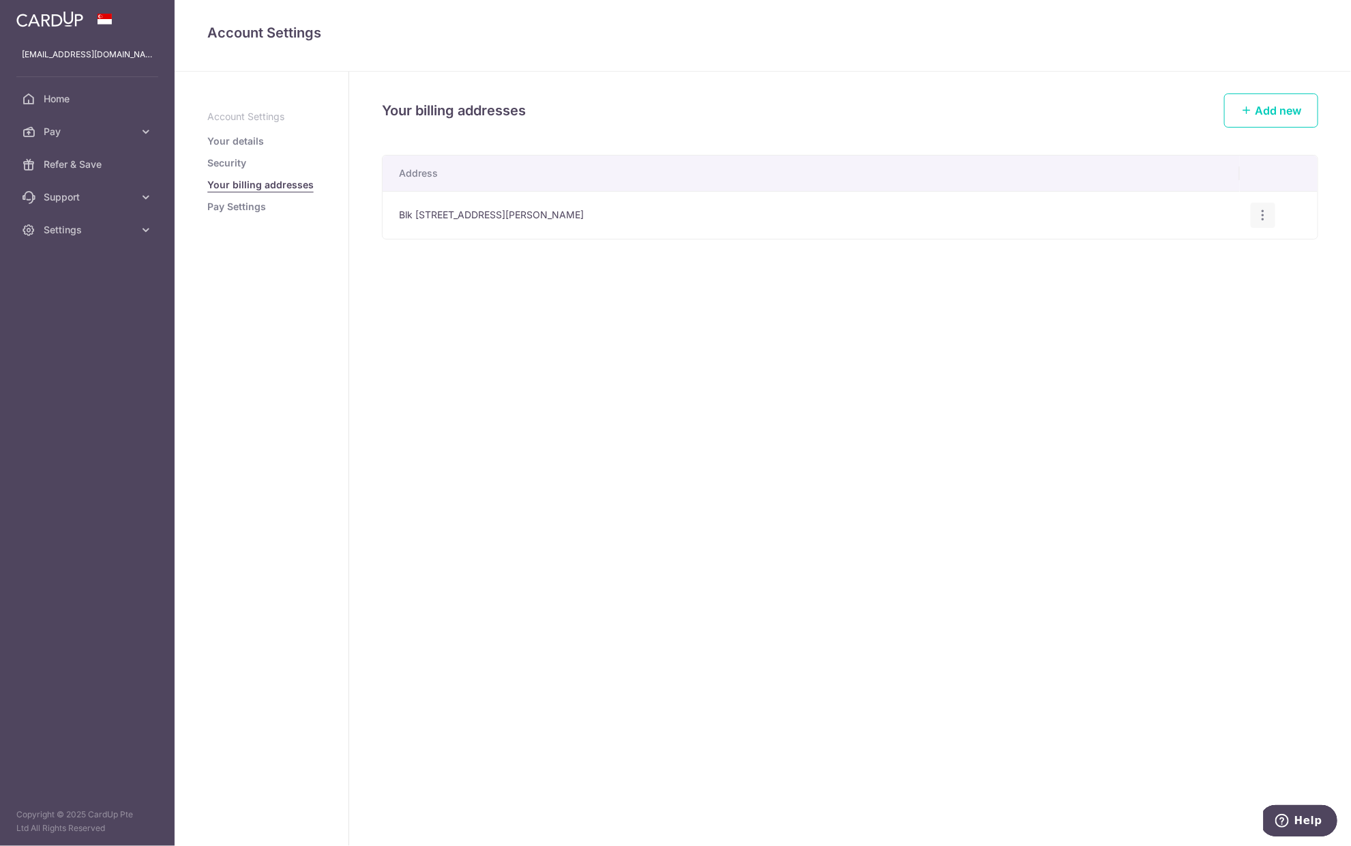
click at [1266, 211] on icon "button" at bounding box center [1263, 215] width 14 height 14
click at [644, 364] on div "Your billing addresses Add new Address Blk 3A HOLLAND CL, #04-67, Singapore, Si…" at bounding box center [850, 459] width 1002 height 774
click at [245, 207] on link "Pay Settings" at bounding box center [236, 207] width 59 height 14
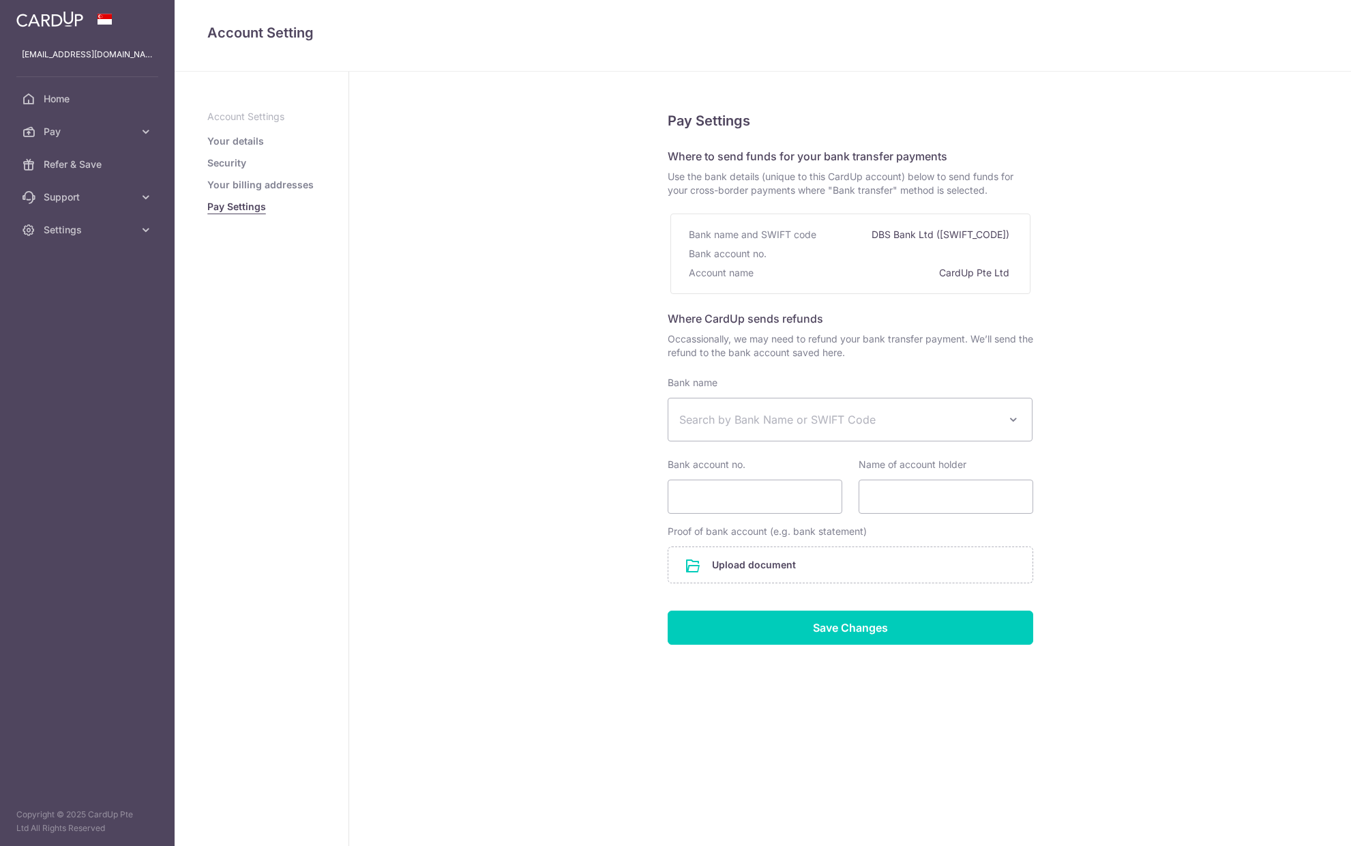
select select
click at [143, 132] on icon at bounding box center [146, 132] width 14 height 14
click at [72, 230] on span "Cards" at bounding box center [89, 230] width 90 height 14
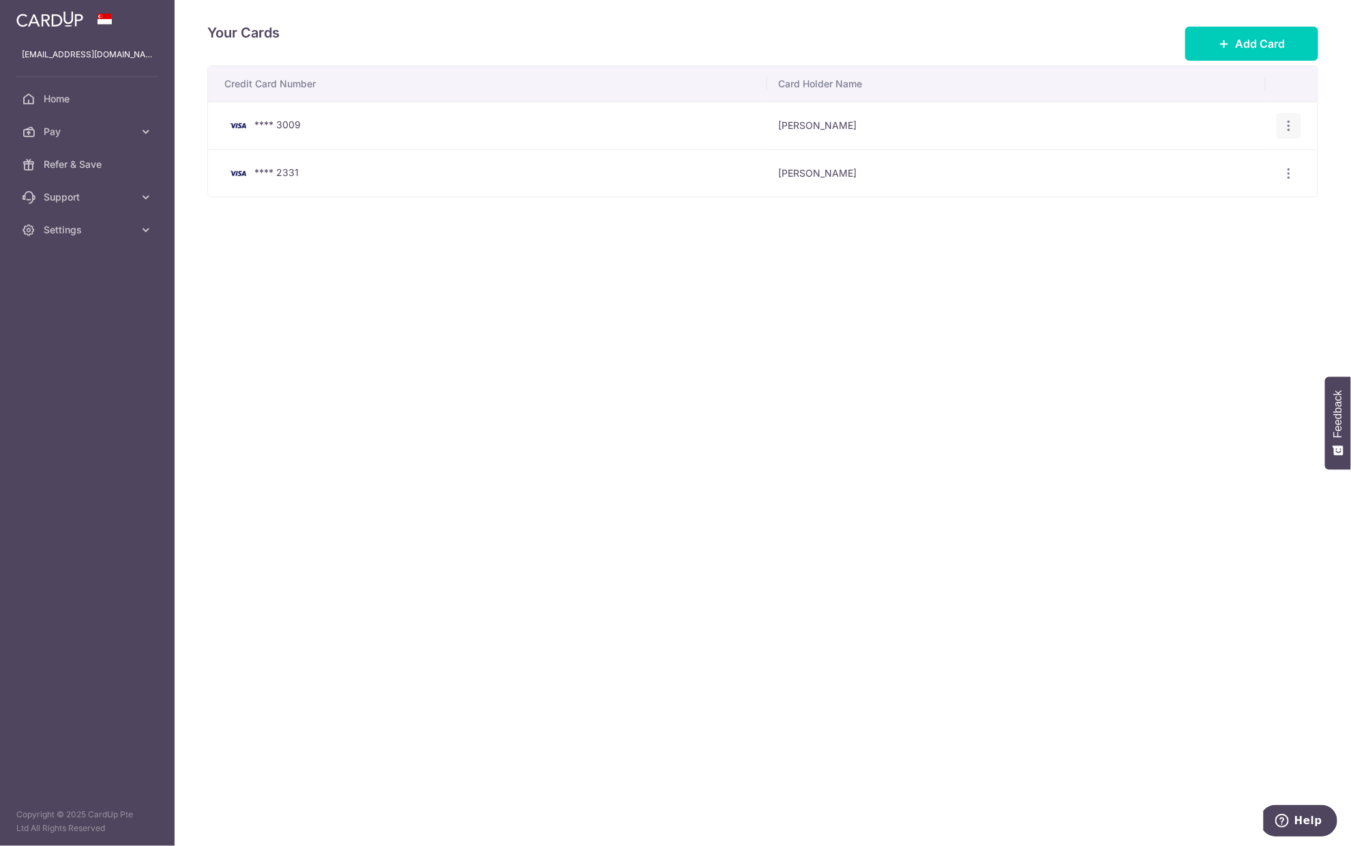
click at [1293, 119] on icon "button" at bounding box center [1289, 126] width 14 height 14
click at [1199, 194] on span "Delete" at bounding box center [1243, 196] width 93 height 16
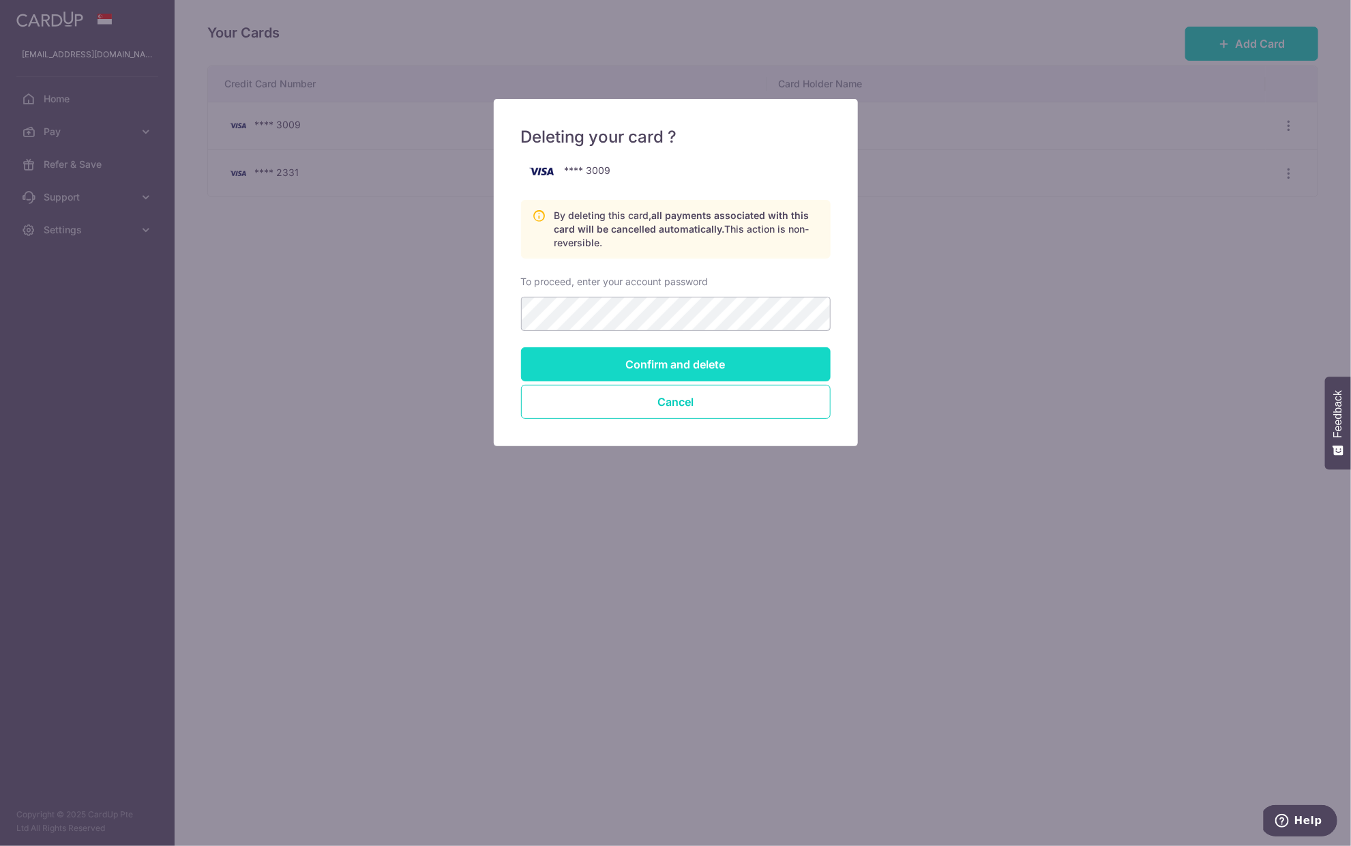
click at [675, 359] on input "Confirm and delete" at bounding box center [676, 364] width 310 height 34
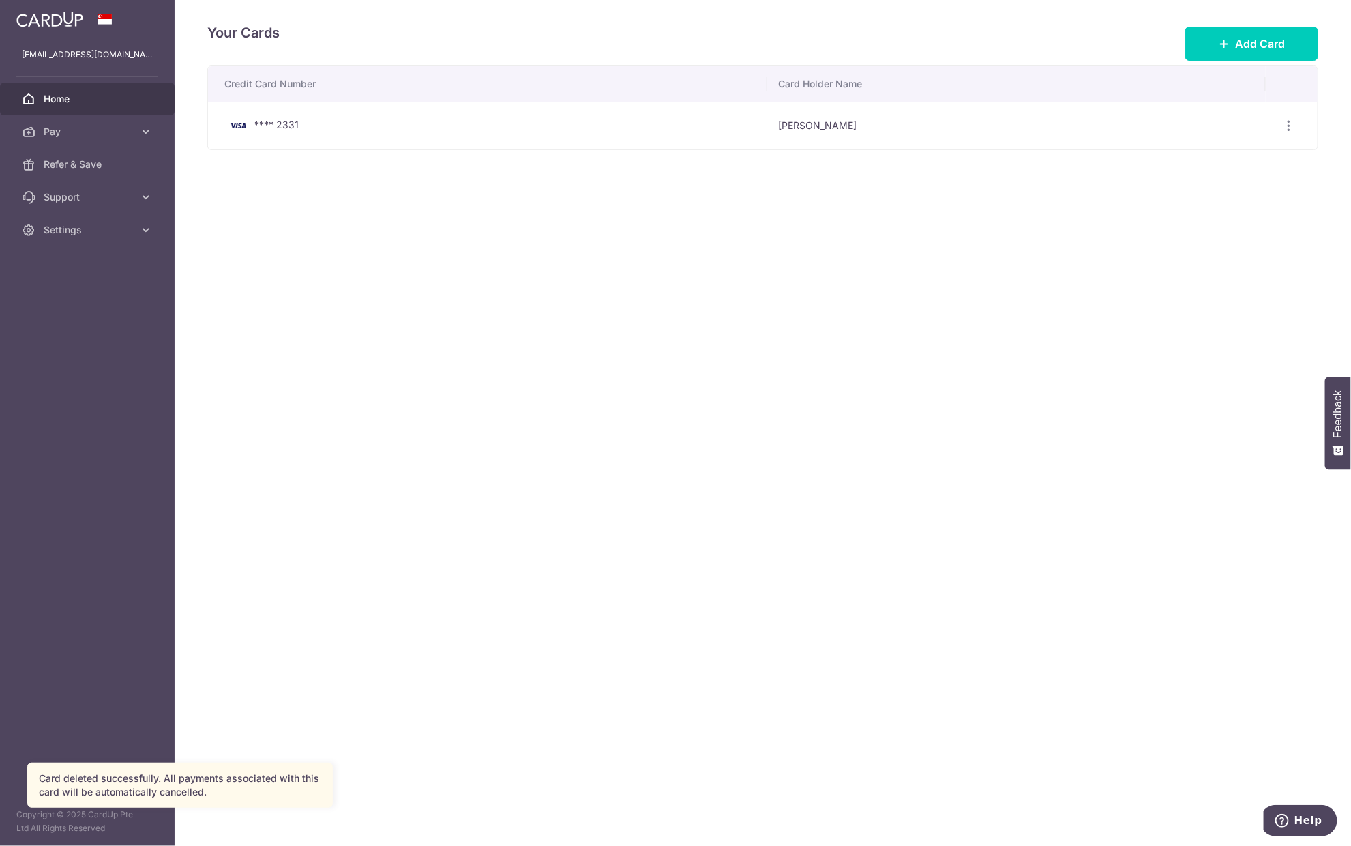
click at [65, 96] on span "Home" at bounding box center [89, 99] width 90 height 14
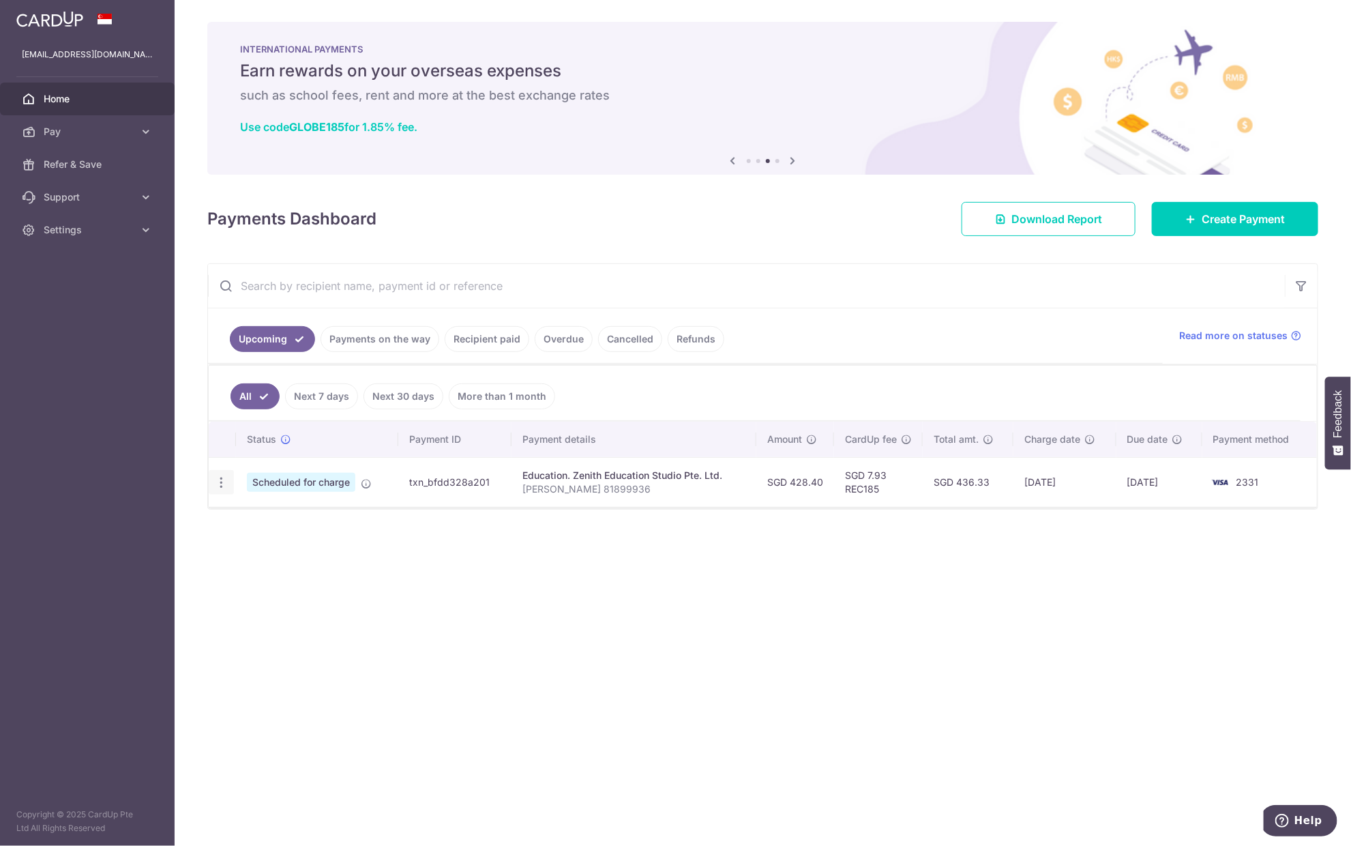
click at [222, 475] on icon "button" at bounding box center [221, 482] width 14 height 14
click at [265, 515] on span "Update payment" at bounding box center [294, 519] width 93 height 16
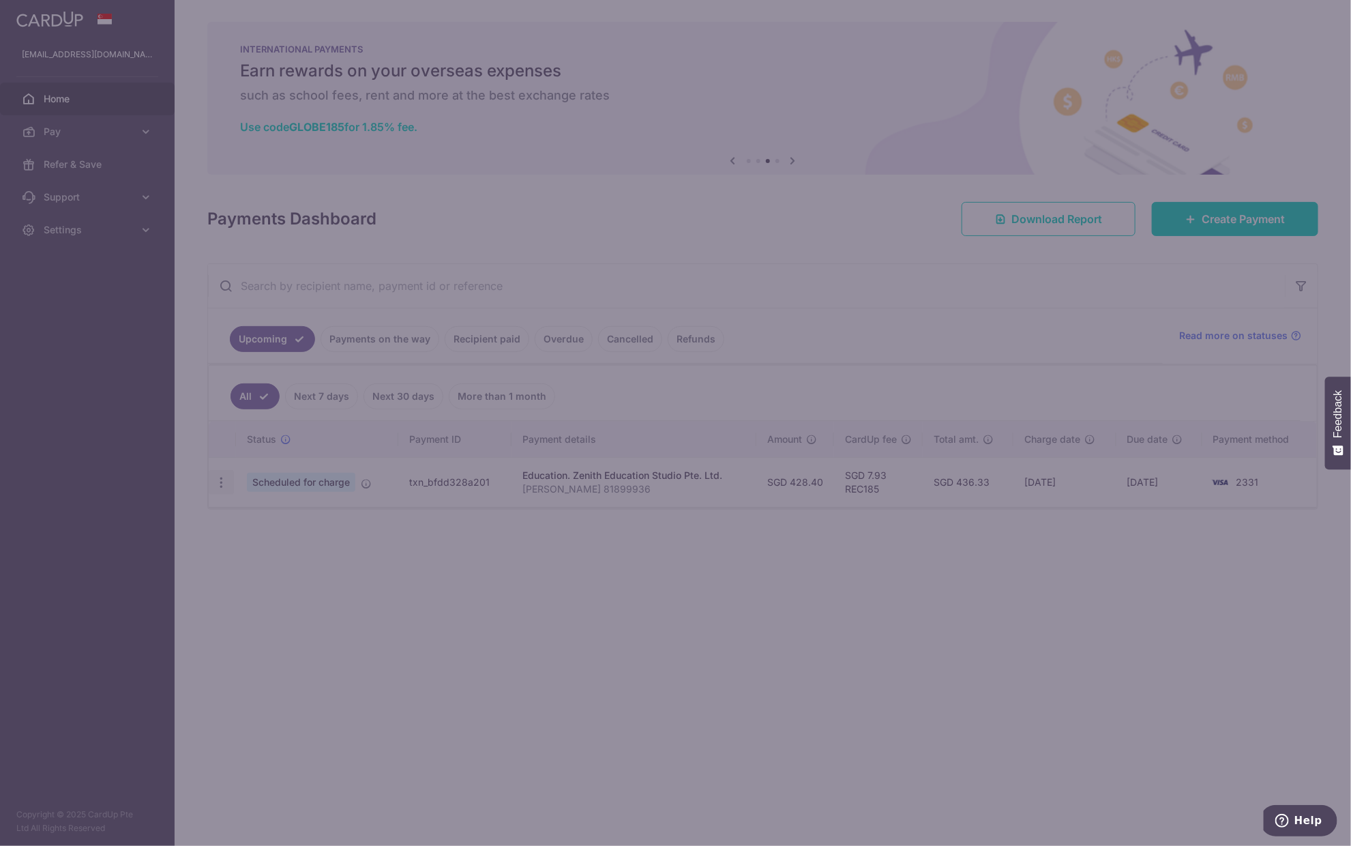
type input "REC185"
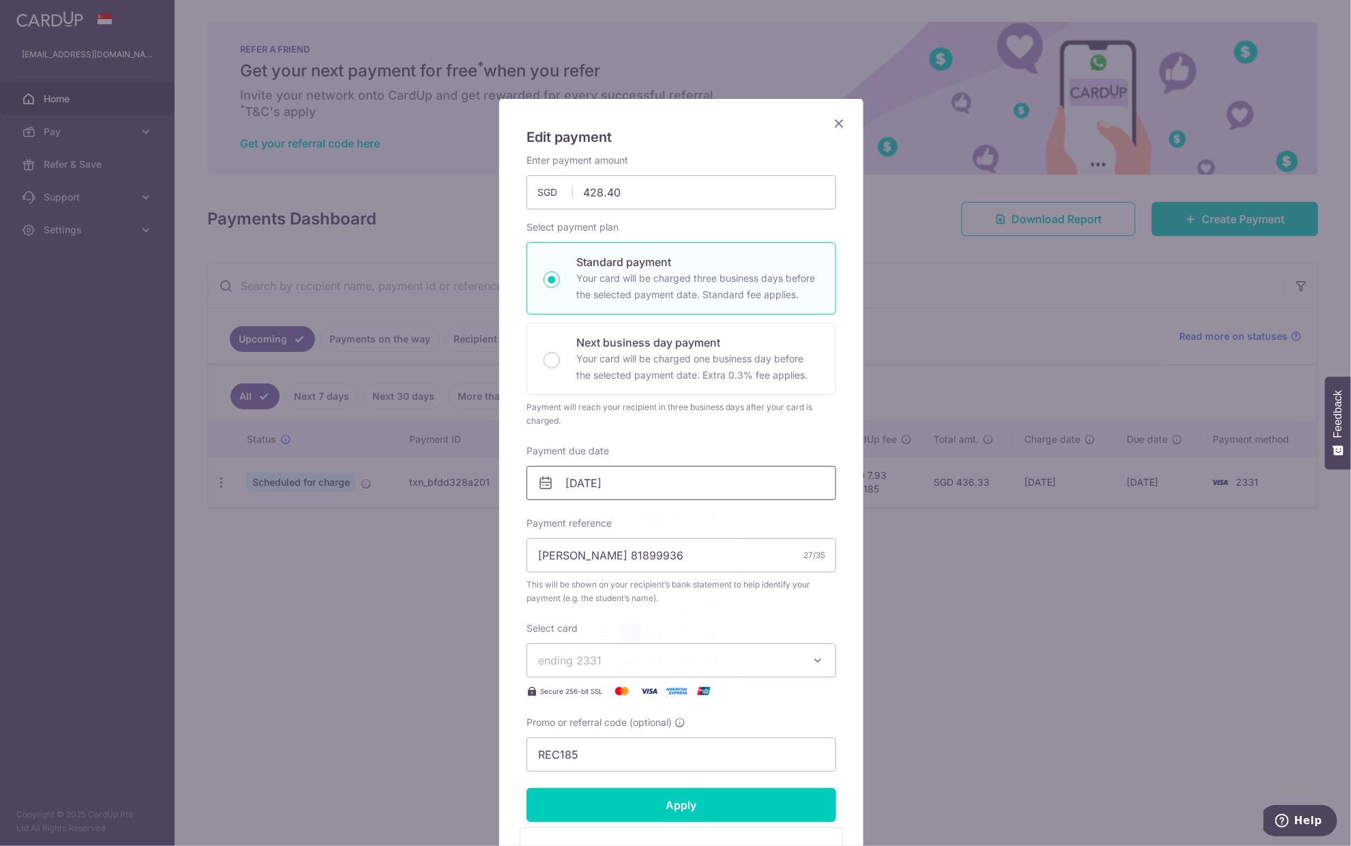
click at [644, 478] on input "15/10/2025" at bounding box center [681, 483] width 310 height 34
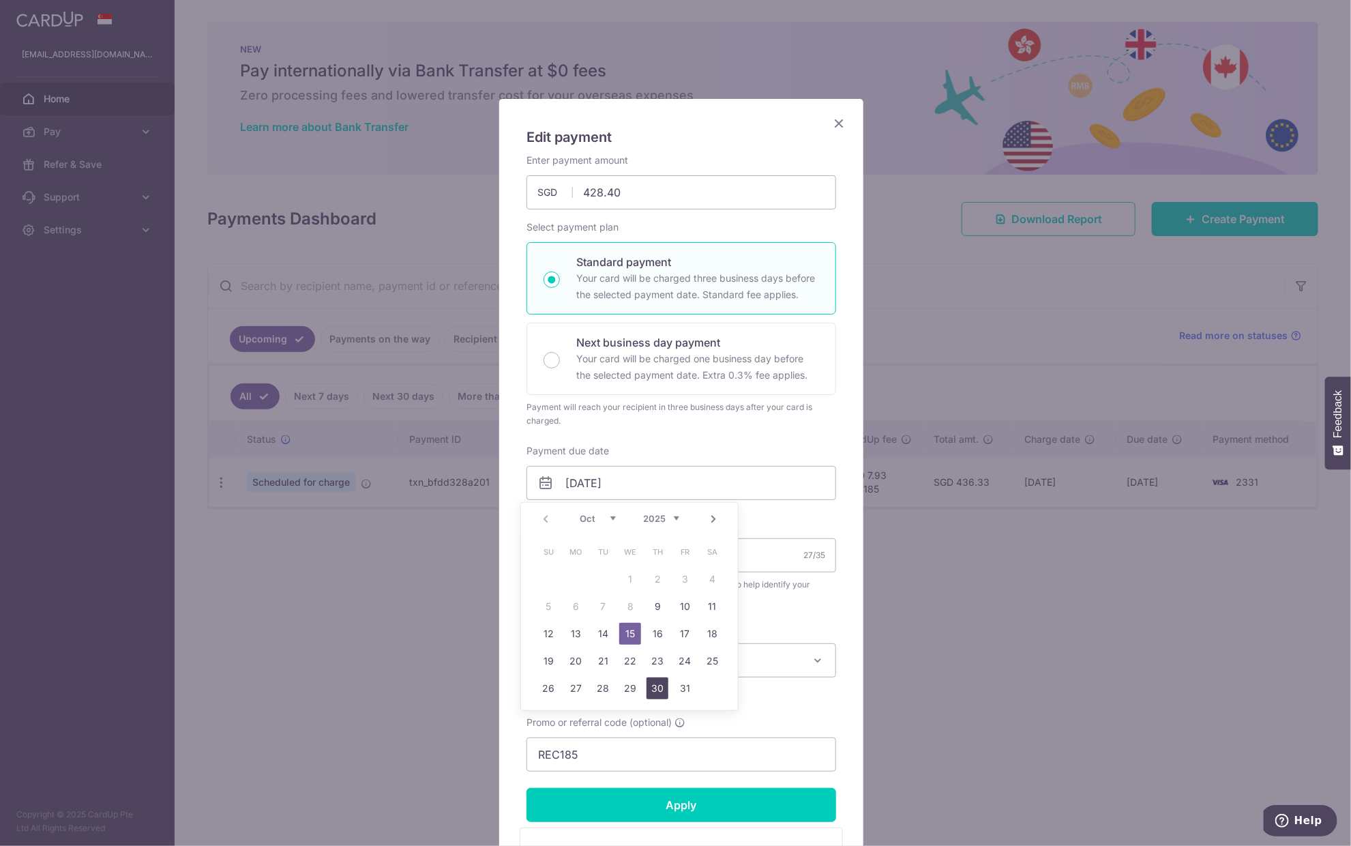
click at [653, 685] on link "30" at bounding box center [657, 688] width 22 height 22
type input "[DATE]"
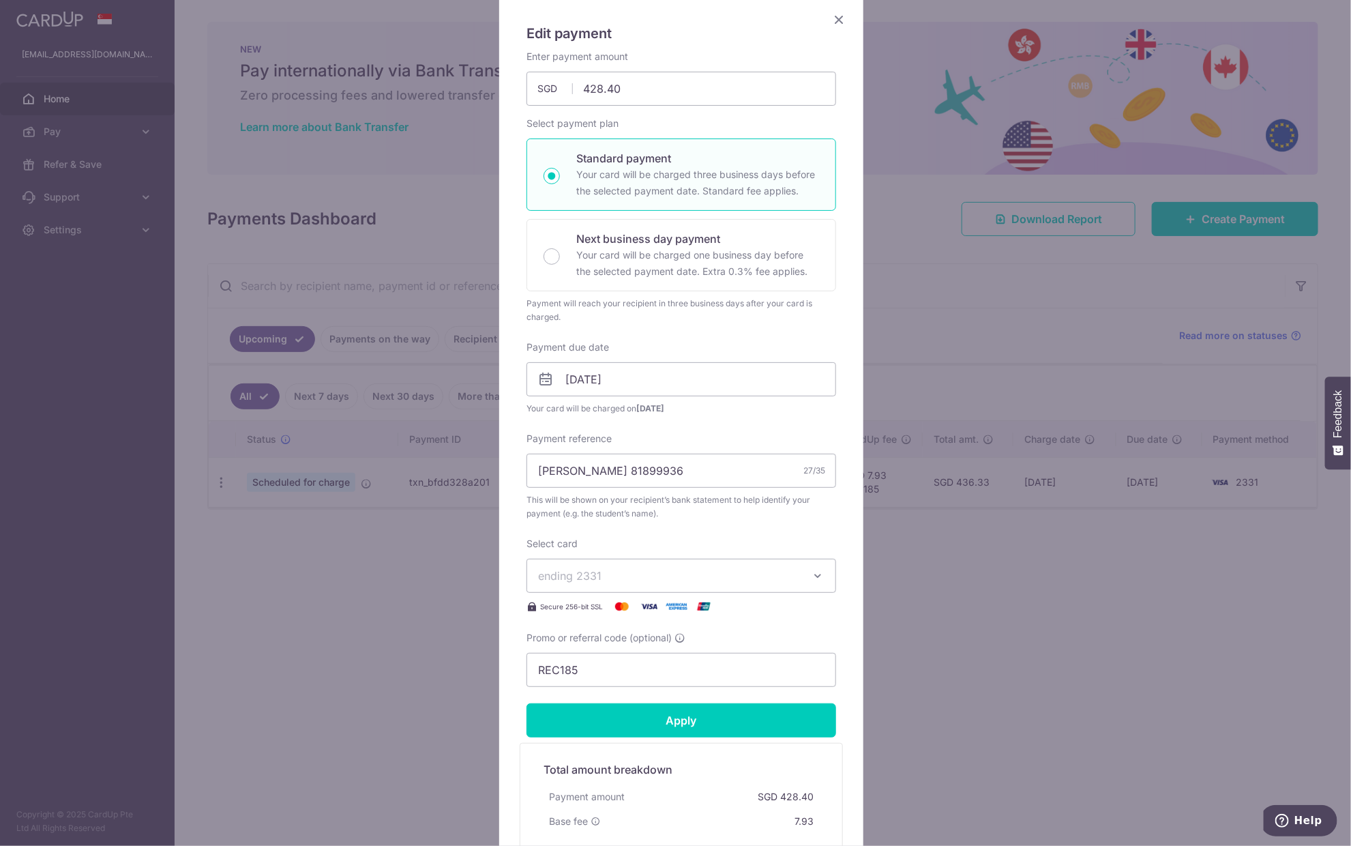
scroll to position [151, 0]
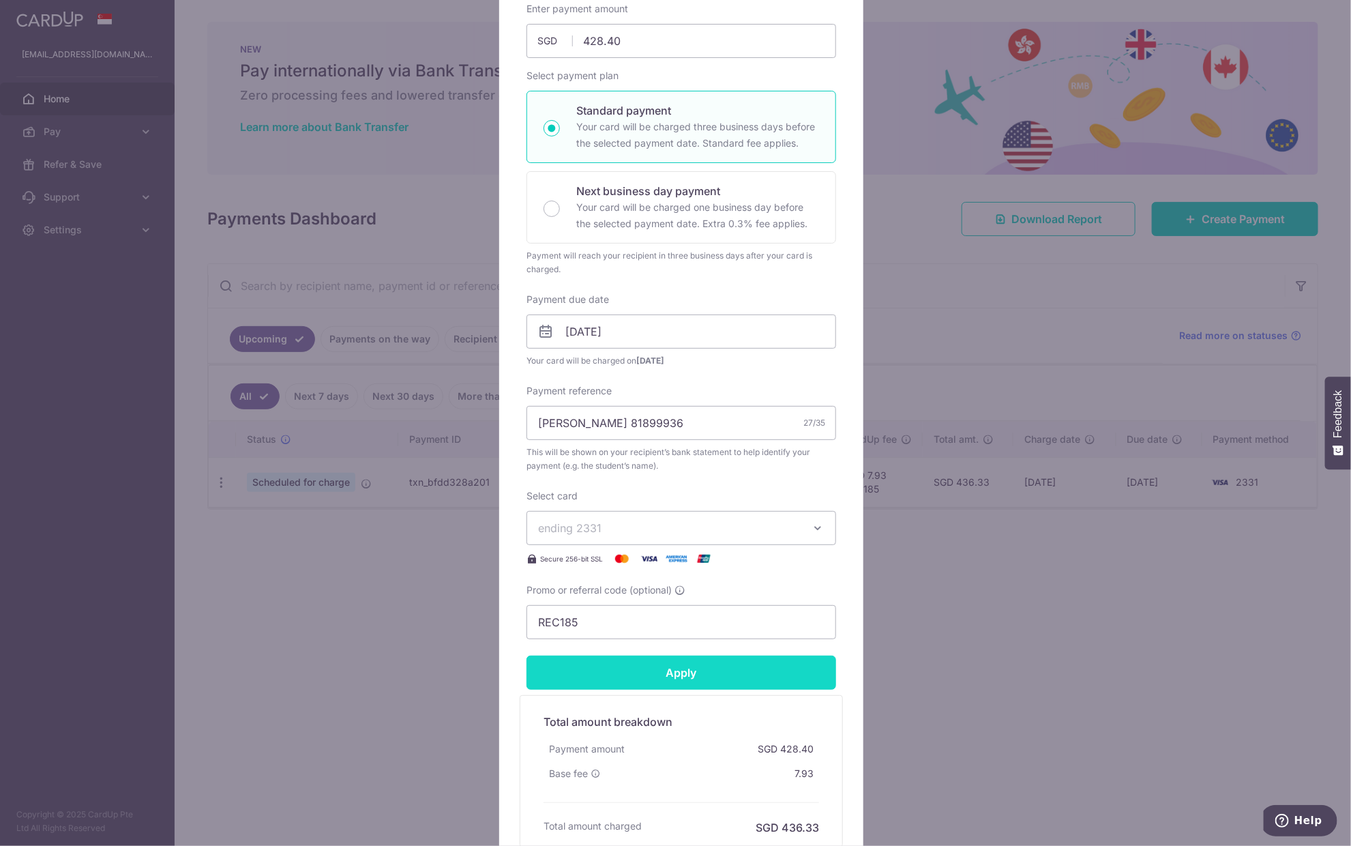
click at [687, 674] on input "Apply" at bounding box center [681, 672] width 310 height 34
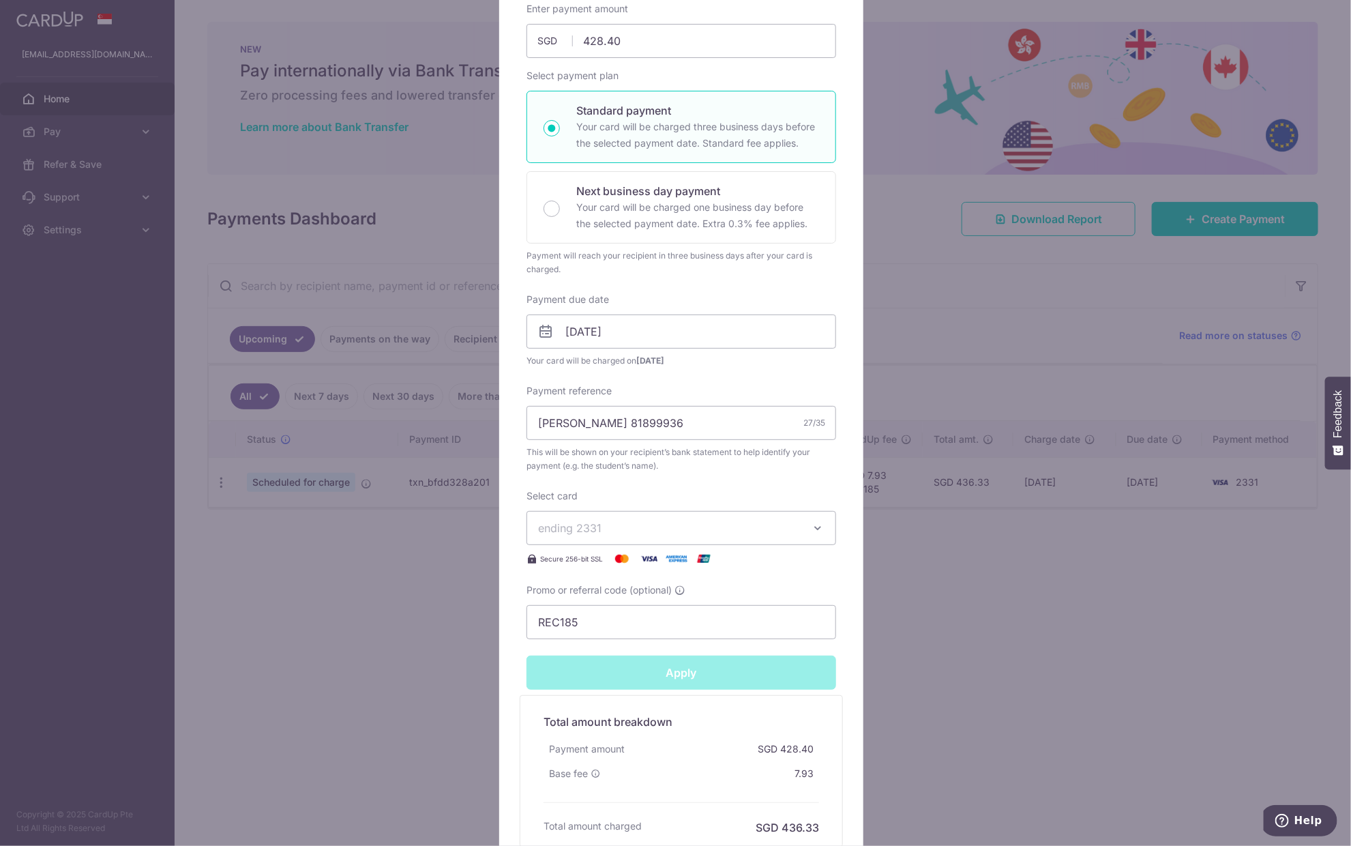
type input "Successfully Applied"
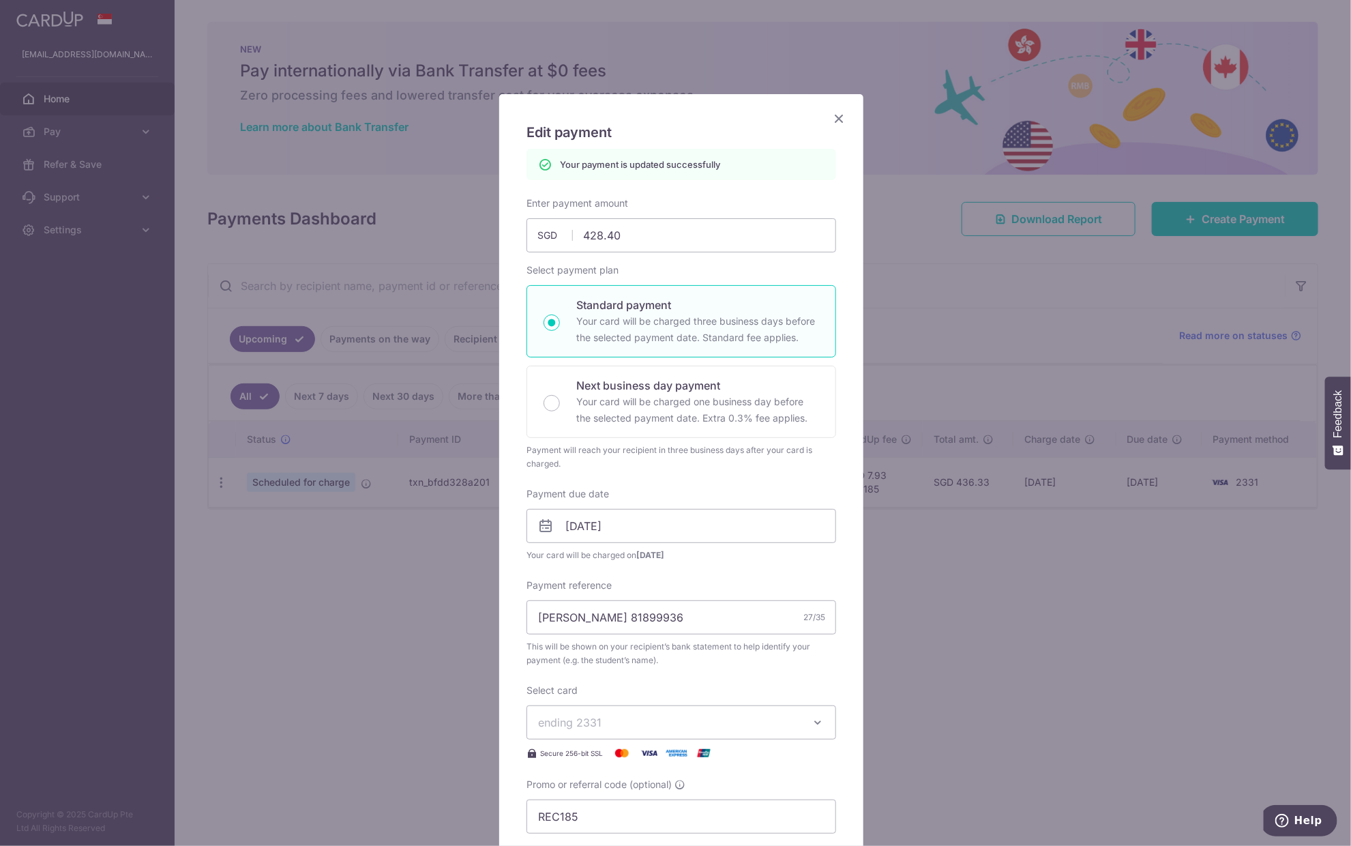
scroll to position [0, 0]
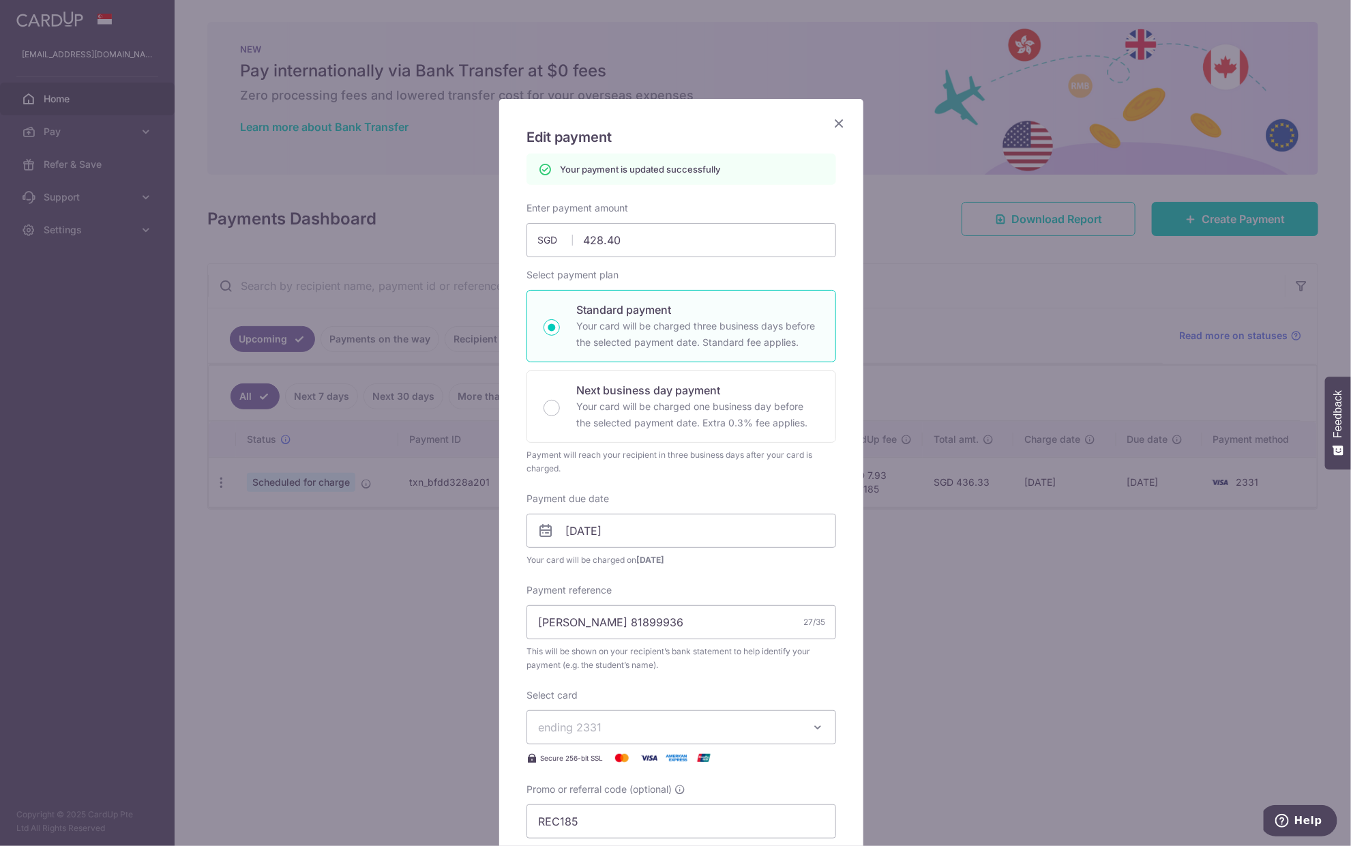
click at [841, 121] on div "Edit payment By clicking apply, you will make changes to all payments to Zenith…" at bounding box center [681, 586] width 364 height 974
click at [834, 123] on icon "Close" at bounding box center [839, 123] width 16 height 17
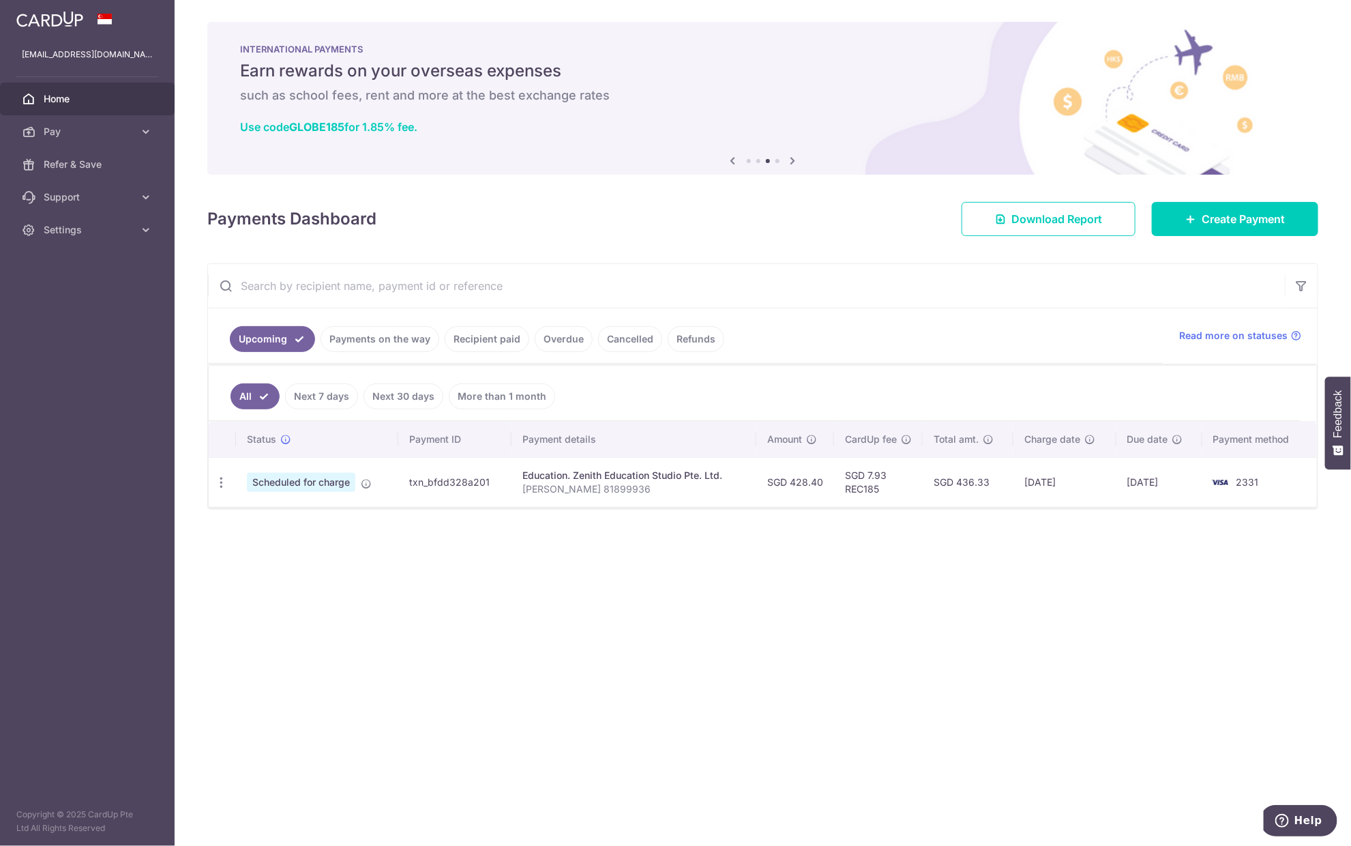
click at [1058, 647] on div "× Pause Schedule Pause all future payments in this series Pause just this one p…" at bounding box center [763, 423] width 1176 height 846
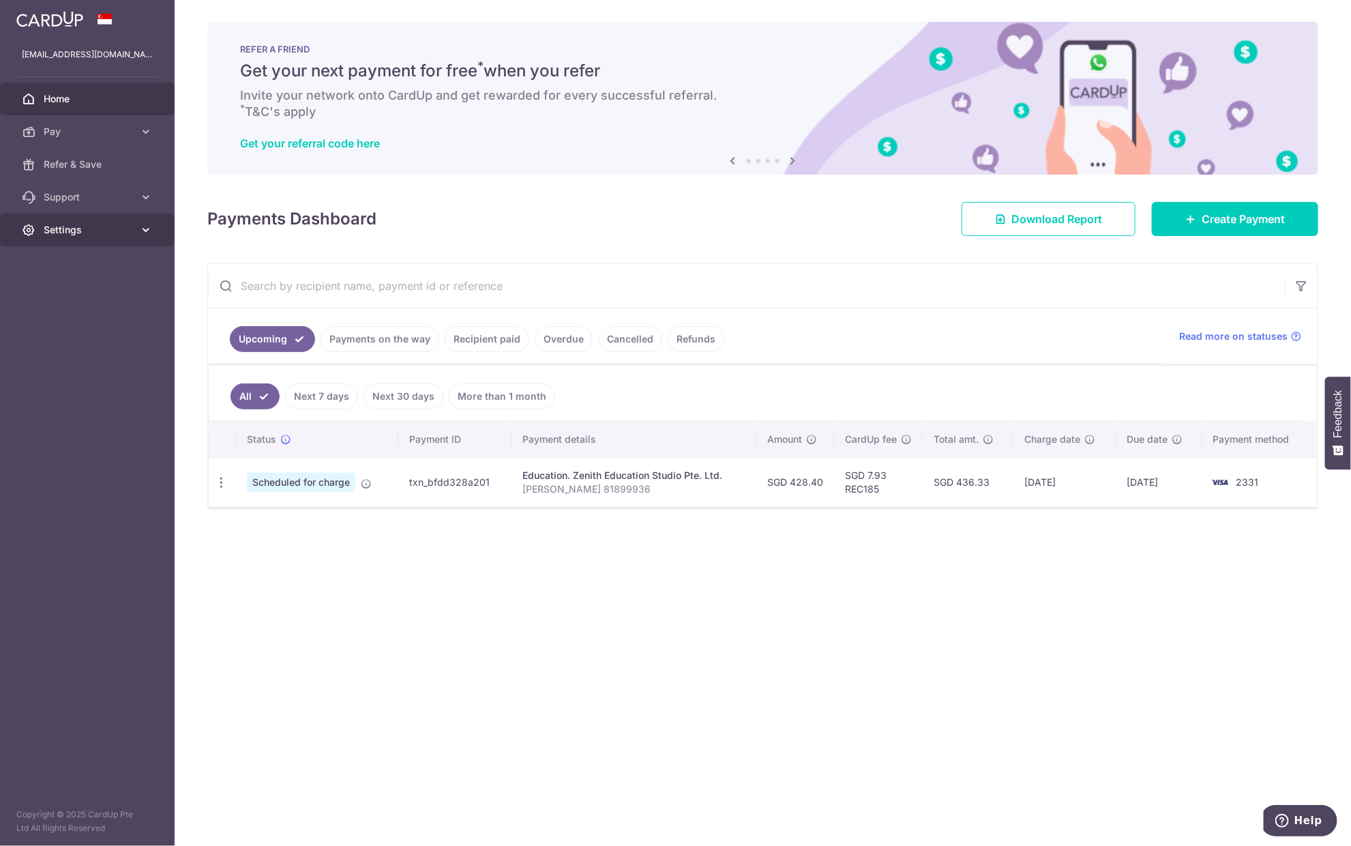
click at [87, 235] on span "Settings" at bounding box center [89, 230] width 90 height 14
click at [385, 646] on div "× Pause Schedule Pause all future payments in this series Pause just this one p…" at bounding box center [763, 423] width 1176 height 846
